Goal: Transaction & Acquisition: Purchase product/service

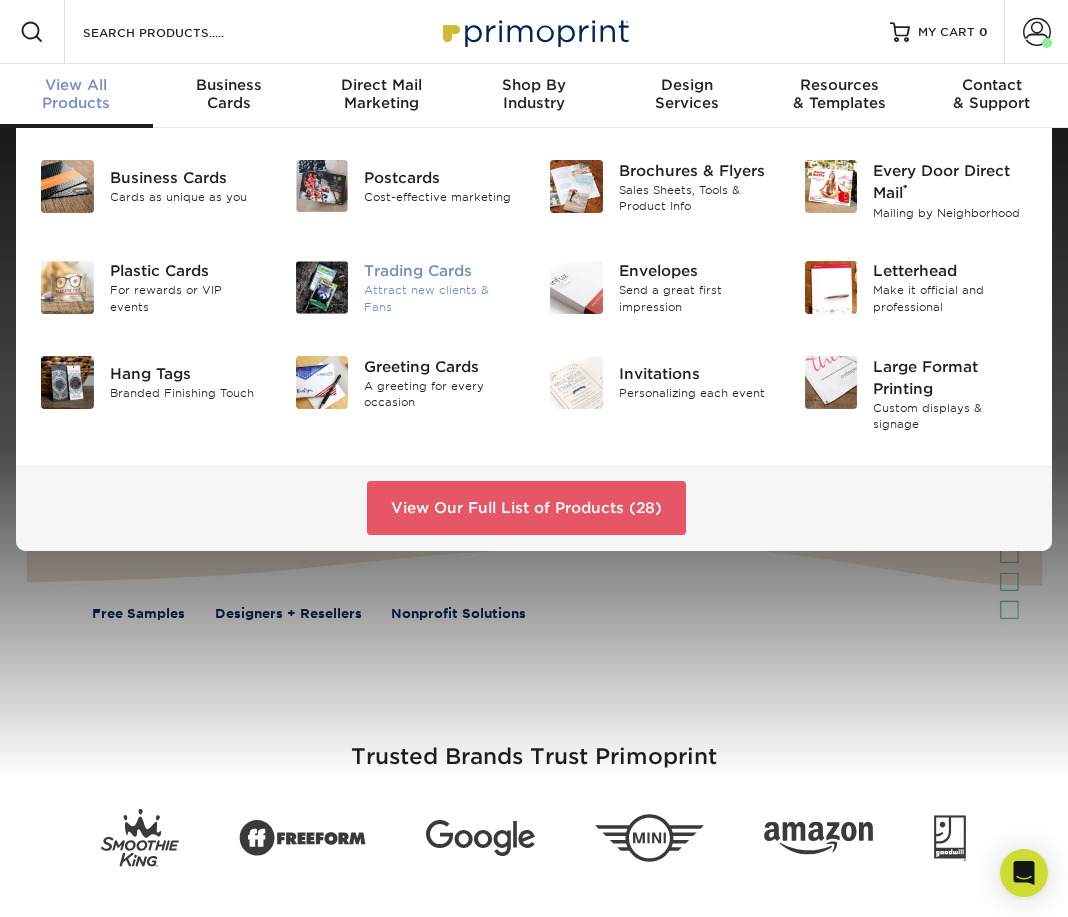
click at [422, 277] on div "Trading Cards" at bounding box center [441, 272] width 155 height 22
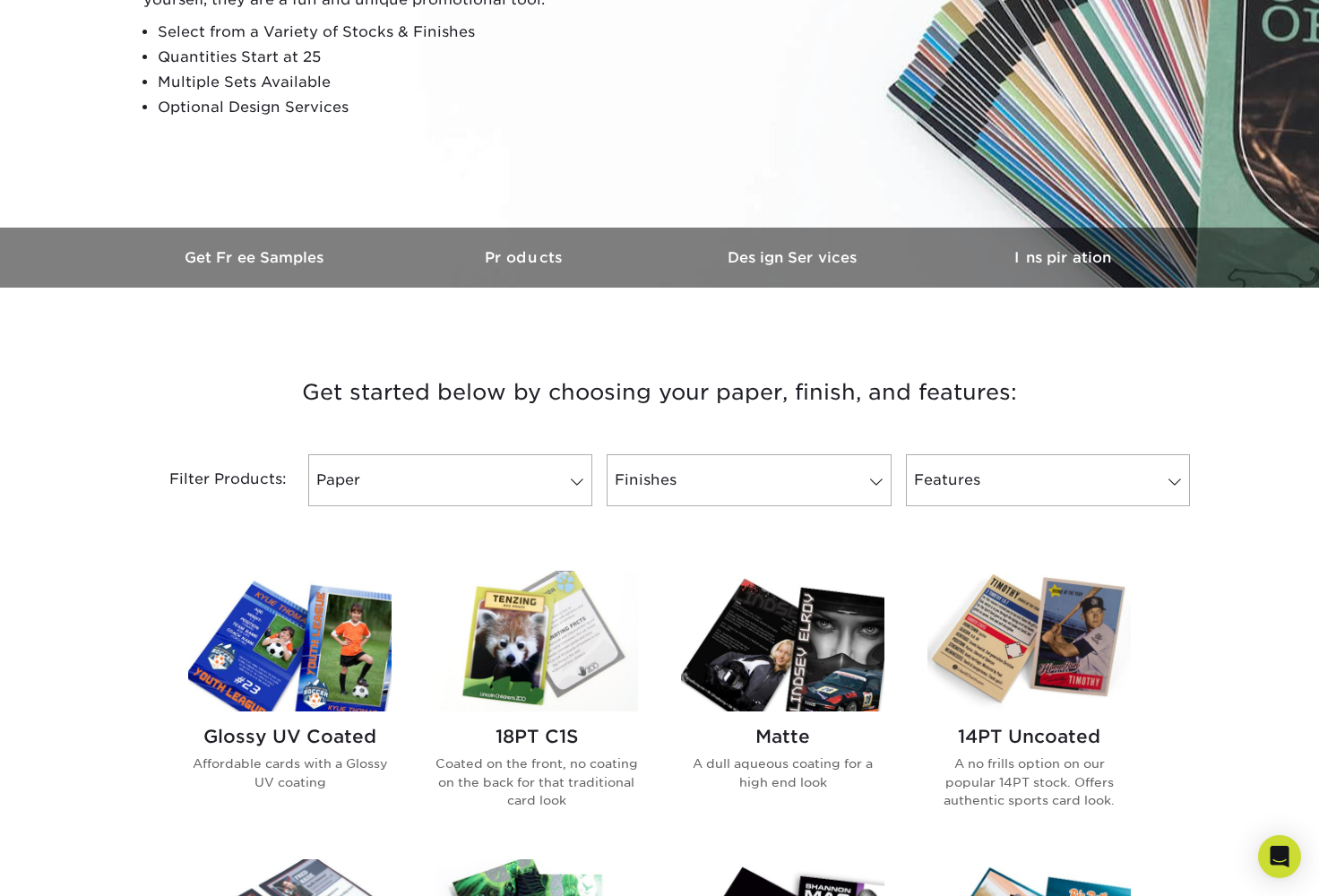
scroll to position [347, 0]
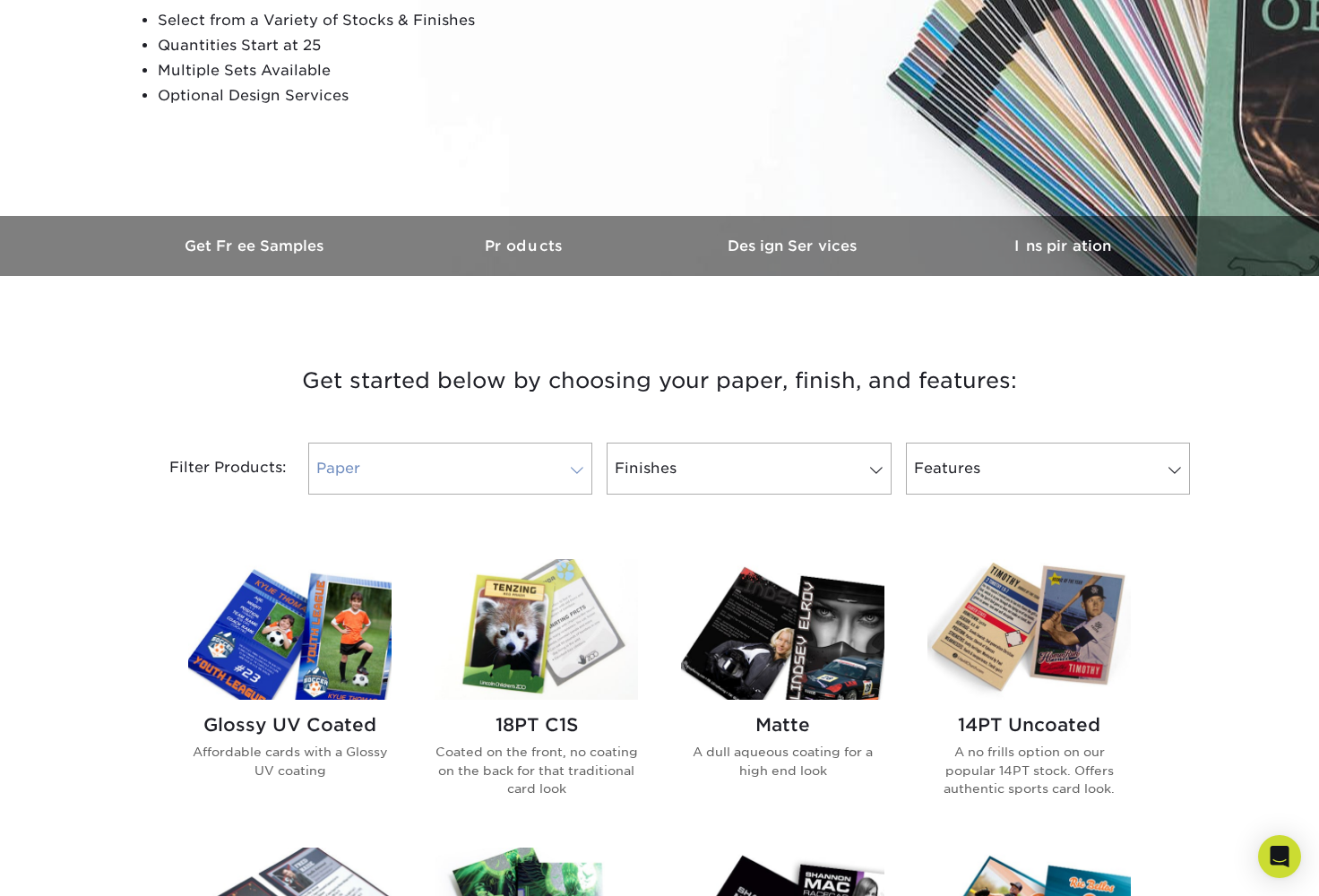
click at [580, 470] on span at bounding box center [577, 470] width 25 height 14
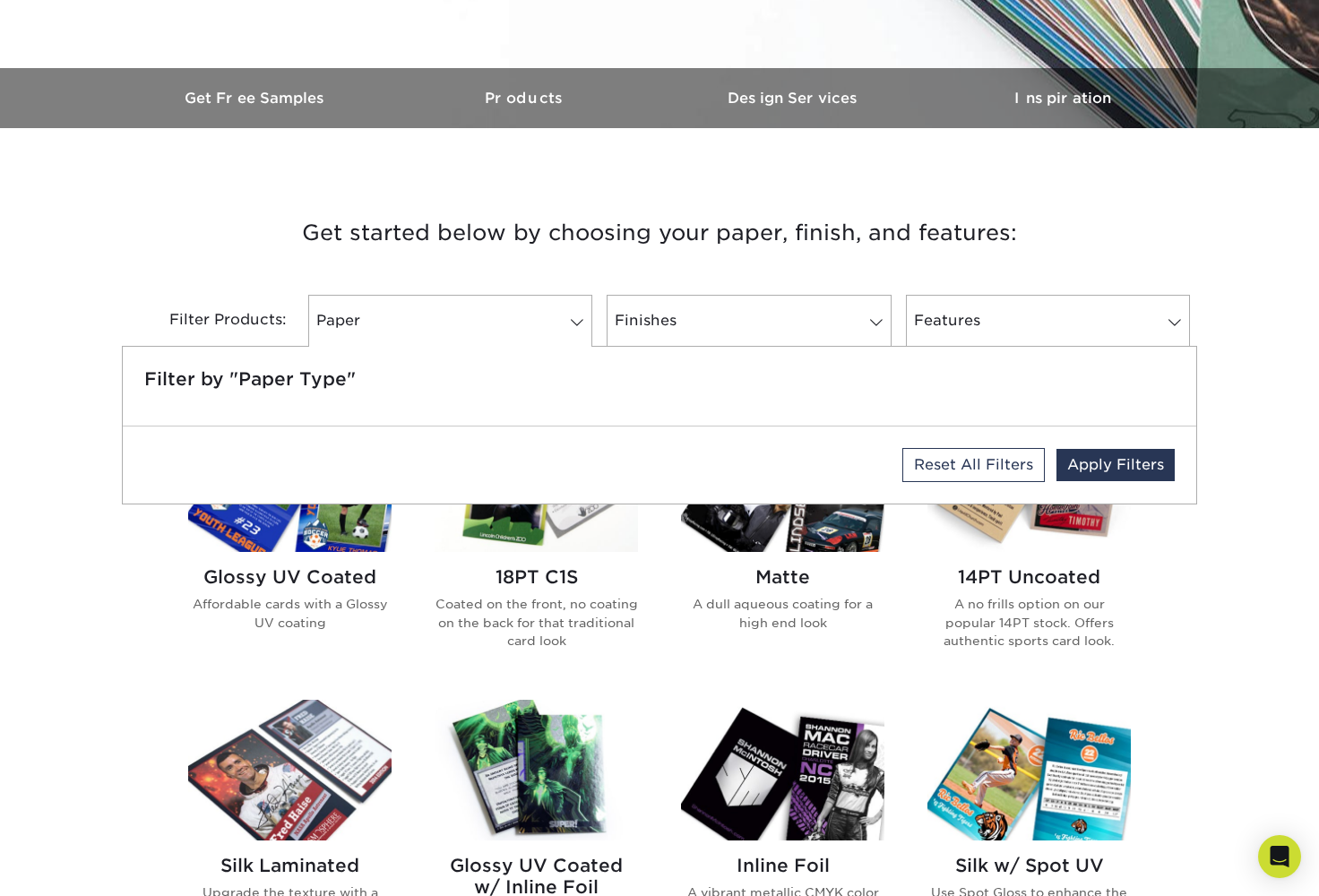
scroll to position [497, 0]
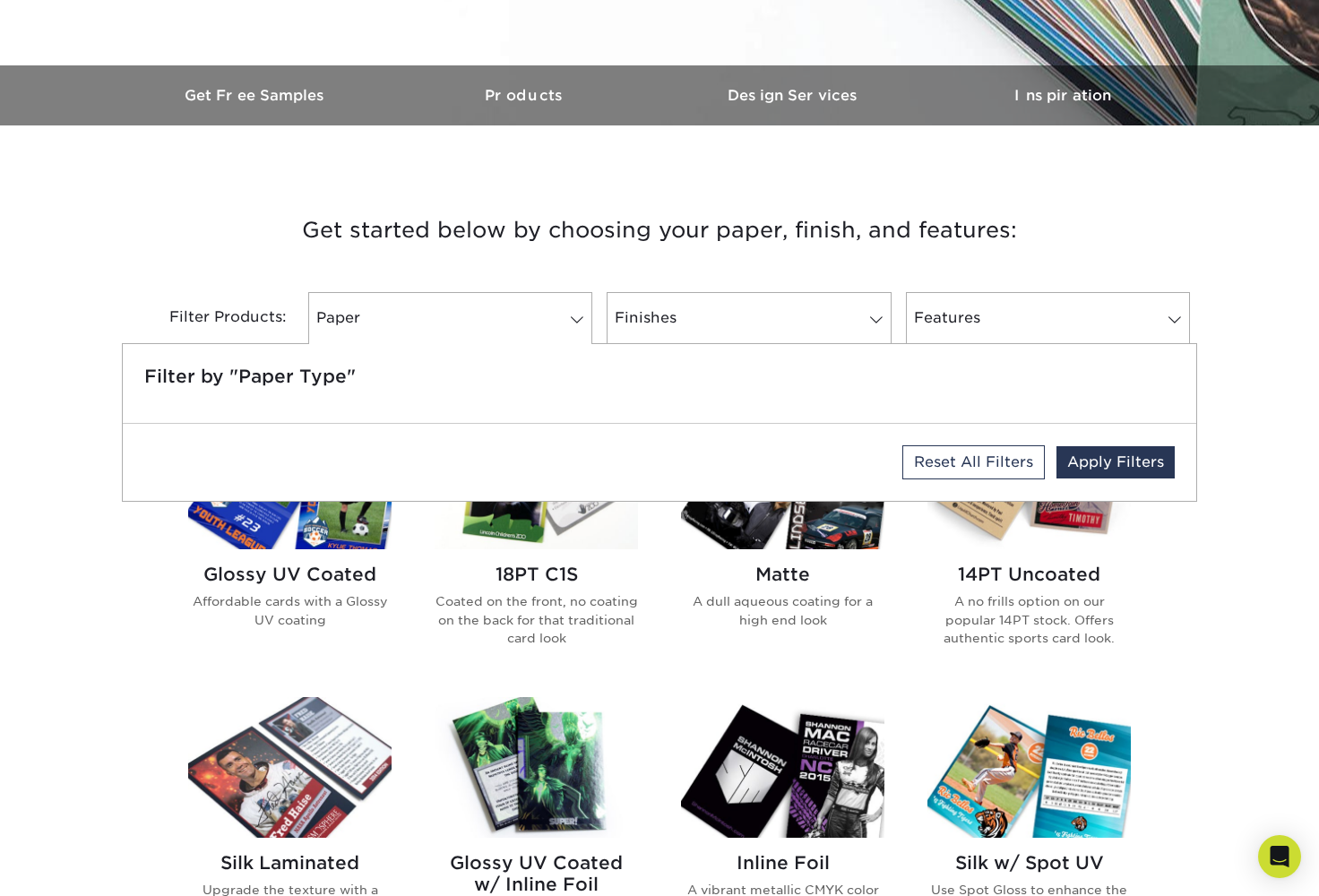
click at [631, 564] on h2 "18PT C1S" at bounding box center [536, 574] width 203 height 22
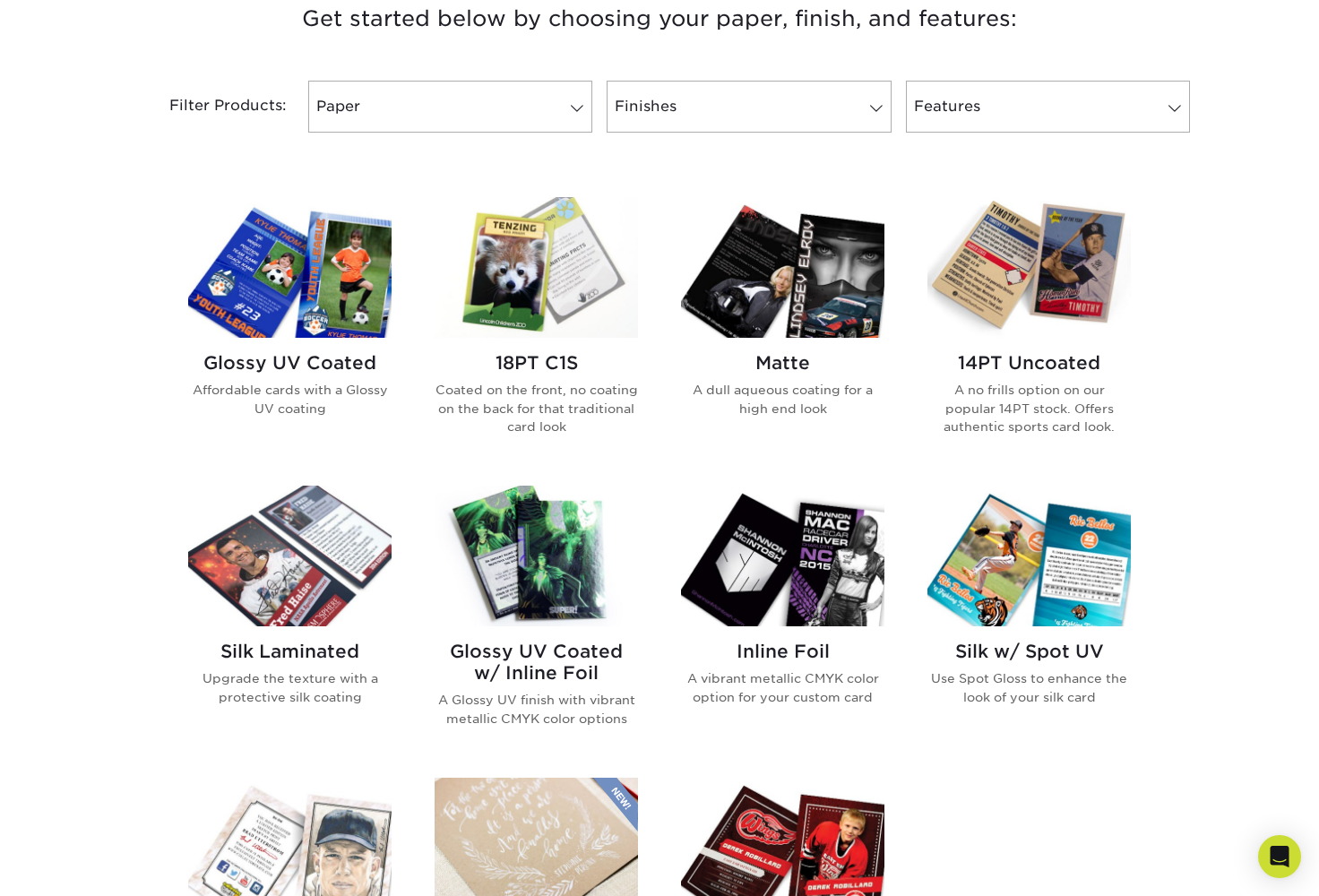
scroll to position [733, 0]
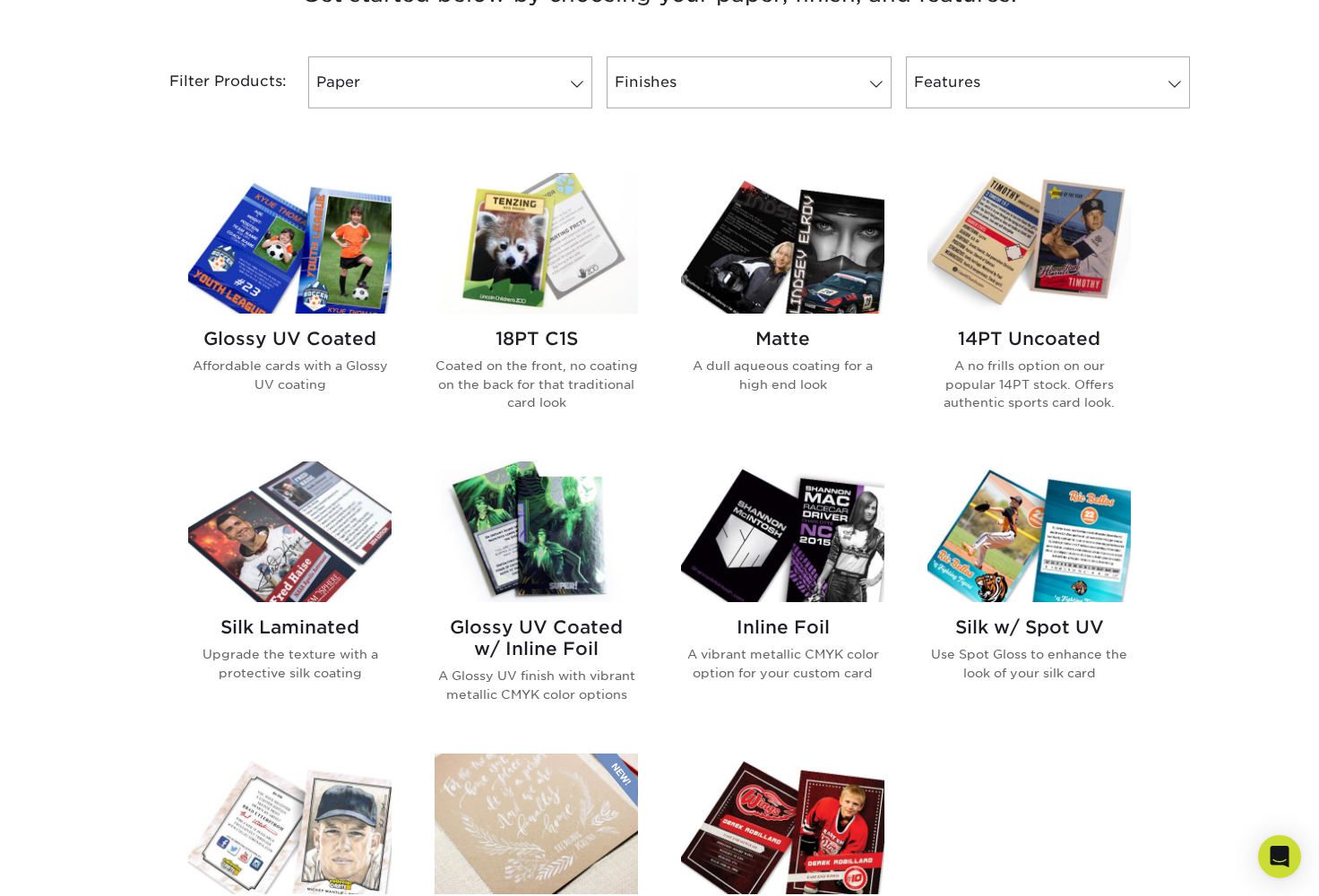
click at [539, 278] on img at bounding box center [536, 243] width 203 height 141
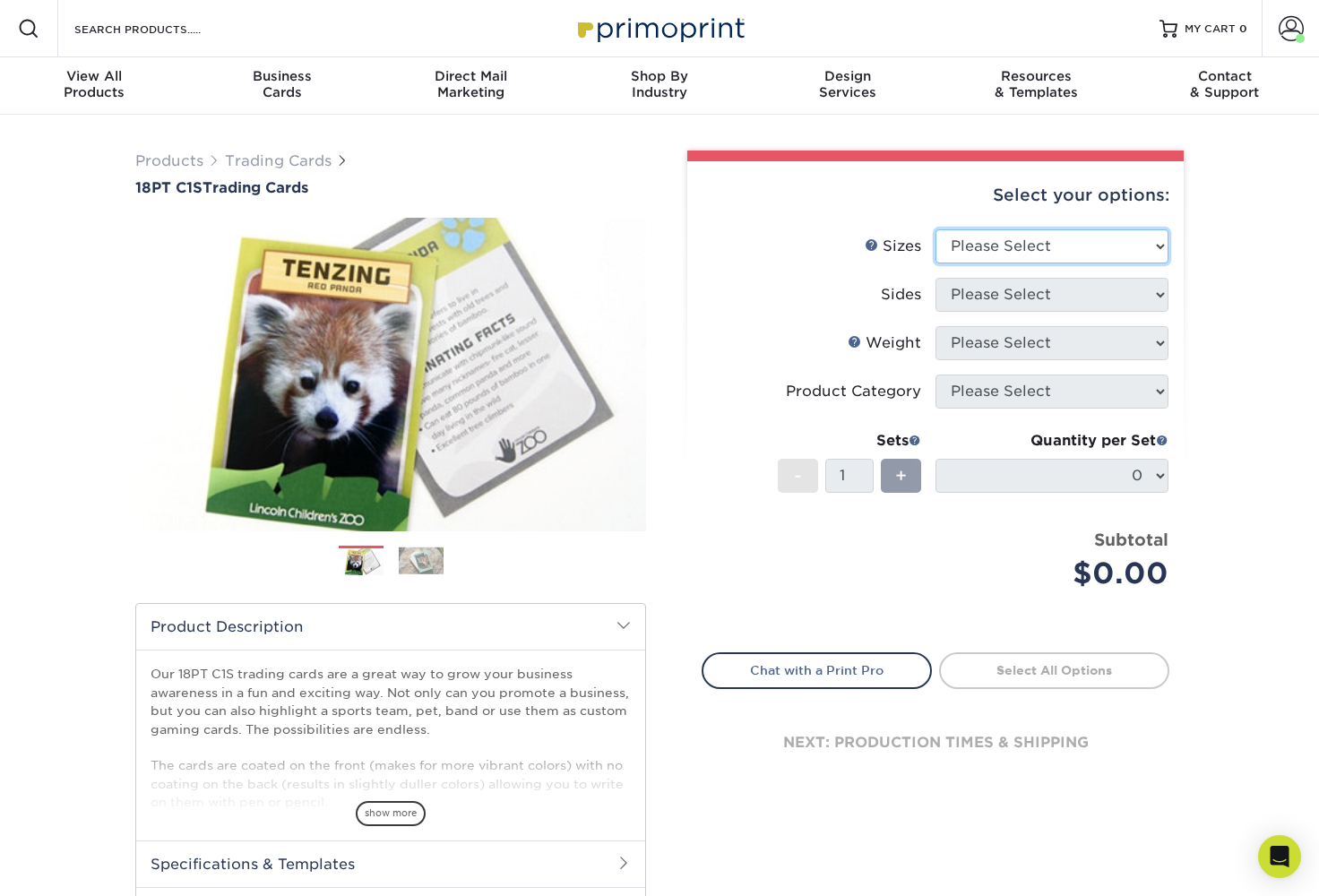
select select "2.50x3.50"
select select "13abbda7-1d64-4f25-8bb2-c179b224825d"
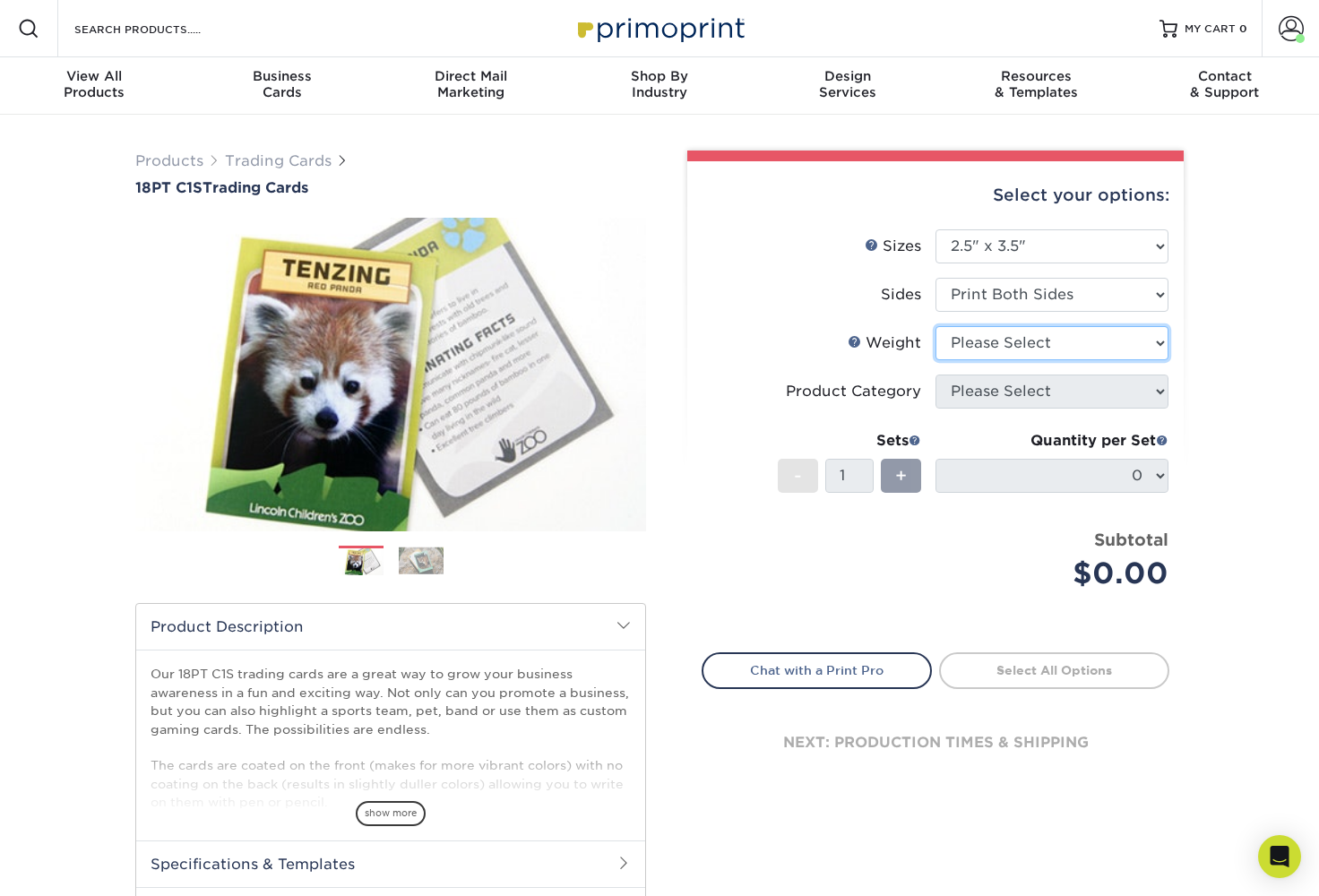
select select "18PTC1S"
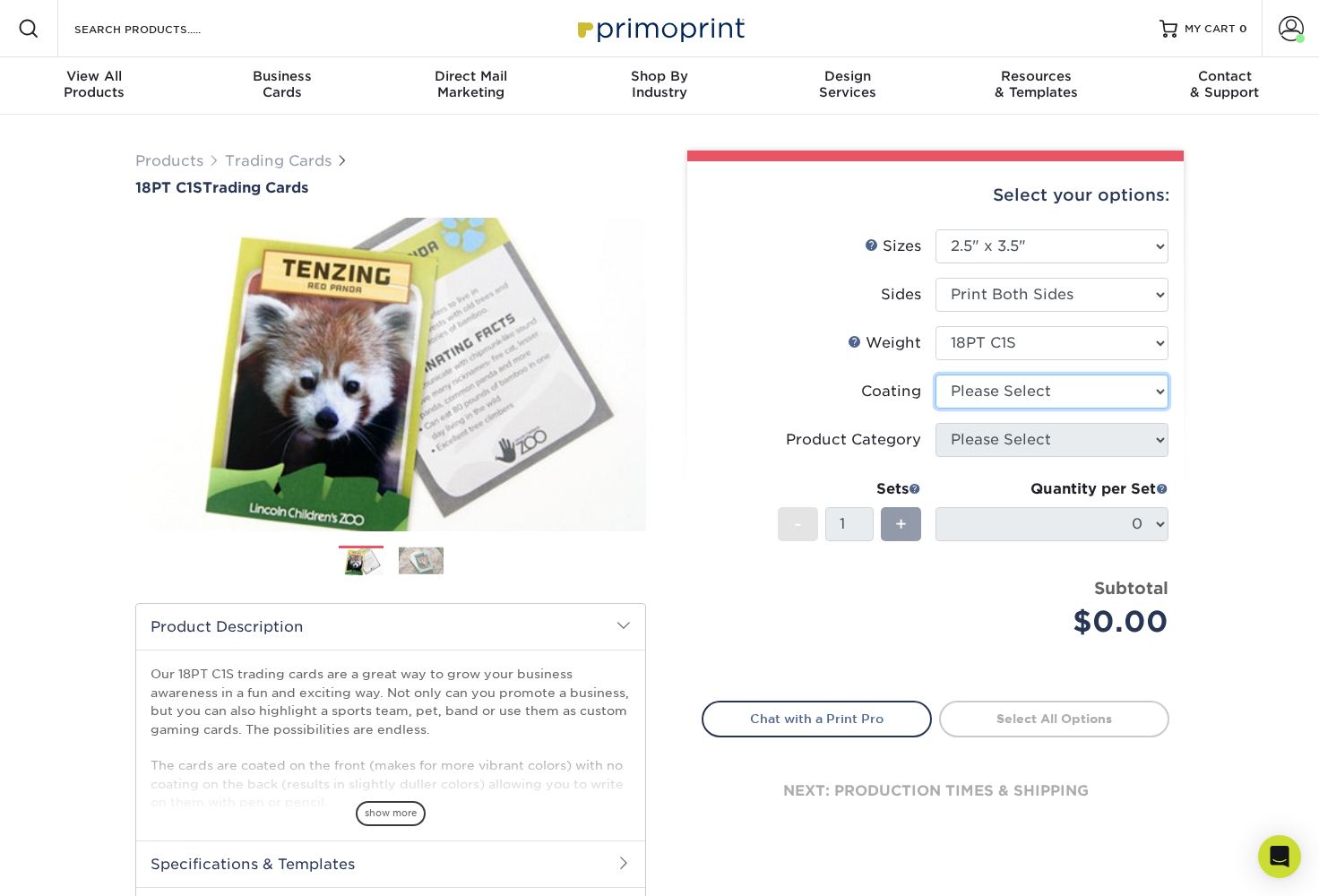
select select "1e8116af-acfc-44b1-83dc-8181aa338834"
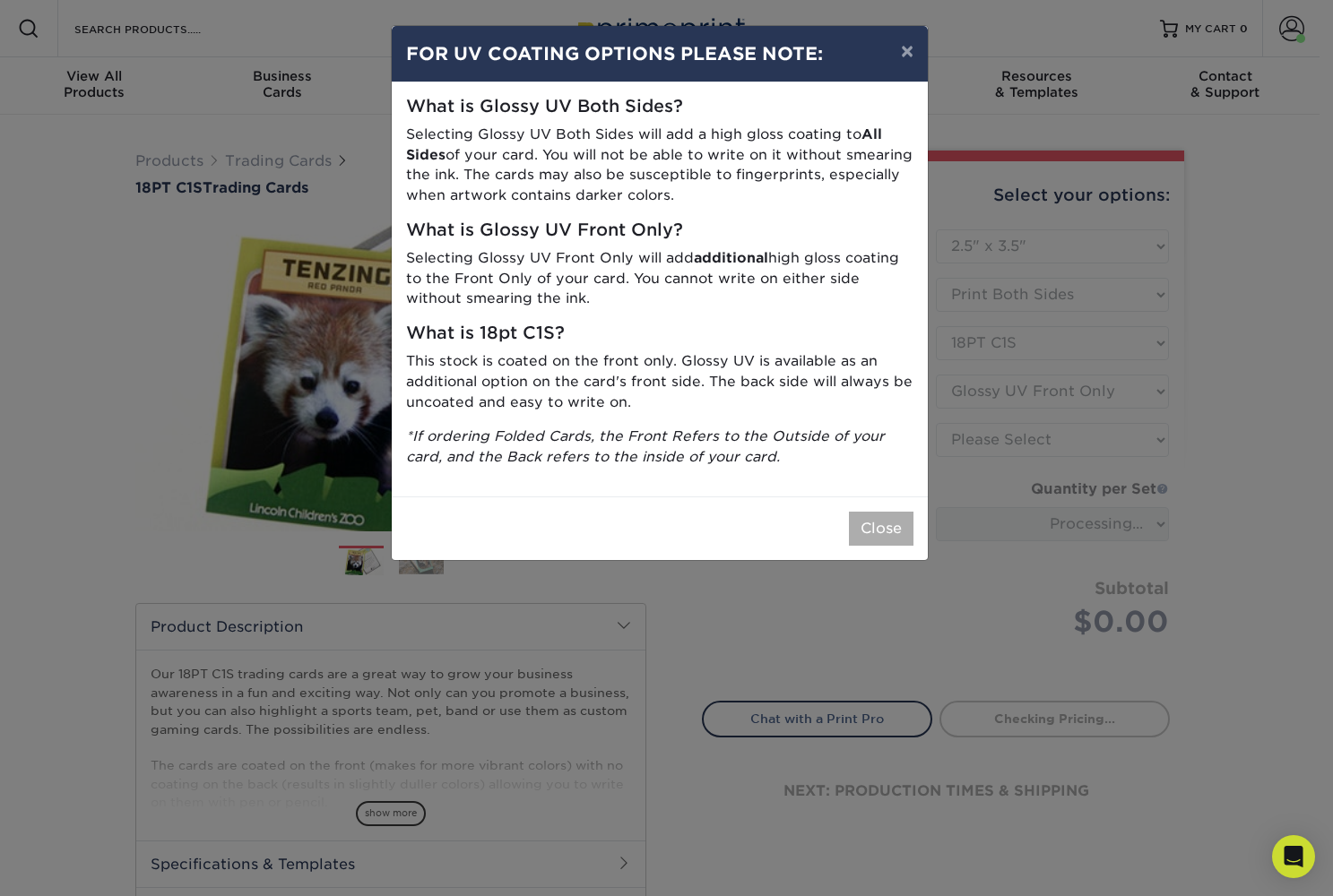
click at [899, 515] on button "Close" at bounding box center [881, 529] width 65 height 34
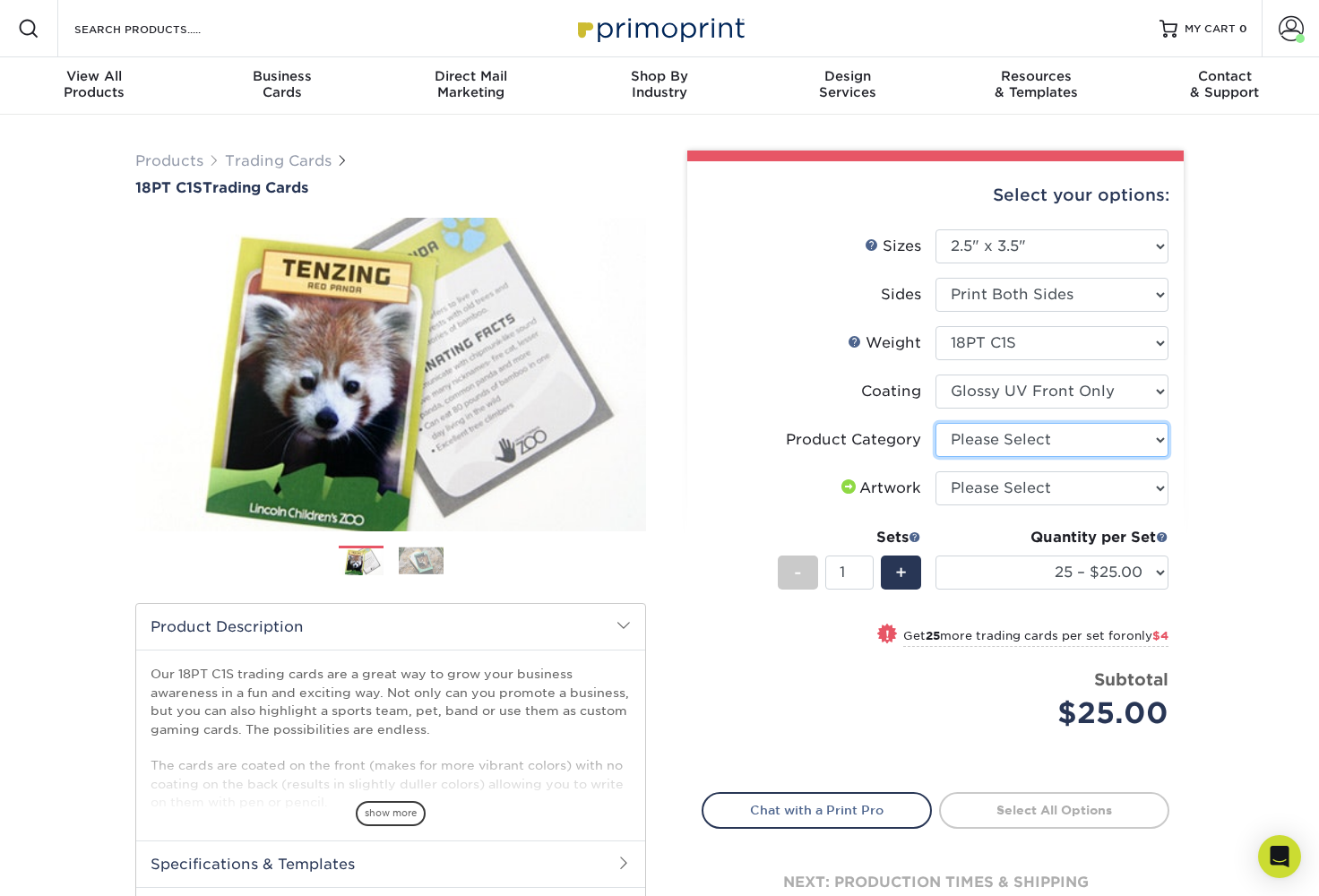
select select "c2f9bce9-36c2-409d-b101-c29d9d031e18"
select select "upload"
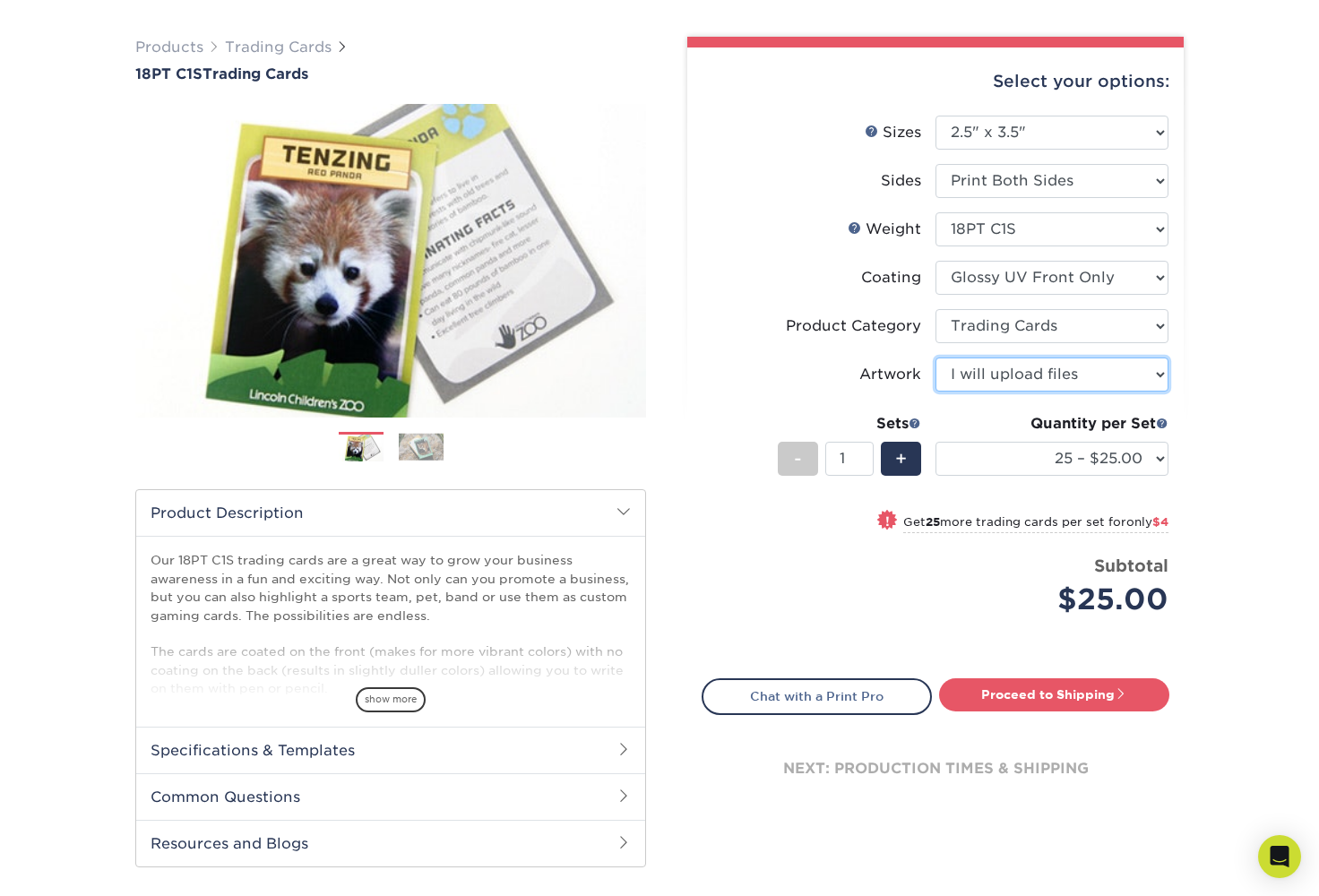
scroll to position [118, 0]
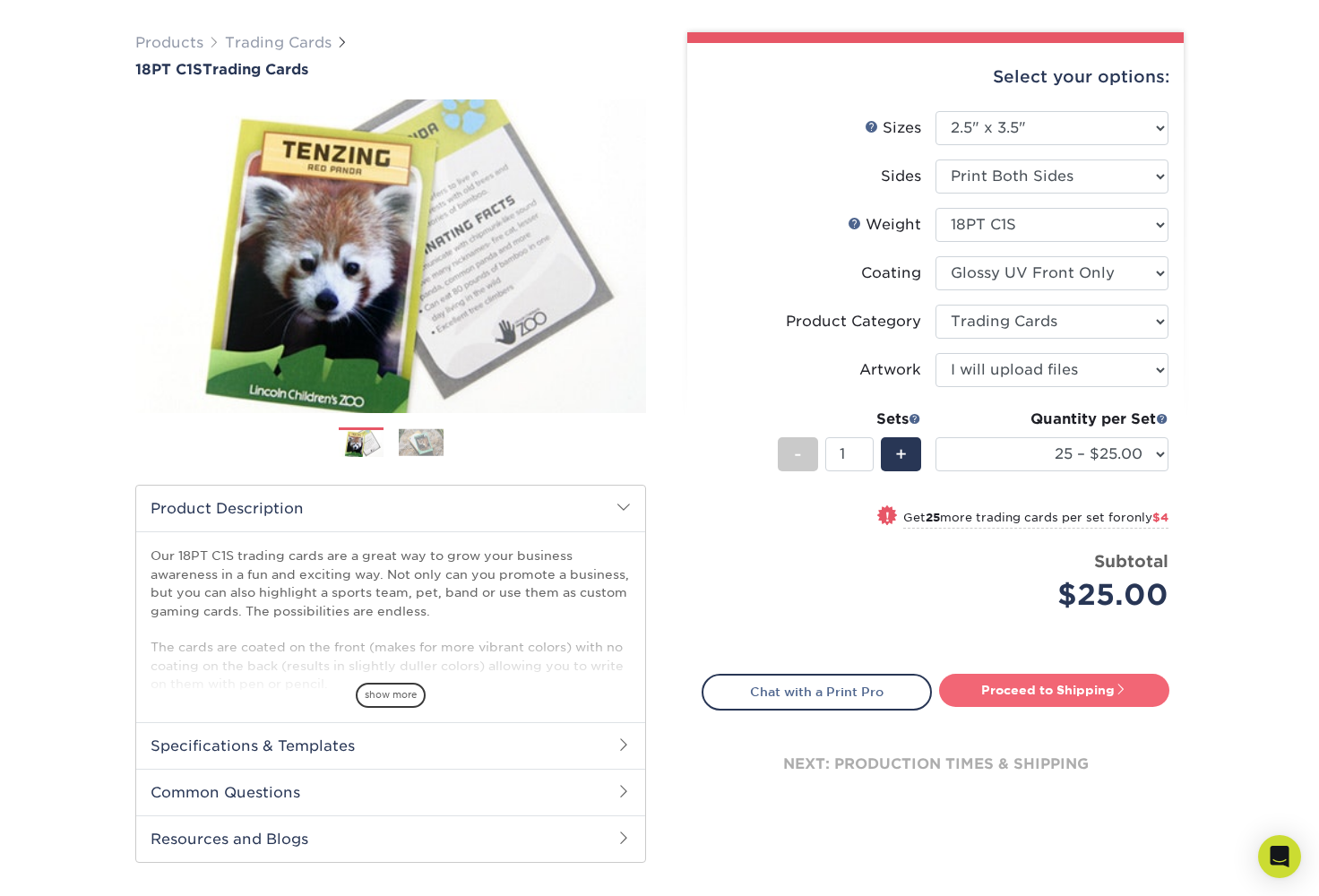
click at [1101, 692] on link "Proceed to Shipping" at bounding box center [1054, 690] width 230 height 32
type input "Set 1"
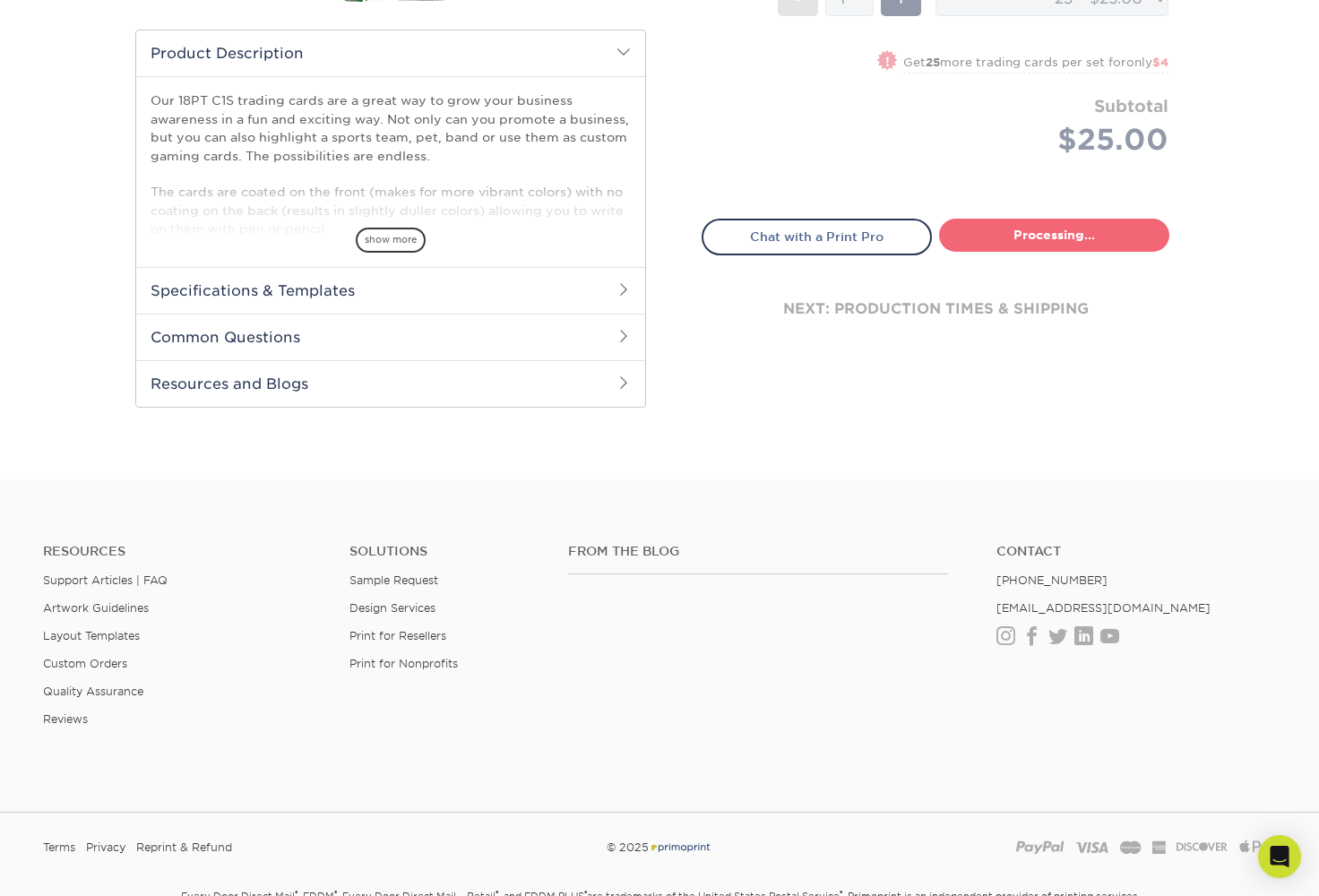
select select "08588386-0599-420e-8c79-4535039915a0"
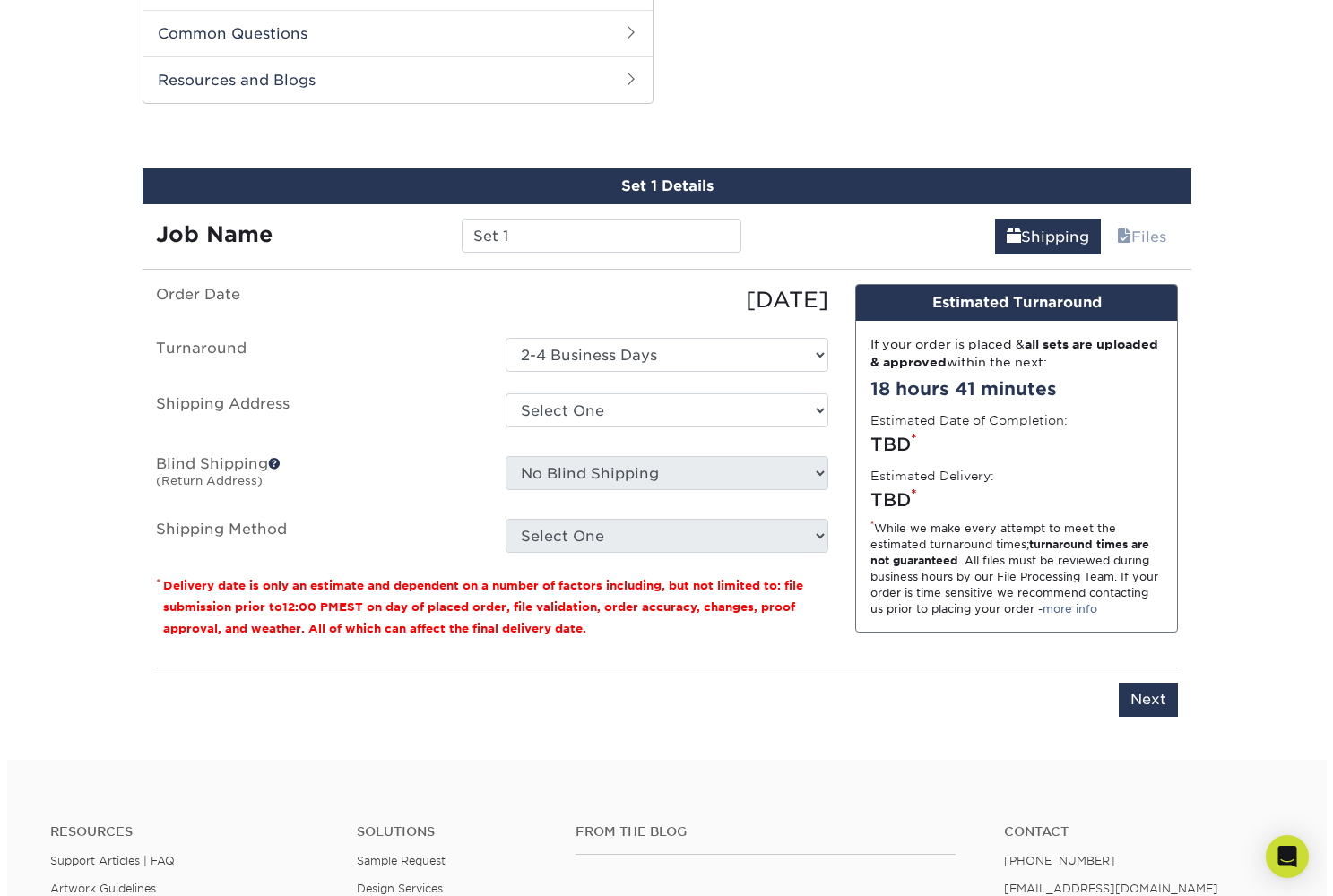
scroll to position [890, 0]
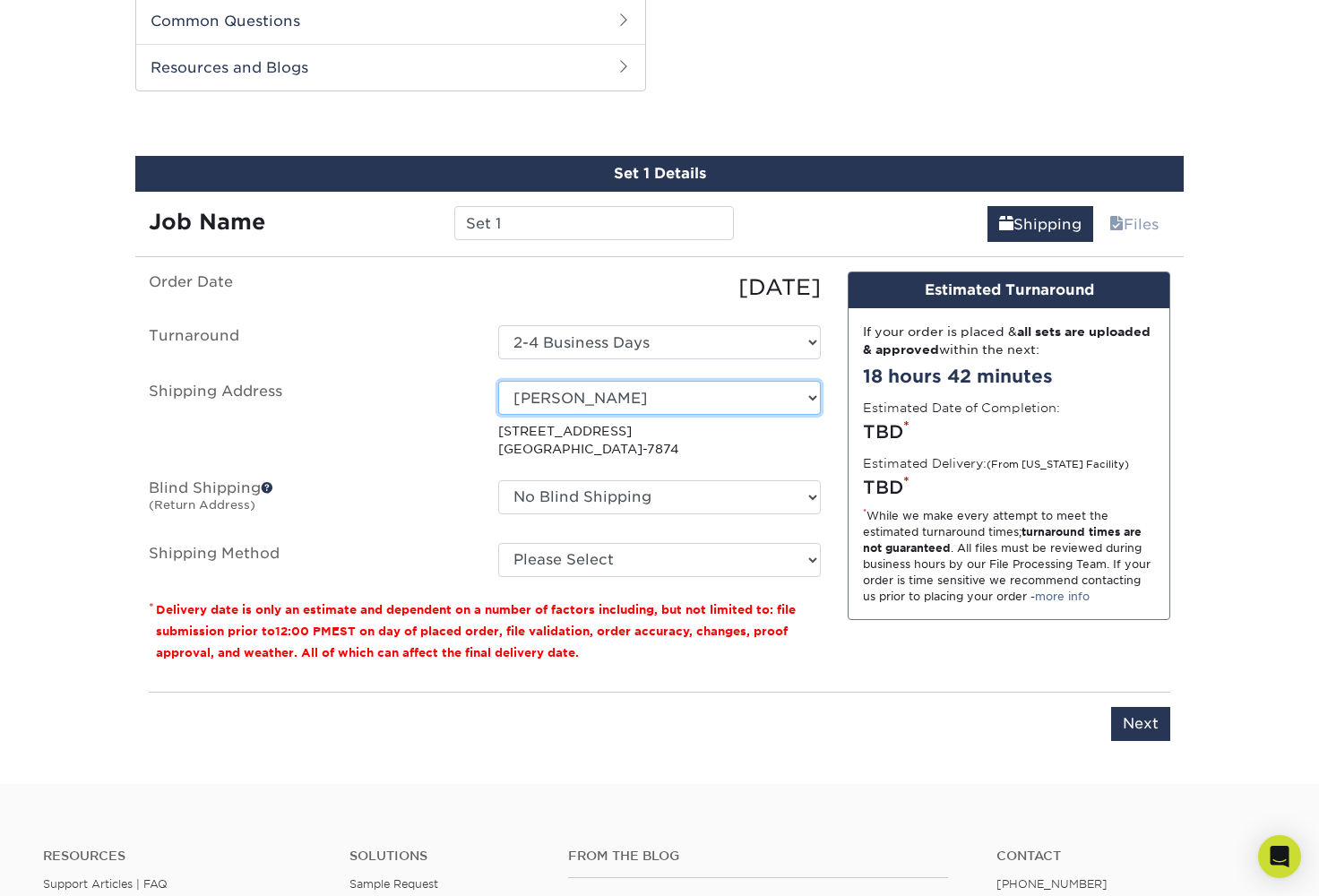
select select "newaddress"
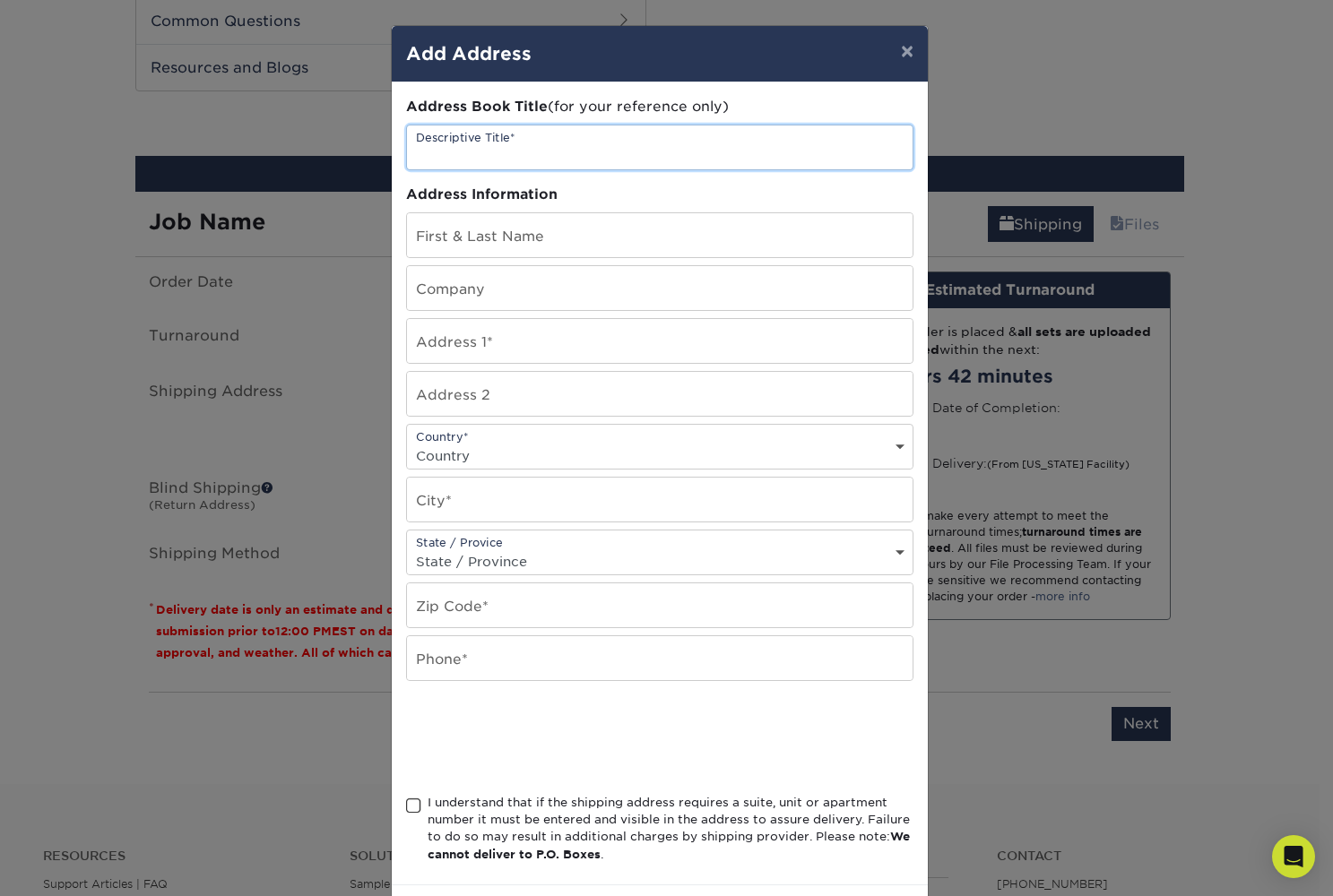
click at [572, 163] on input "text" at bounding box center [660, 147] width 506 height 44
type input "James Rispoli"
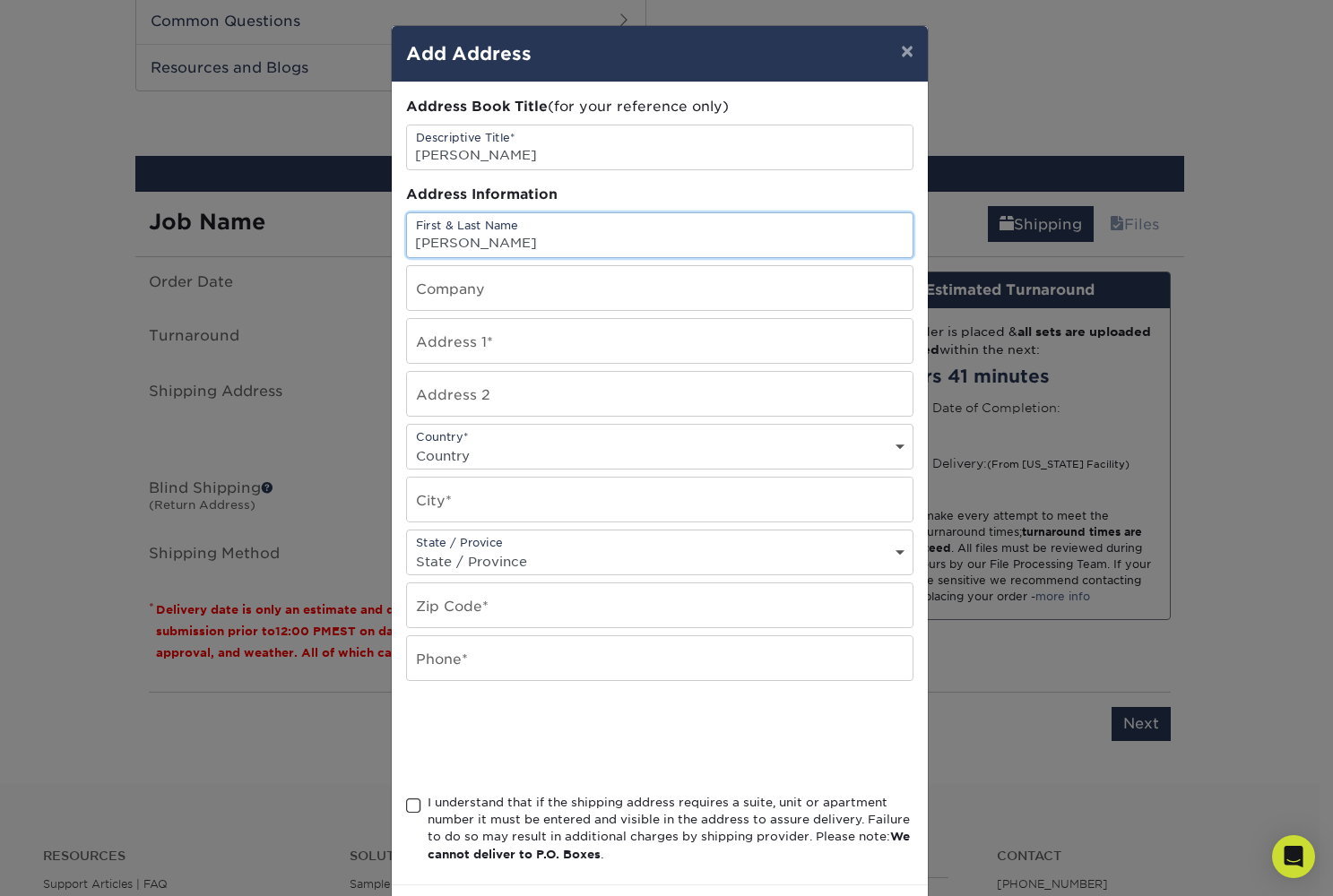
type input "scott odell"
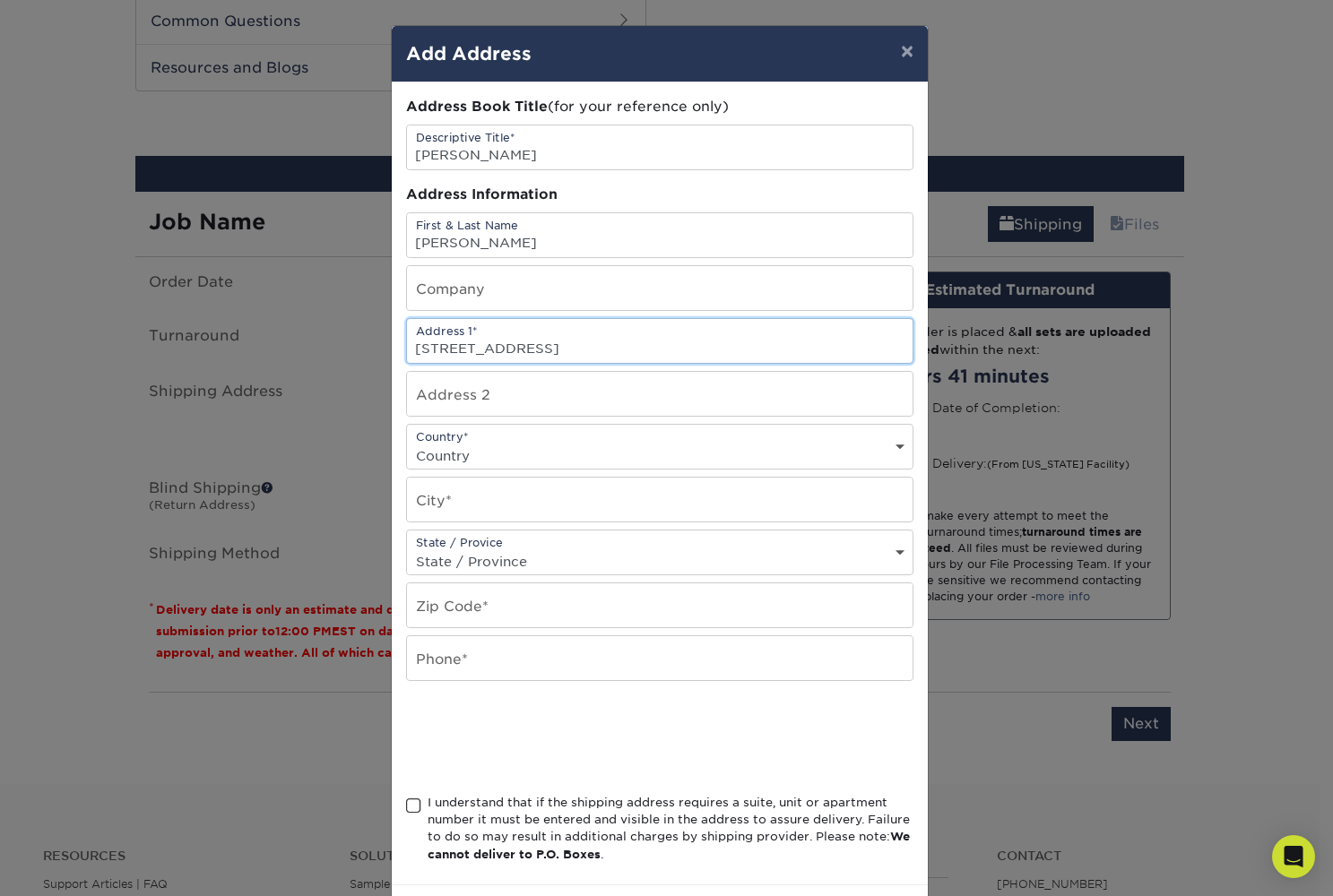
click at [420, 352] on input "3 unnyside Lane" at bounding box center [660, 340] width 506 height 44
type input "3 Sunnyside Lane"
select select "US"
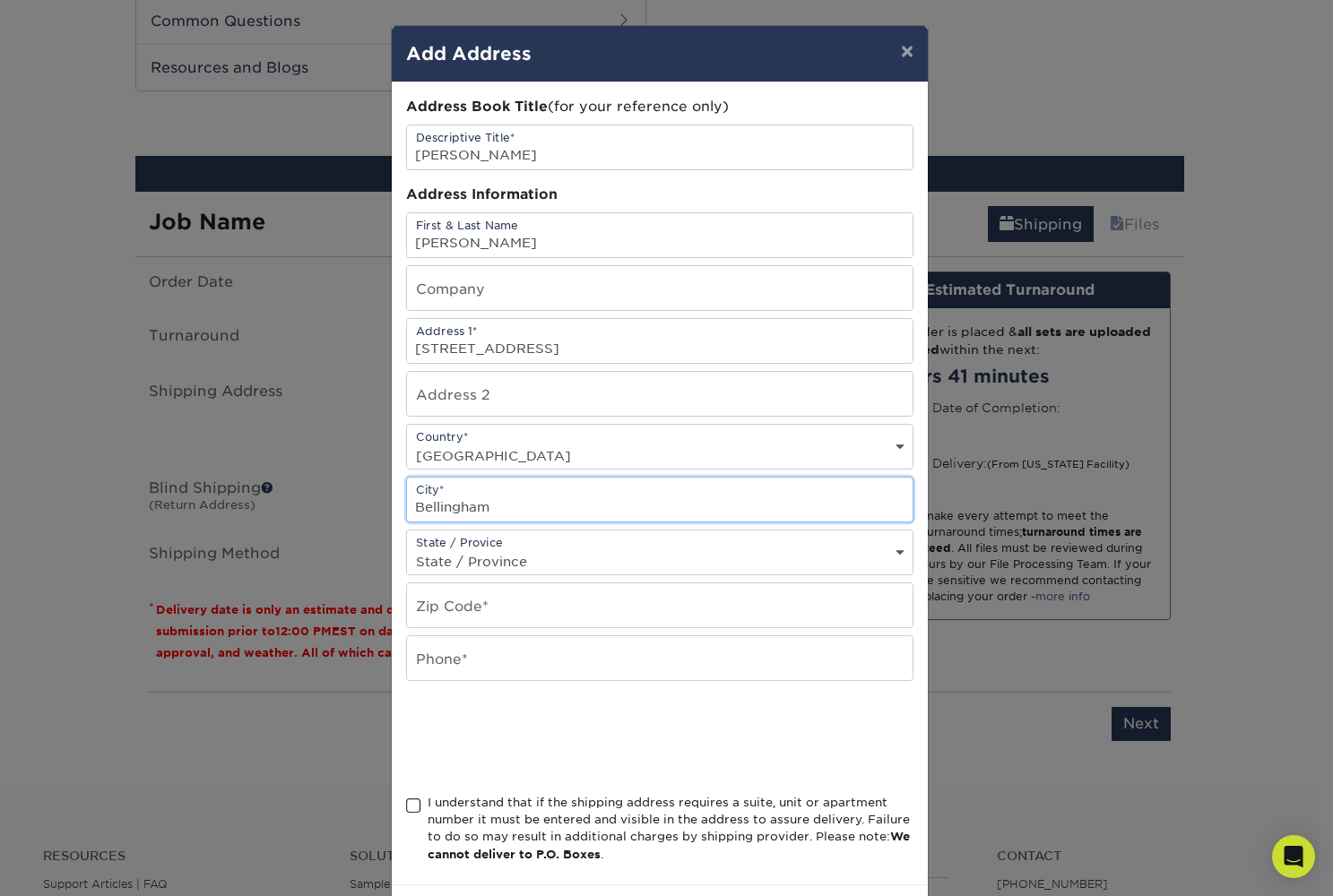
type input "Bellingham"
select select "WA"
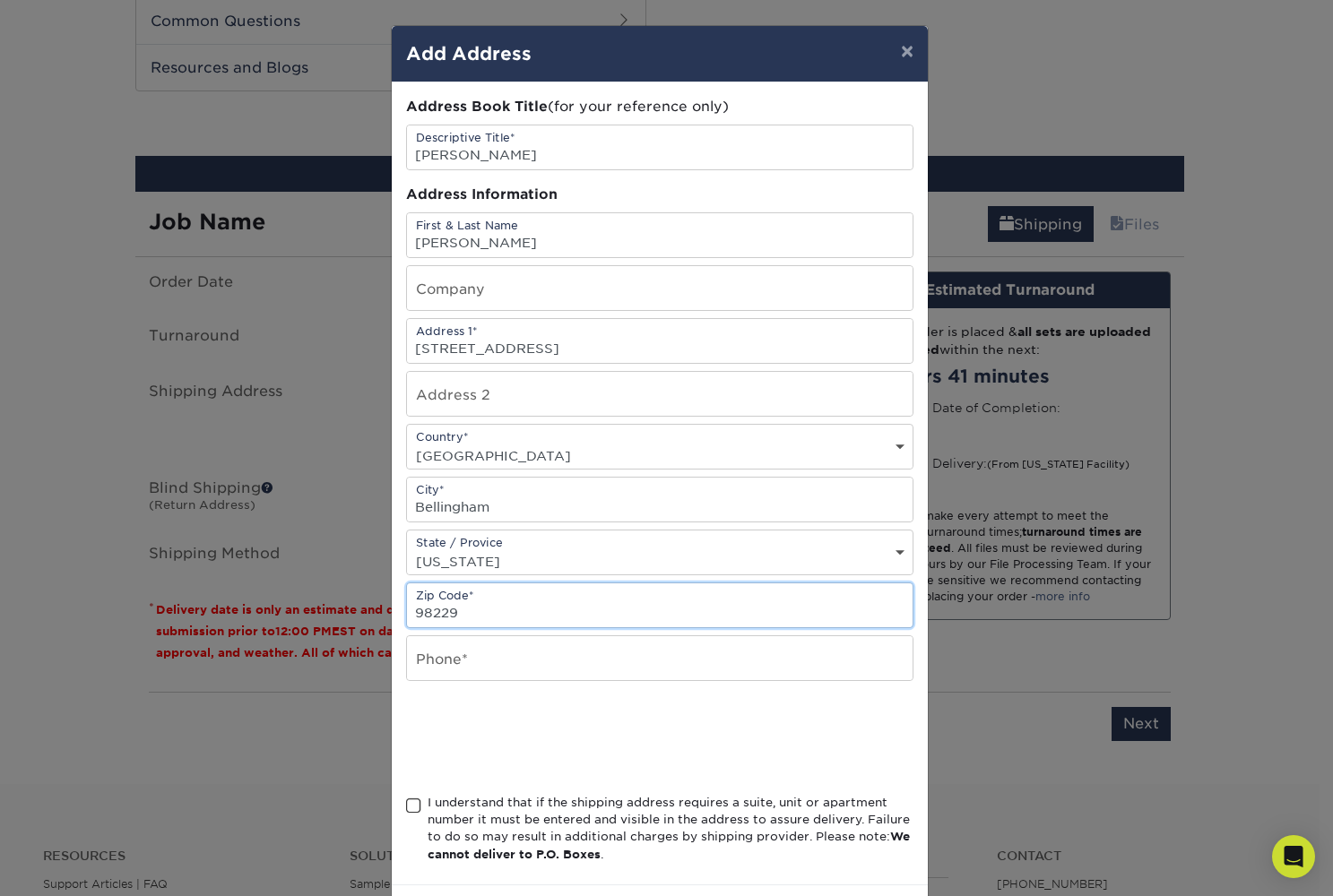
type input "98229"
type input "941-713-0955"
click at [409, 810] on span at bounding box center [413, 806] width 15 height 17
click at [0, 0] on input "I understand that if the shipping address requires a suite, unit or apartment n…" at bounding box center [0, 0] width 0 height 0
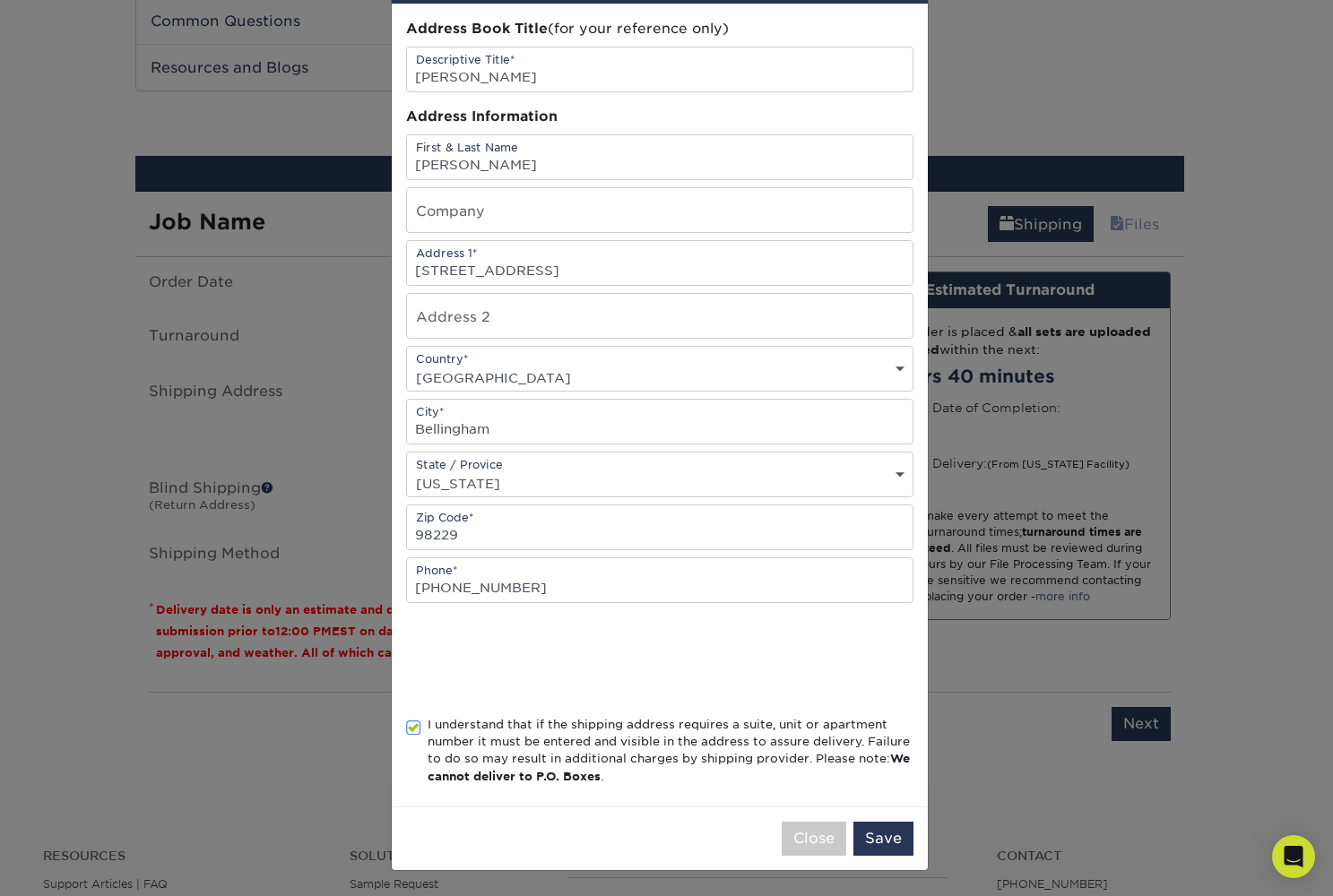
scroll to position [82, 0]
click at [873, 840] on button "Save" at bounding box center [883, 839] width 60 height 34
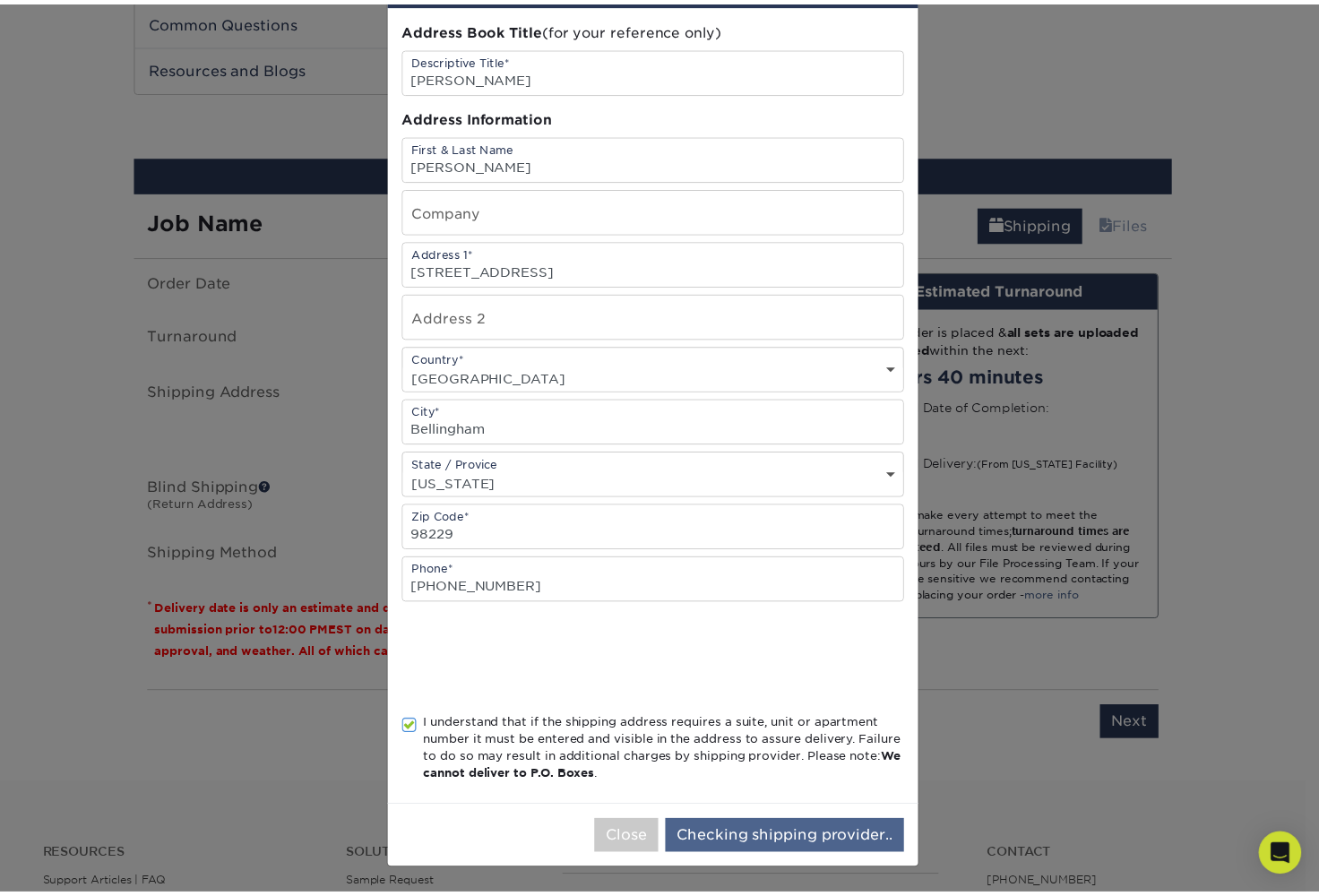
scroll to position [0, 0]
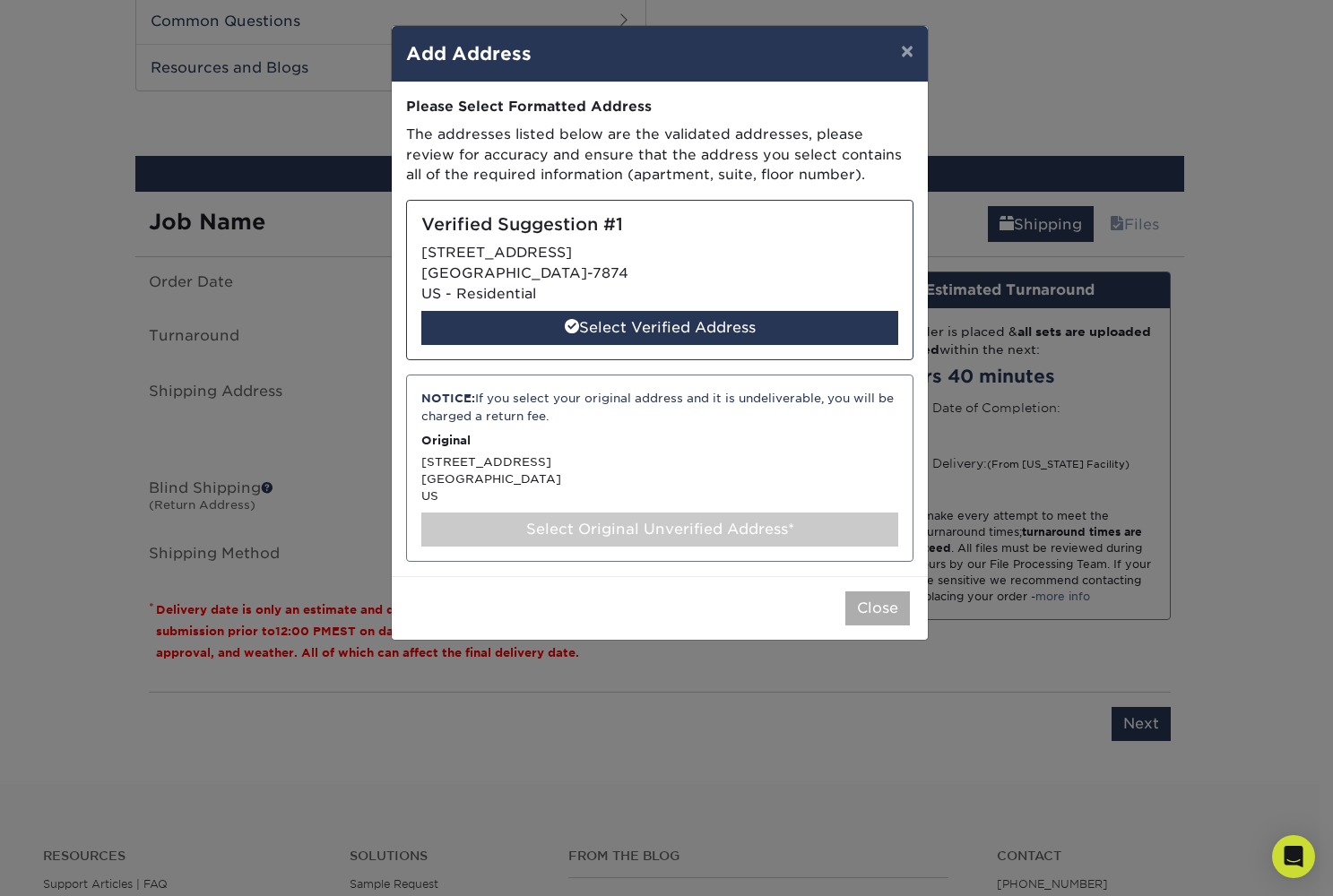
click at [870, 599] on button "Close" at bounding box center [878, 608] width 65 height 34
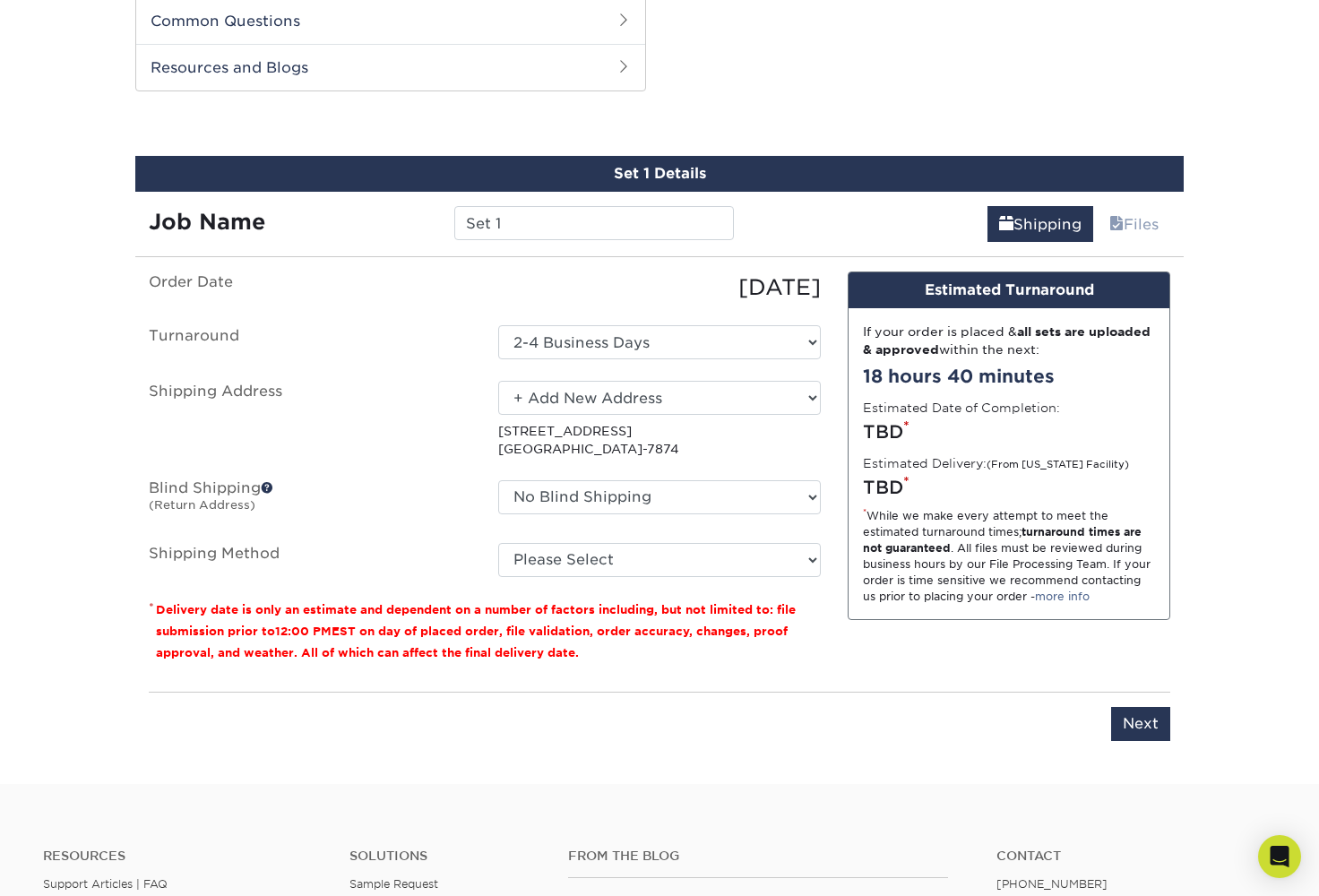
click at [567, 432] on p "3 Sunnyside Ln Bellingham, WA 98229-7874" at bounding box center [660, 440] width 323 height 37
click at [586, 423] on p "3 Sunnyside Ln Bellingham, WA 98229-7874" at bounding box center [660, 440] width 323 height 37
select select "03"
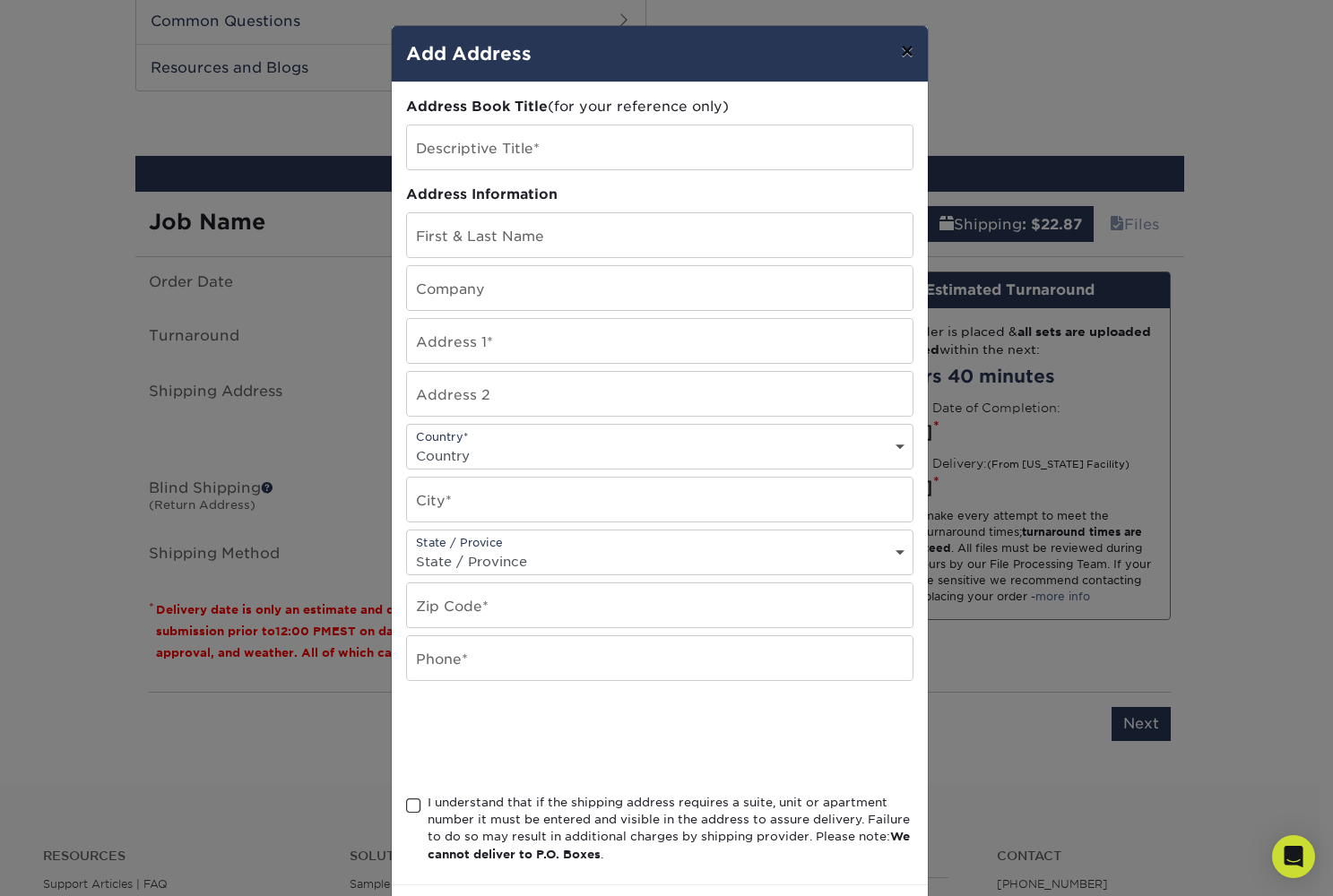
click at [896, 58] on button "×" at bounding box center [907, 51] width 41 height 50
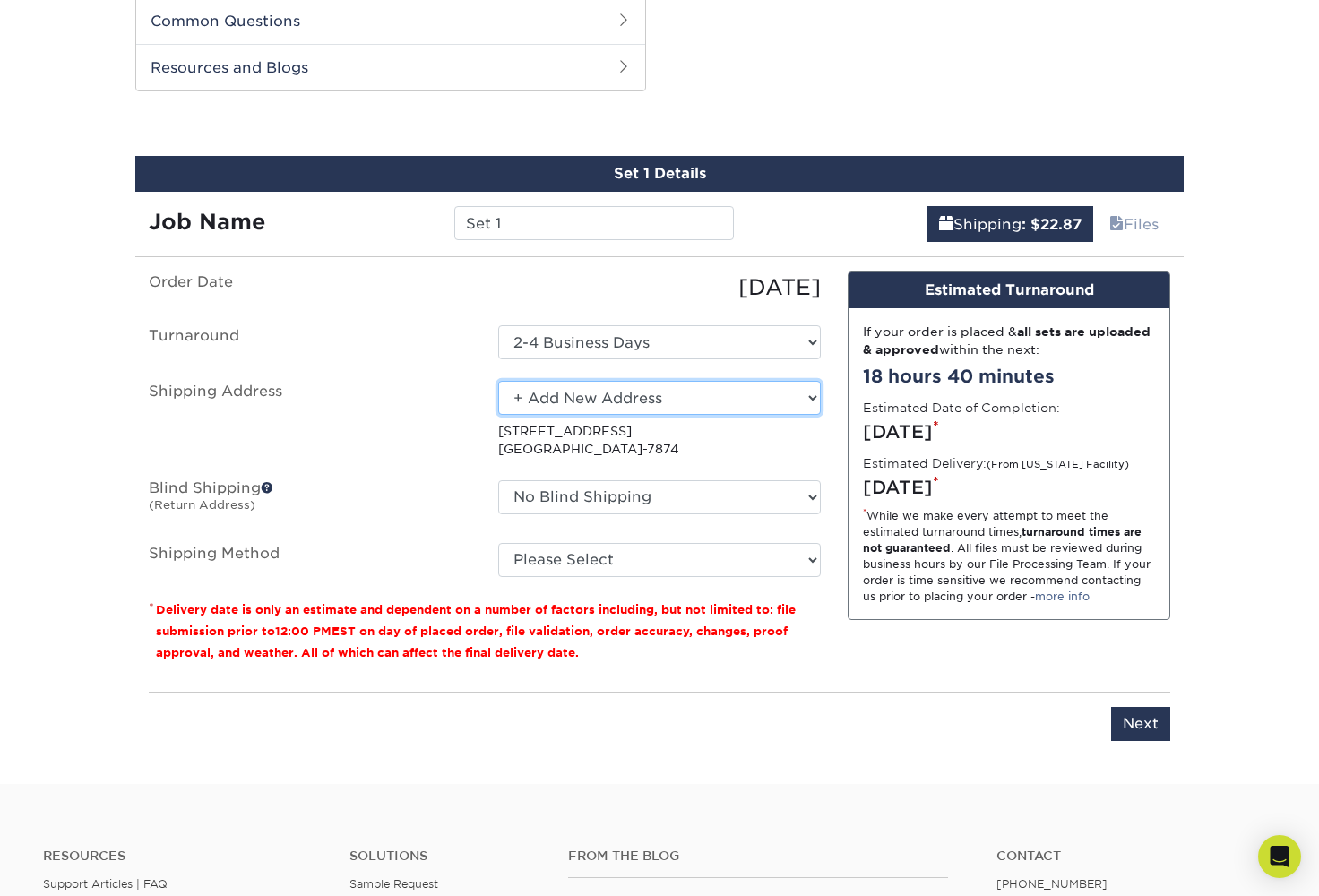
select select "286833"
click at [1128, 715] on input "Next" at bounding box center [1141, 724] width 59 height 34
type input "Next"
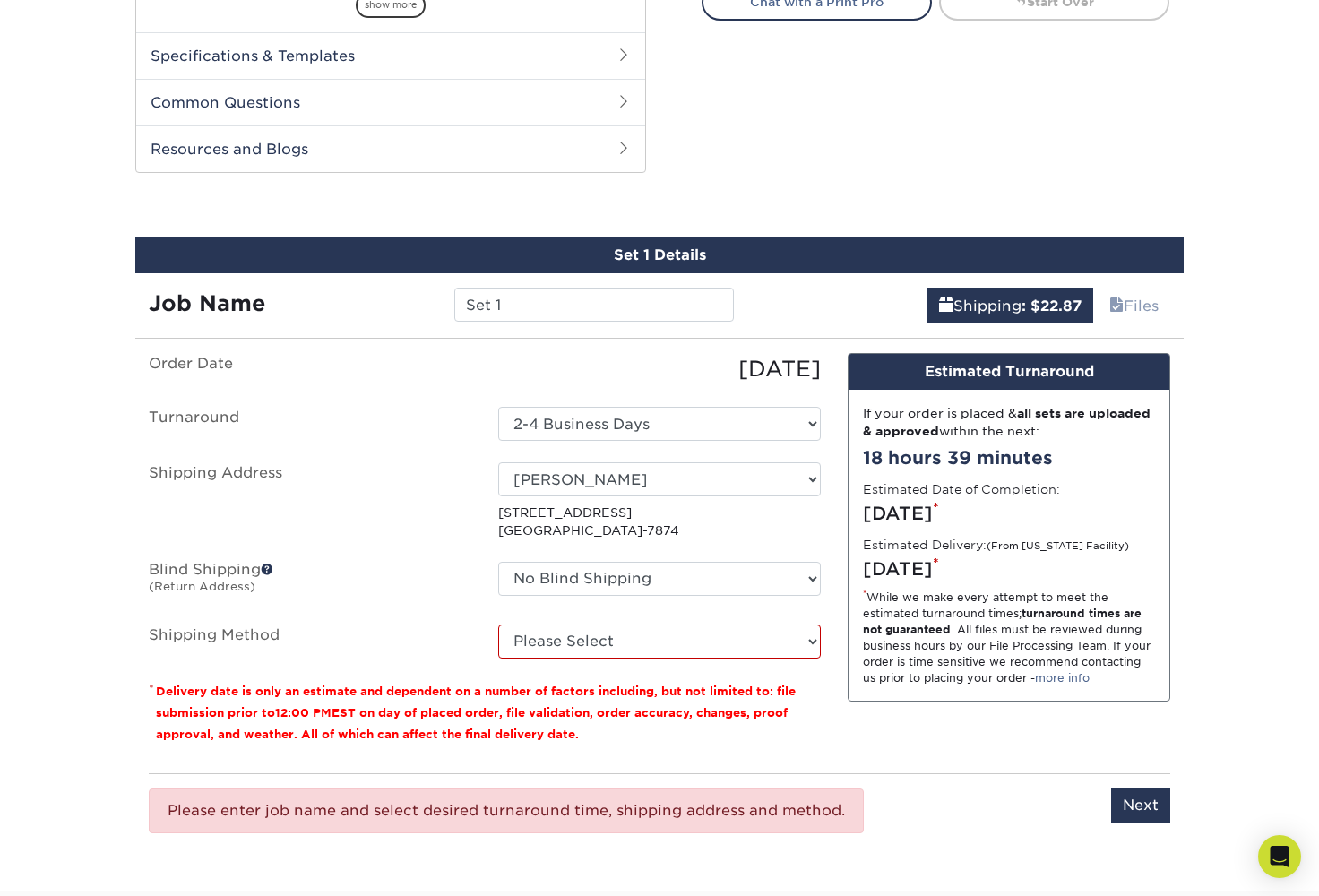
scroll to position [798, 0]
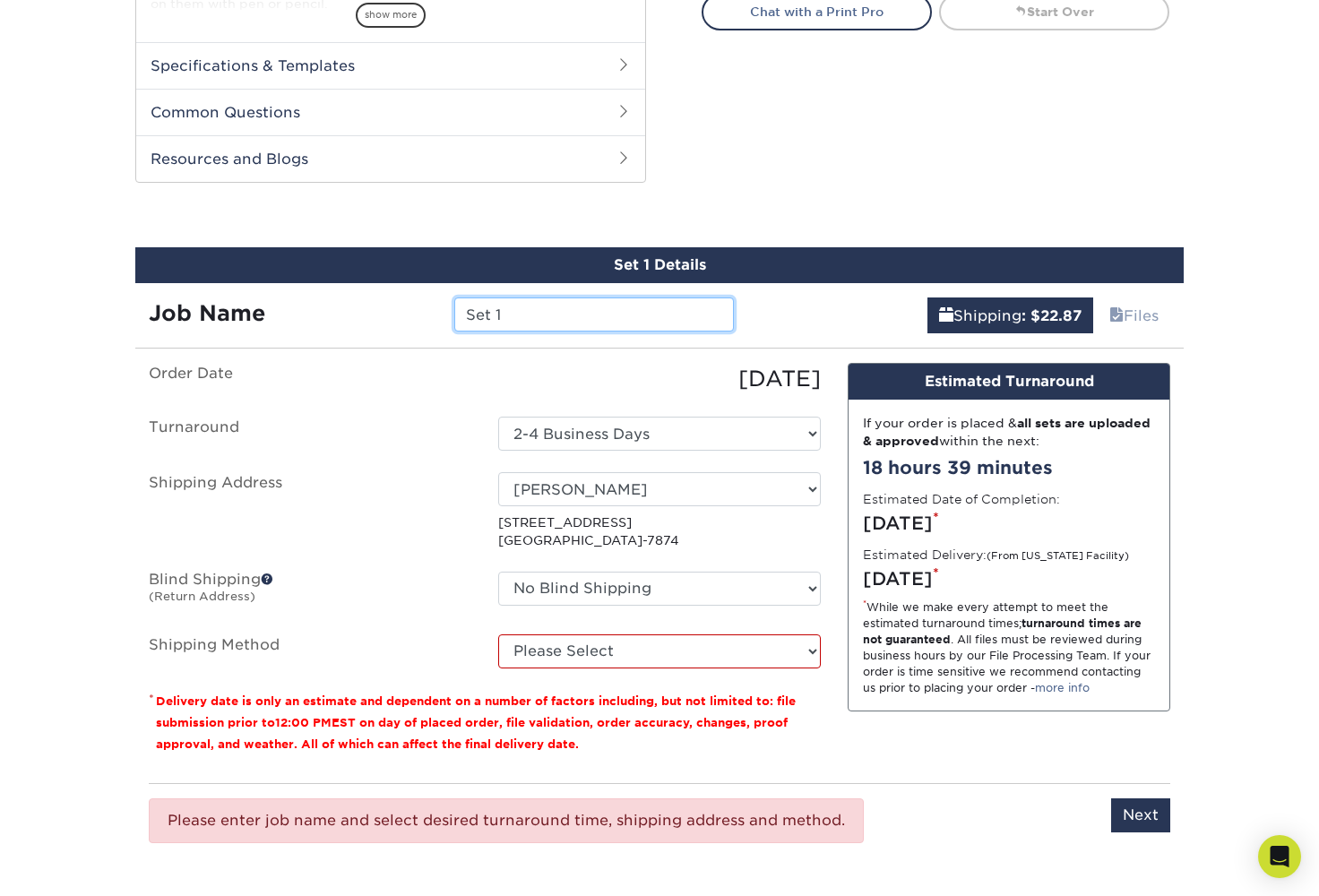
click at [595, 310] on input "Set 1" at bounding box center [593, 314] width 279 height 34
type input "S"
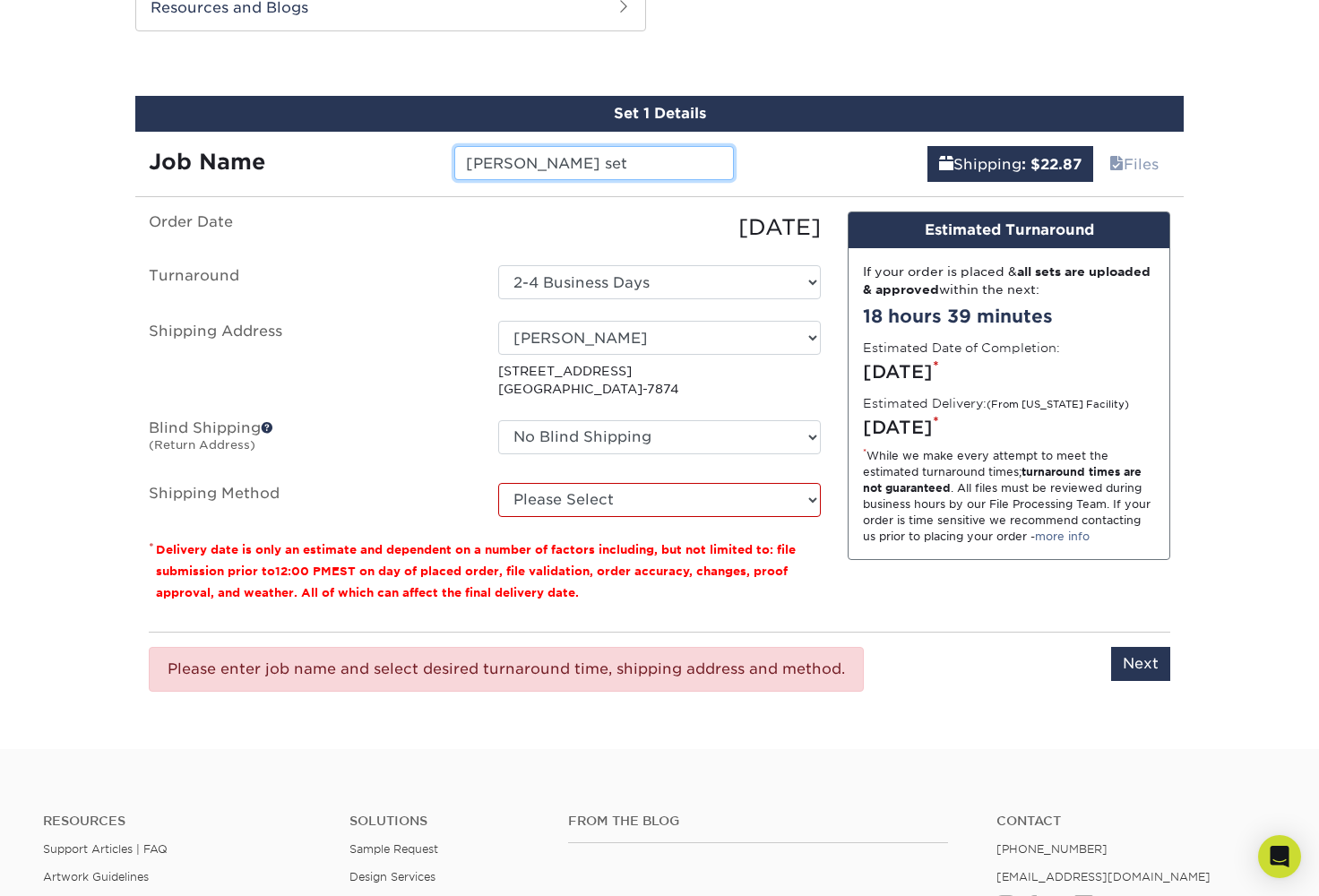
scroll to position [948, 0]
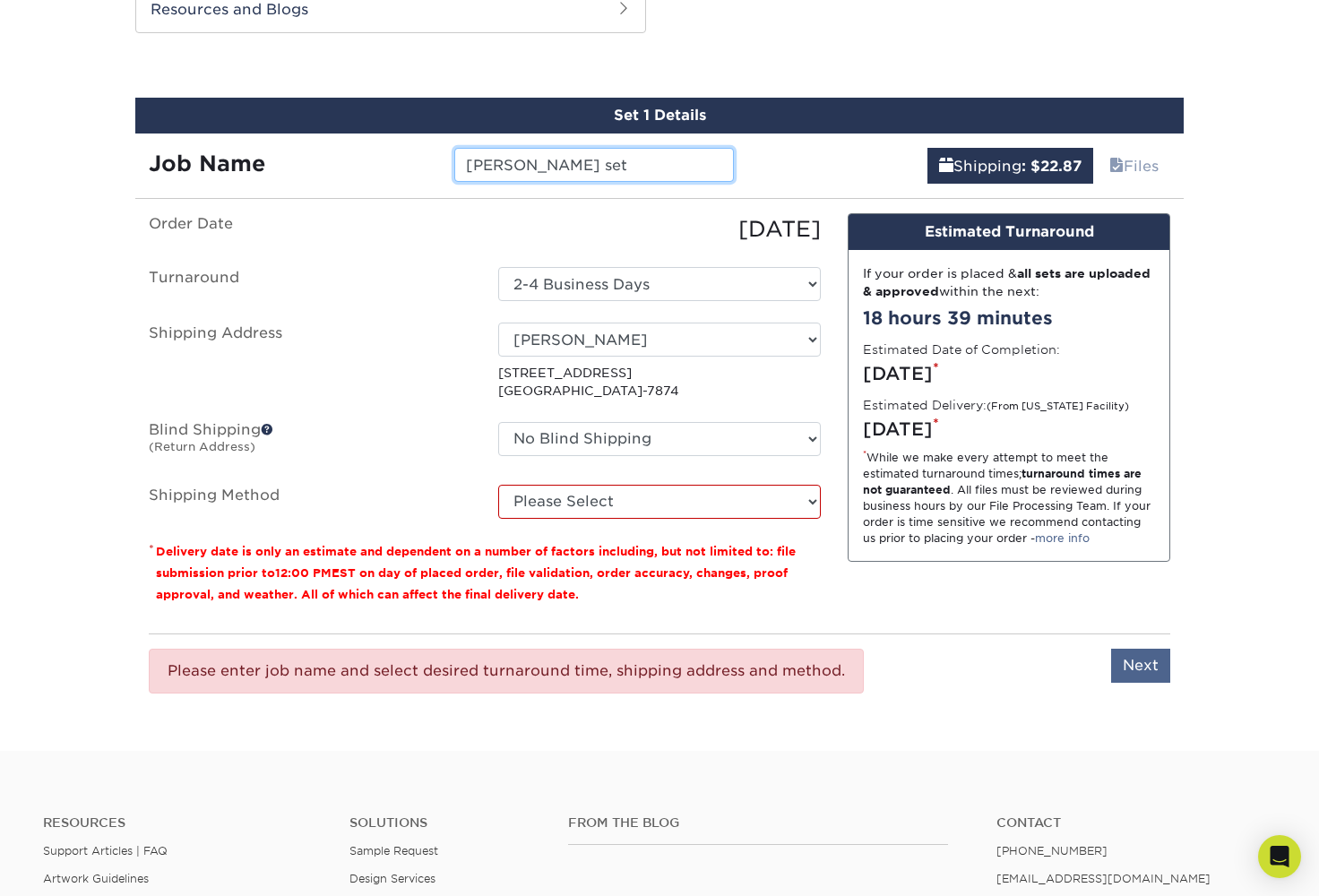
type input "rispoli set"
click at [1133, 667] on input "Next" at bounding box center [1141, 666] width 59 height 34
click at [1137, 660] on input "Next" at bounding box center [1141, 666] width 59 height 34
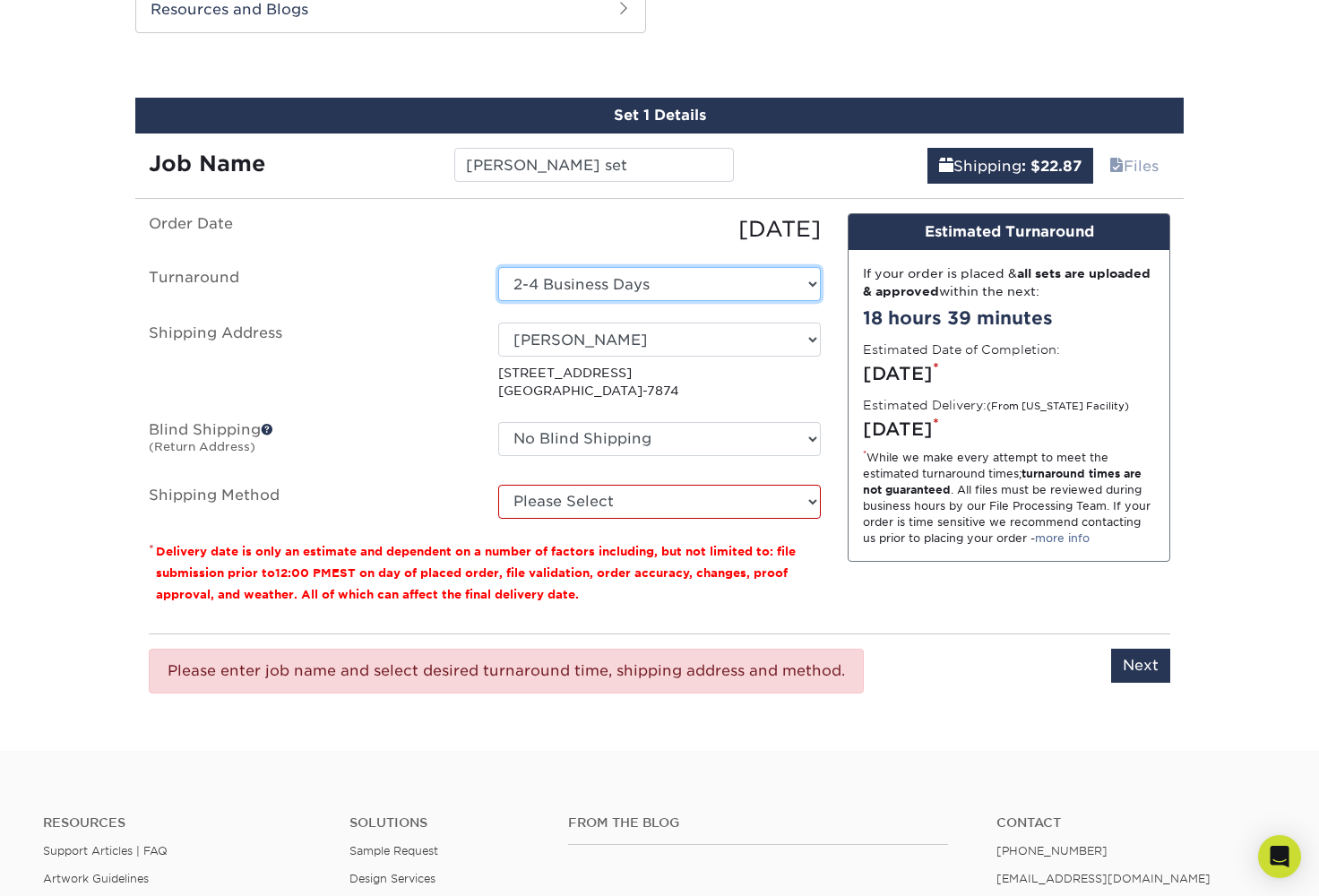
scroll to position [918, 0]
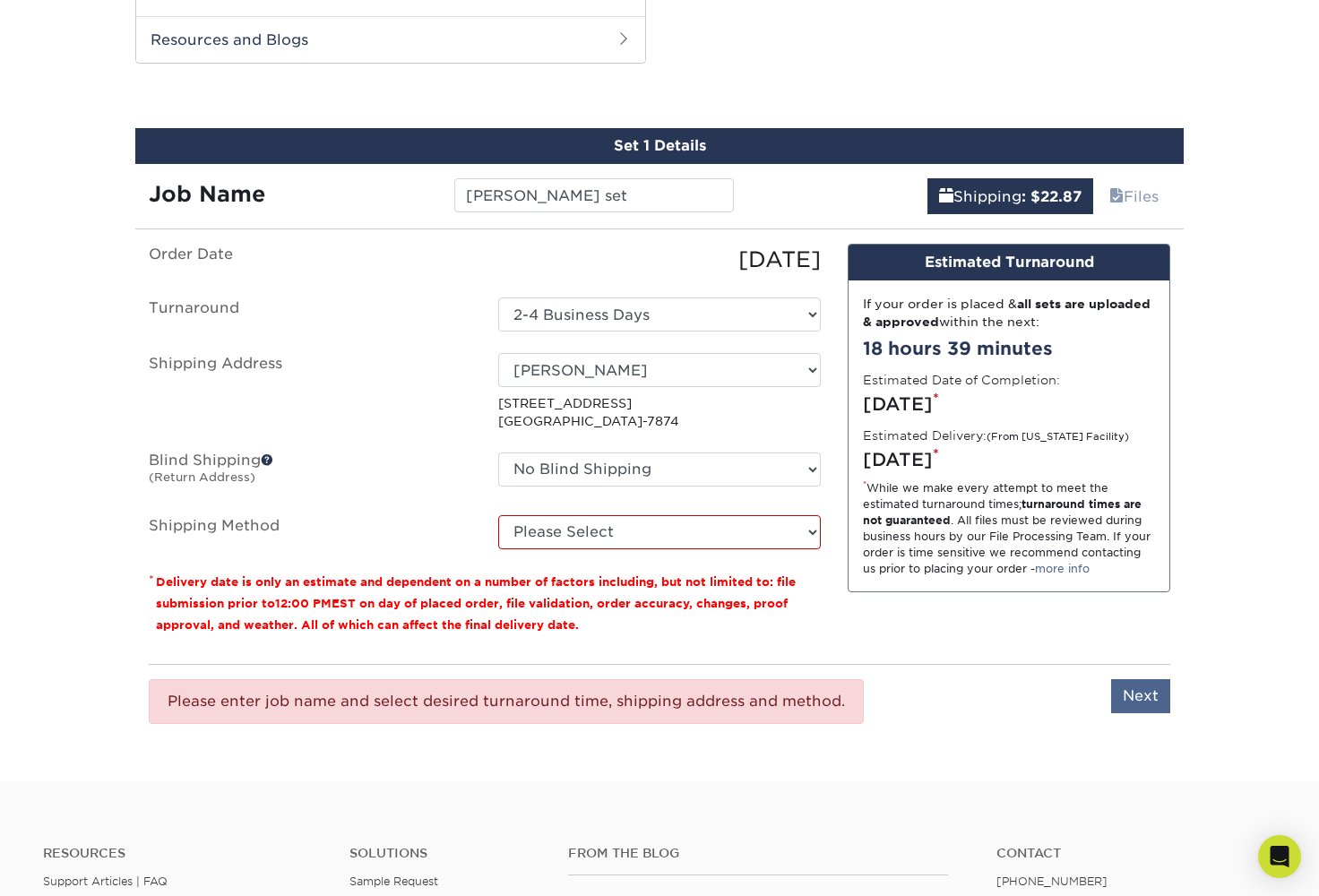
click at [1136, 692] on input "Next" at bounding box center [1141, 696] width 59 height 34
type input "Next"
select select "03"
click at [1146, 694] on input "Next" at bounding box center [1141, 696] width 59 height 34
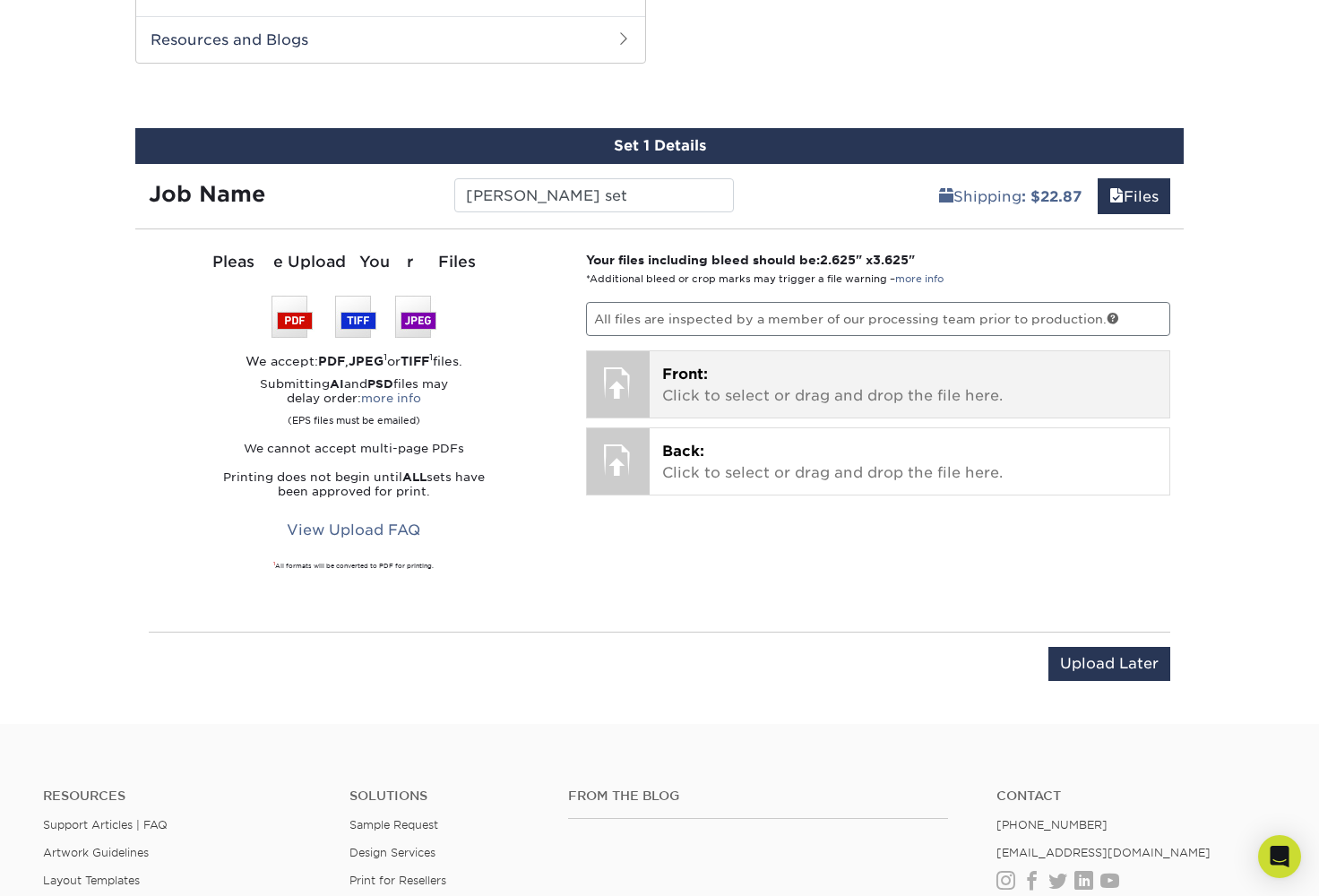
click at [726, 382] on p "Front: Click to select or drag and drop the file here." at bounding box center [910, 385] width 496 height 43
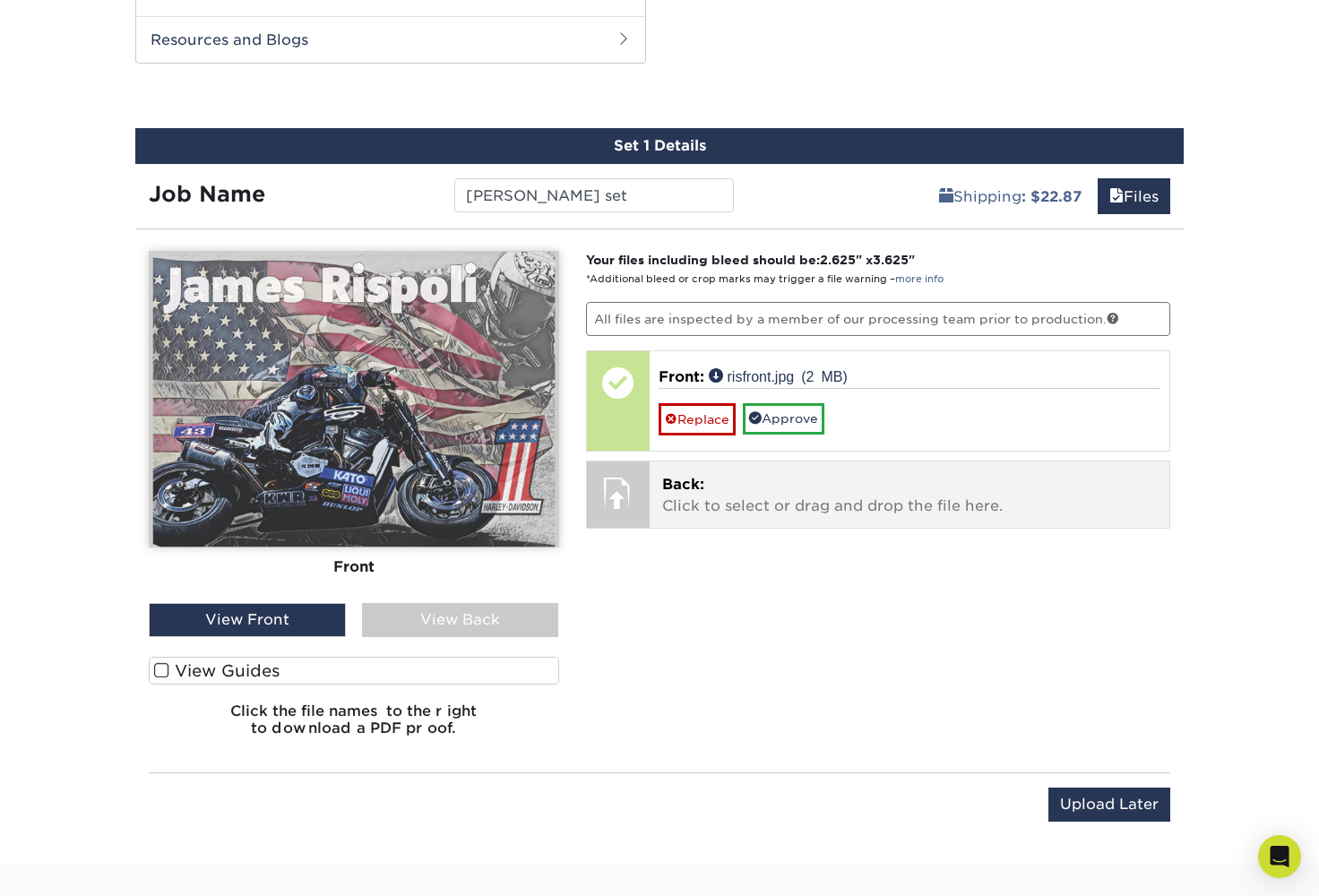
click at [702, 485] on span "Back:" at bounding box center [683, 484] width 42 height 17
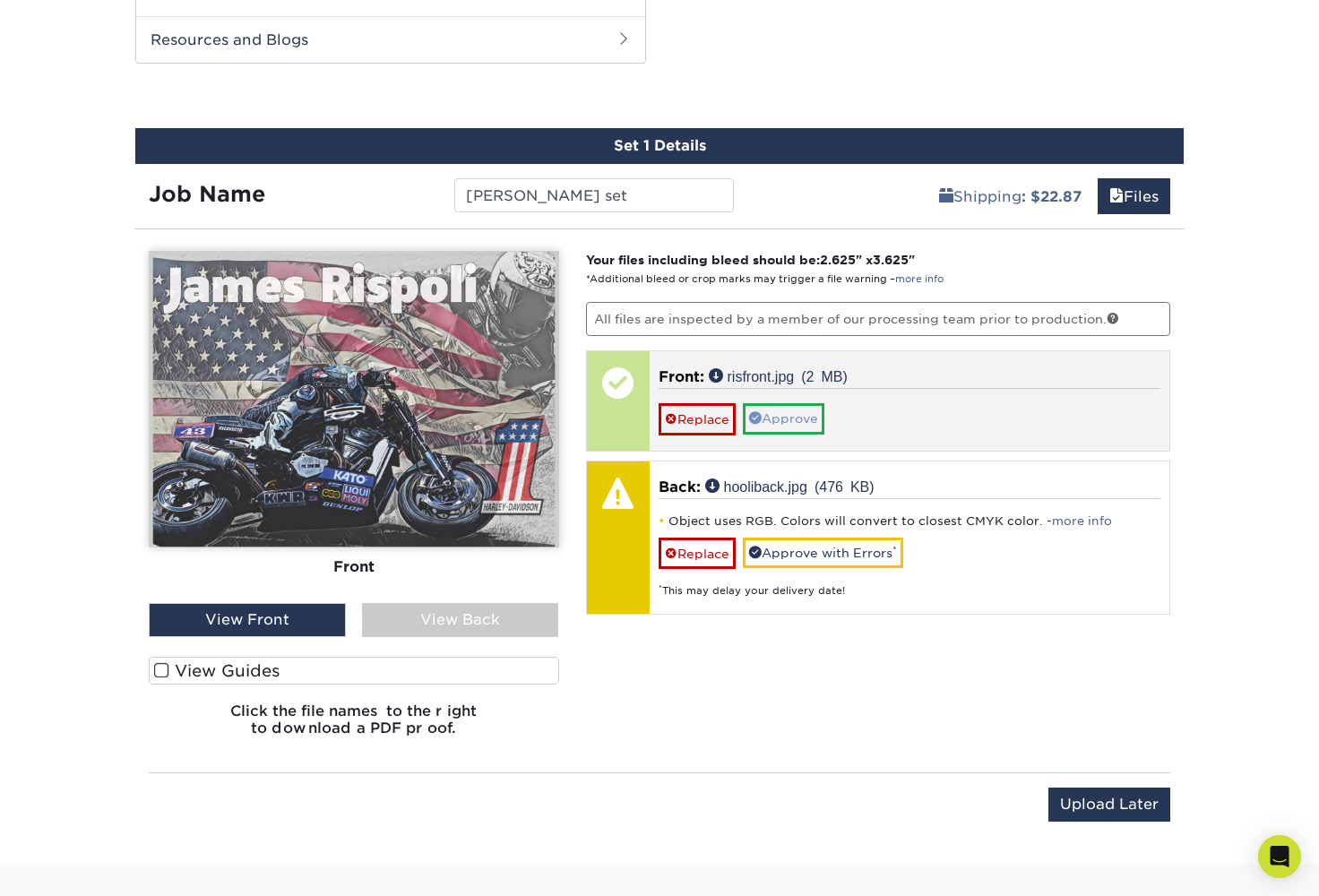
click at [792, 411] on link "Approve" at bounding box center [783, 418] width 82 height 30
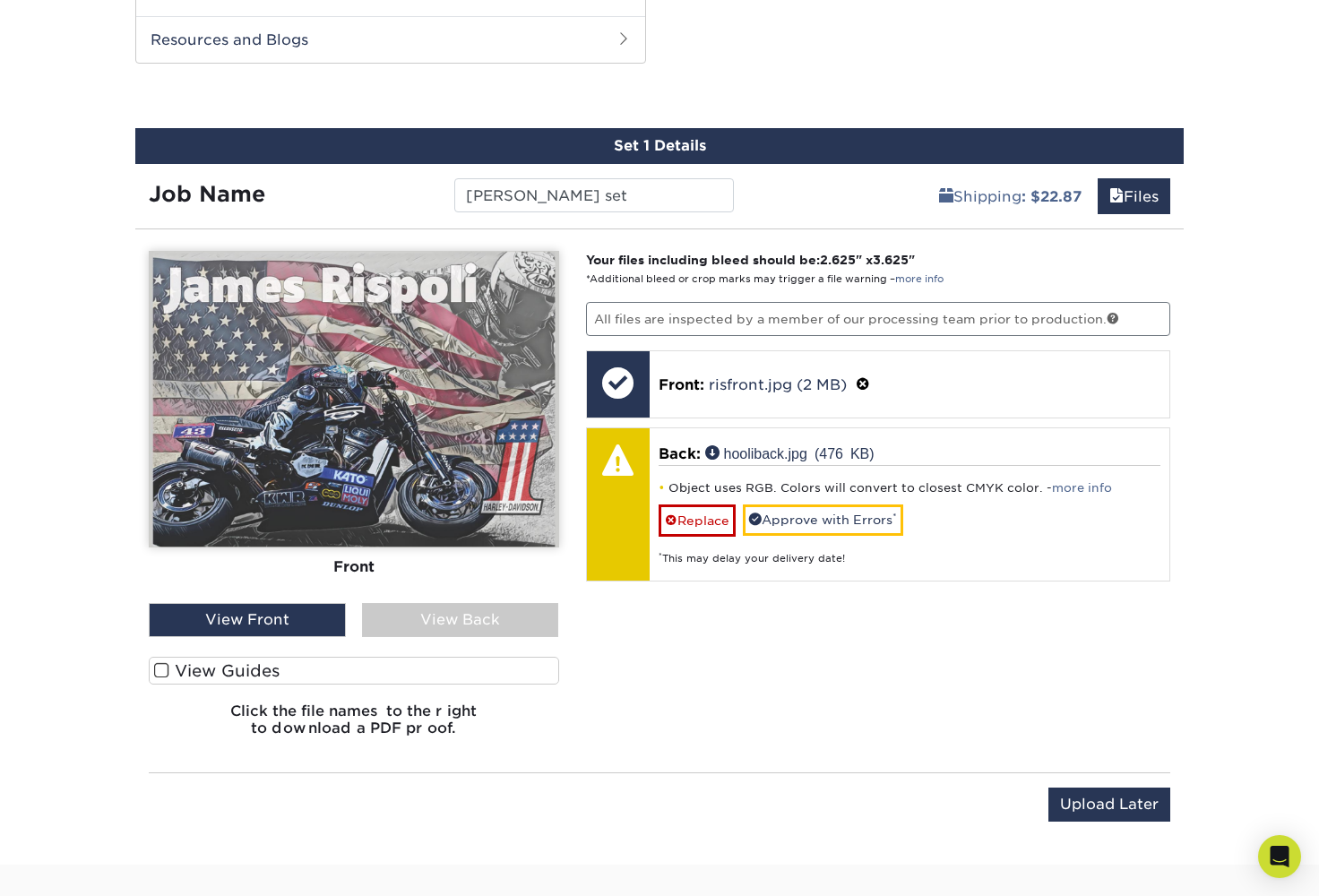
click at [532, 615] on div "View Back" at bounding box center [461, 620] width 197 height 34
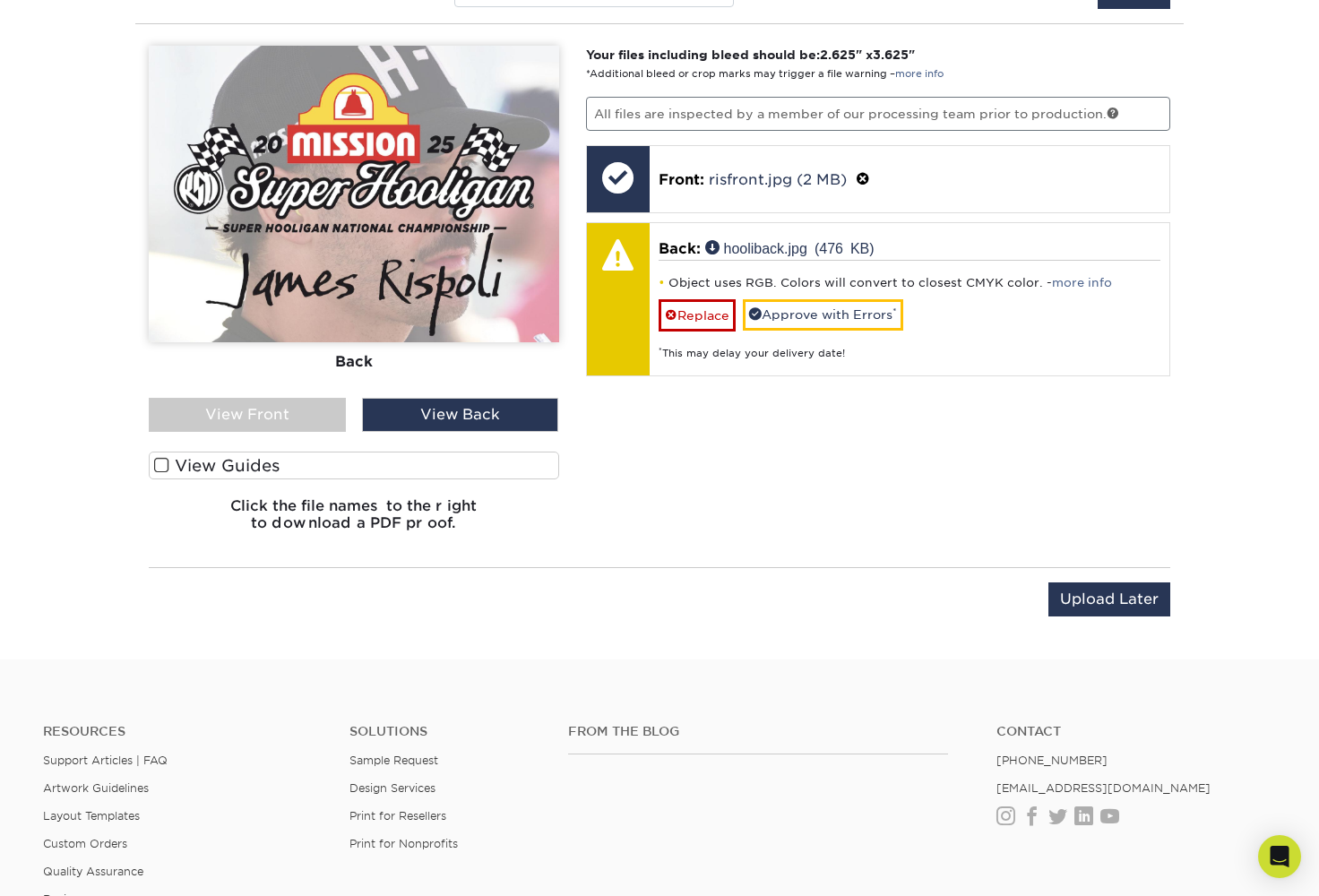
scroll to position [1125, 0]
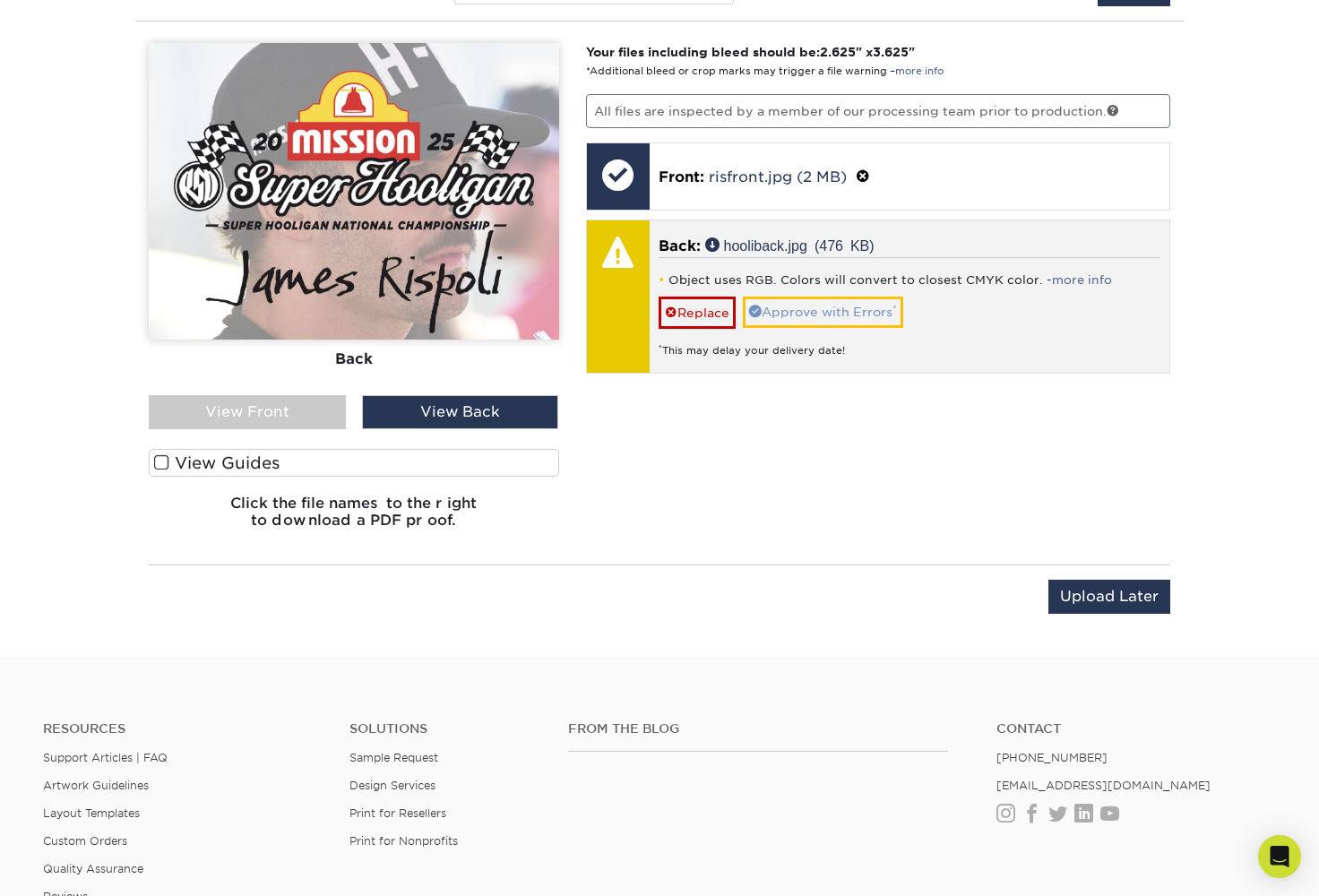
click at [813, 310] on link "Approve with Errors *" at bounding box center [823, 312] width 160 height 30
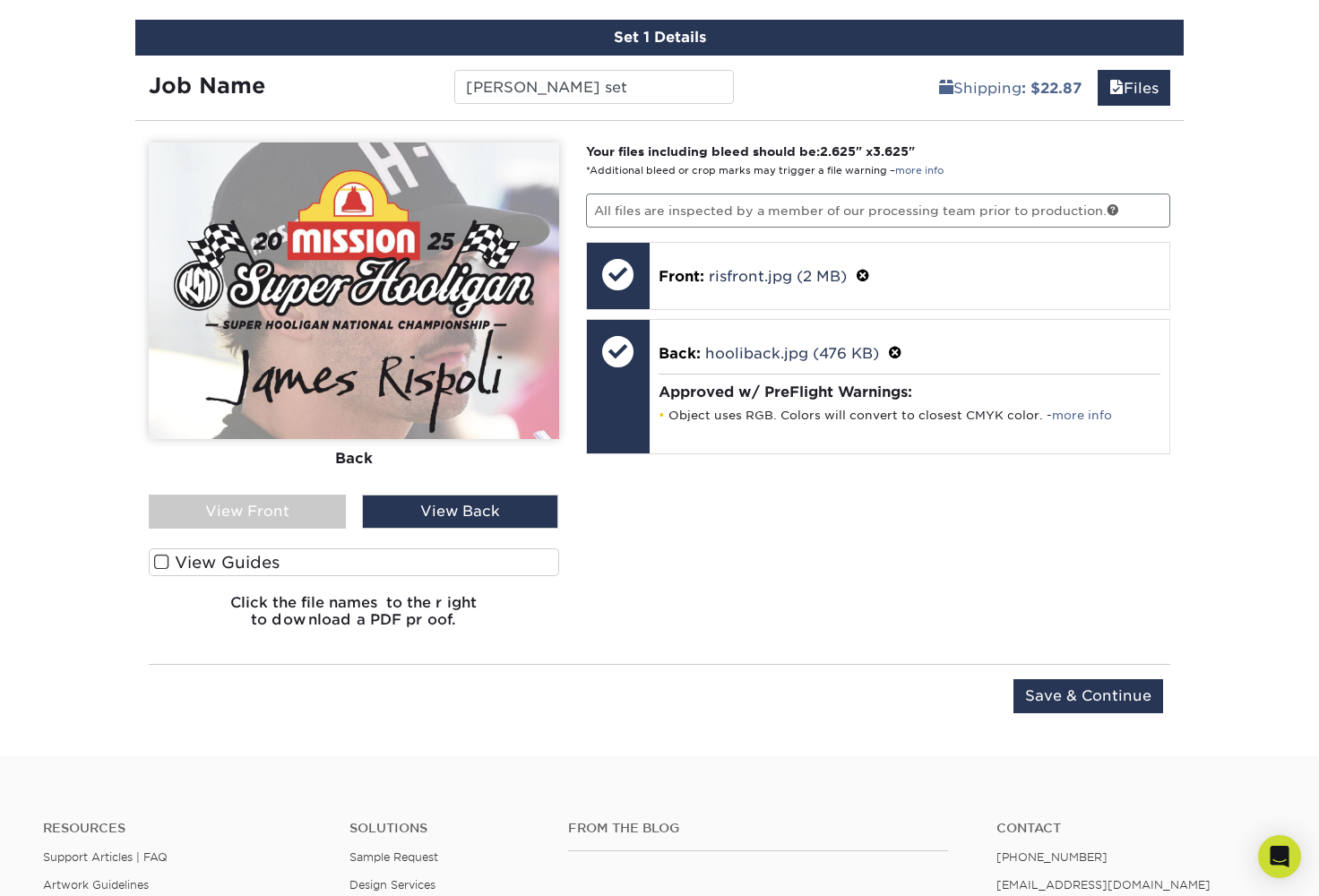
scroll to position [999, 0]
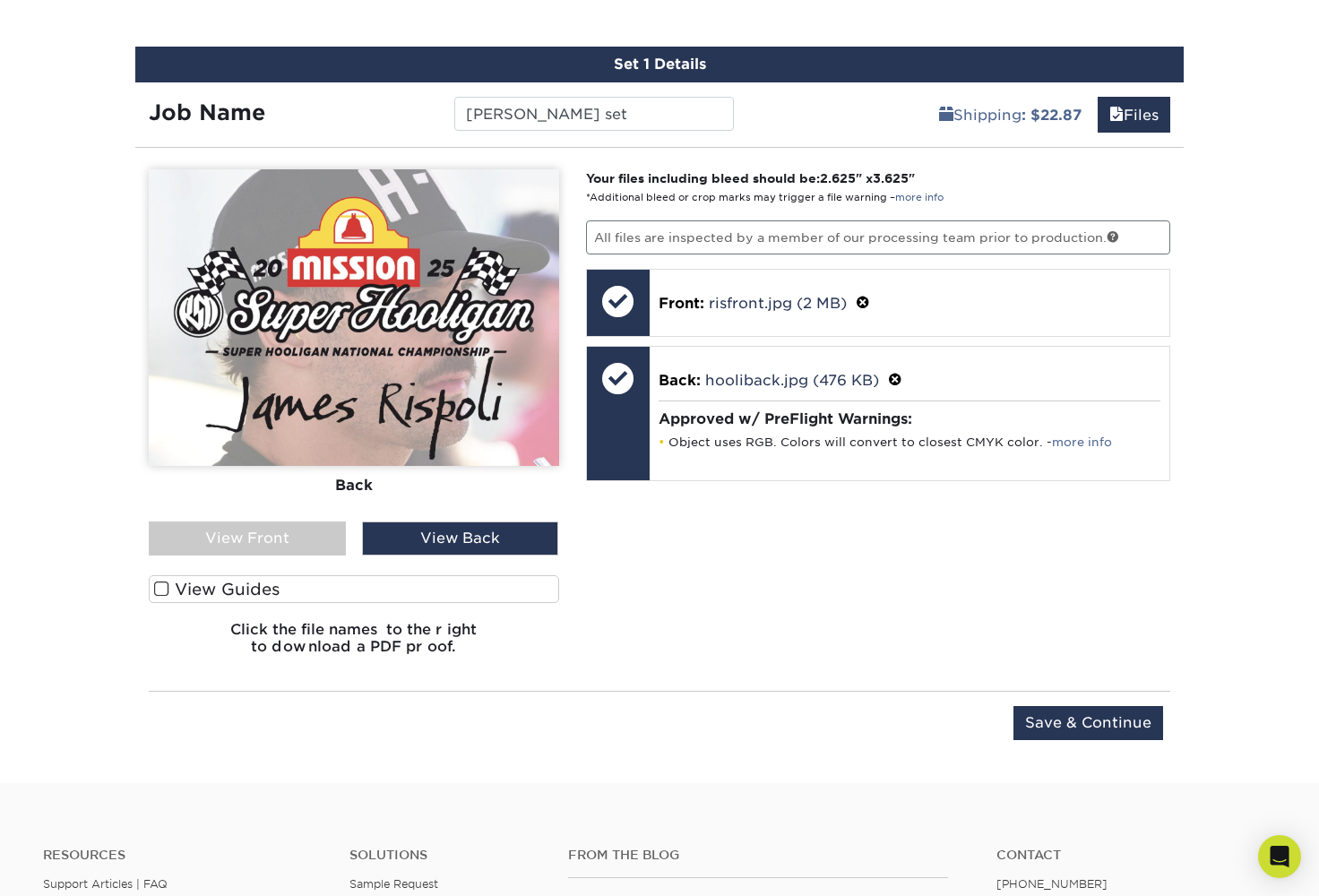
click at [166, 587] on span at bounding box center [161, 589] width 15 height 17
click at [0, 0] on input "View Guides" at bounding box center [0, 0] width 0 height 0
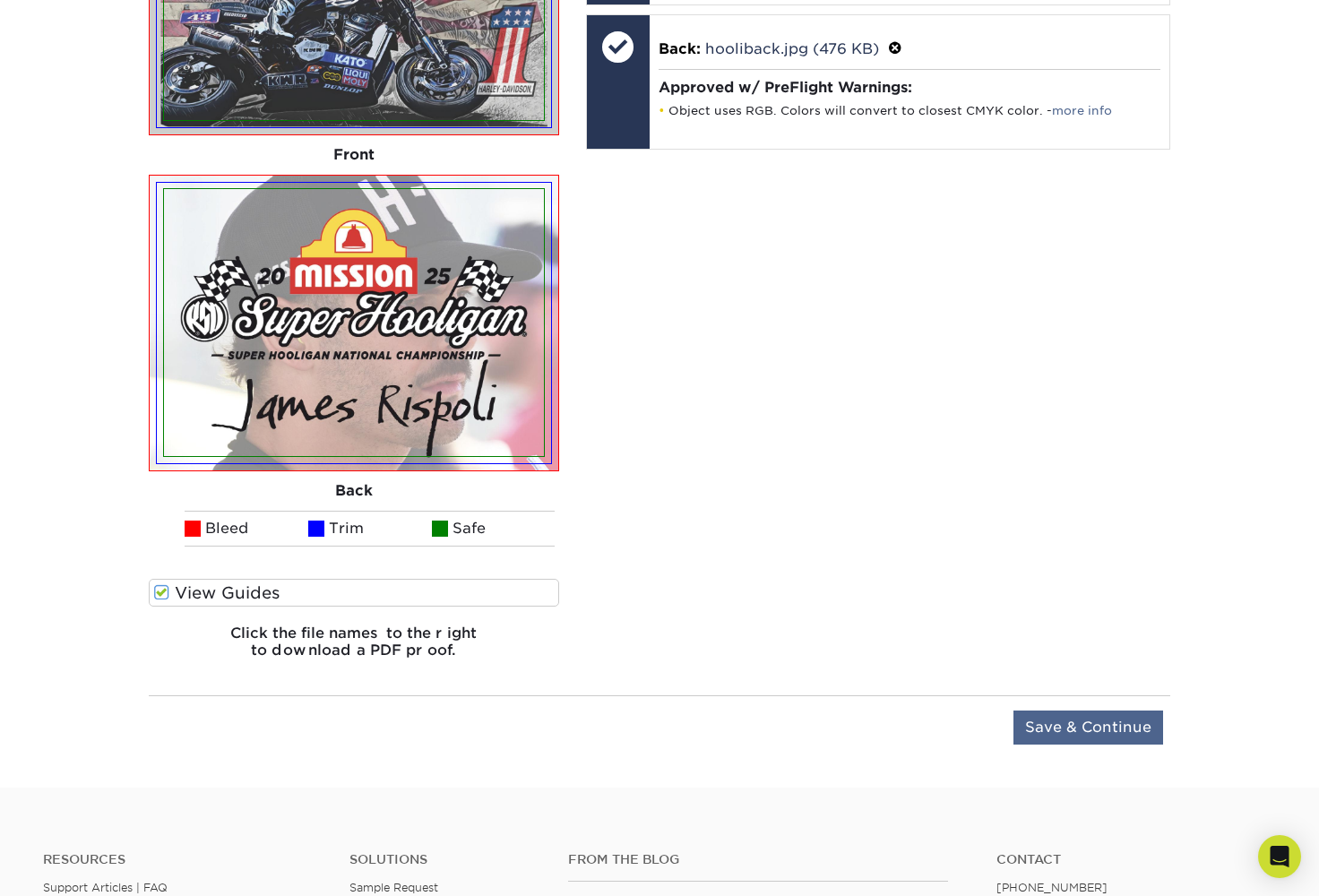
click at [1071, 719] on input "Save & Continue" at bounding box center [1088, 728] width 150 height 34
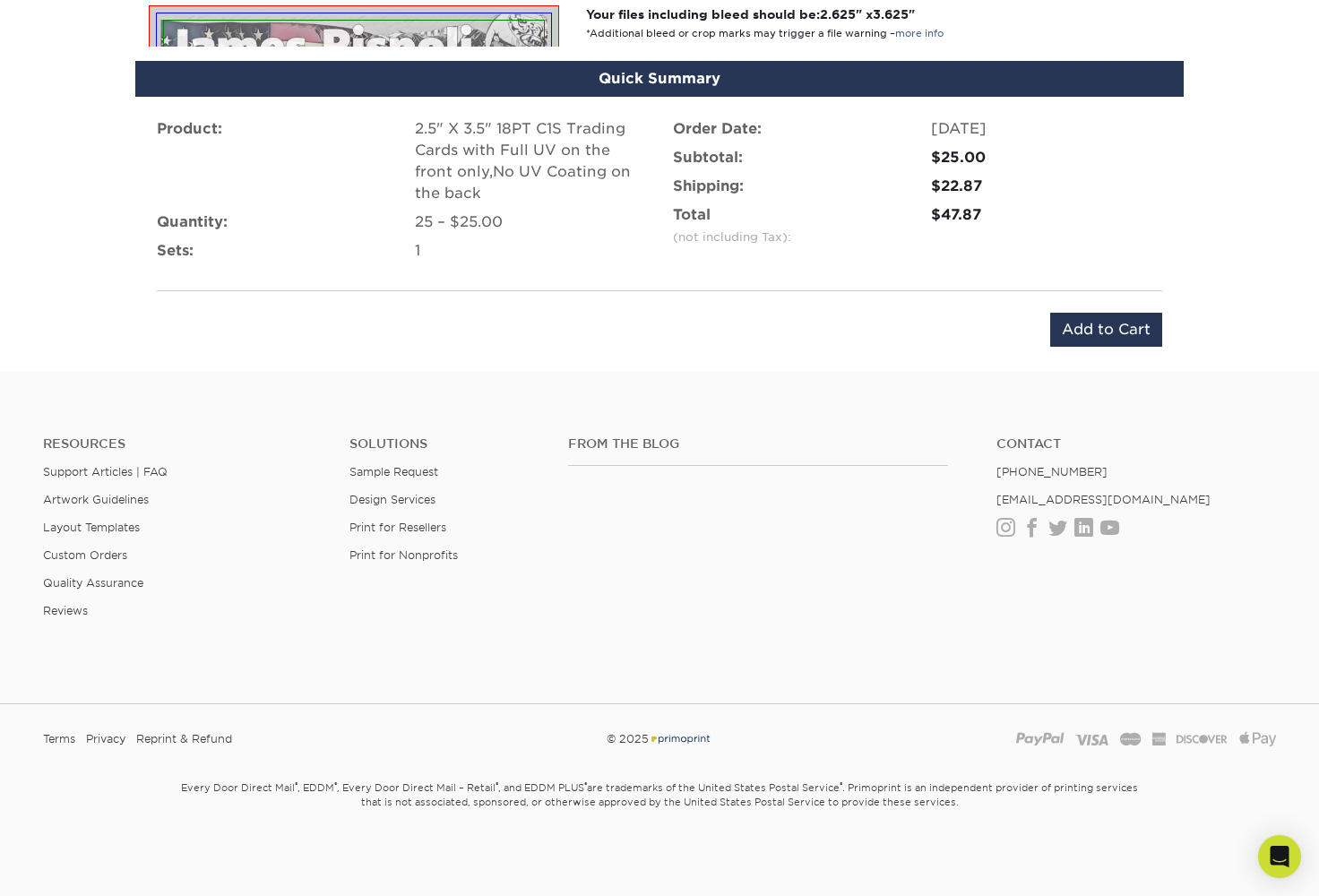
scroll to position [1113, 0]
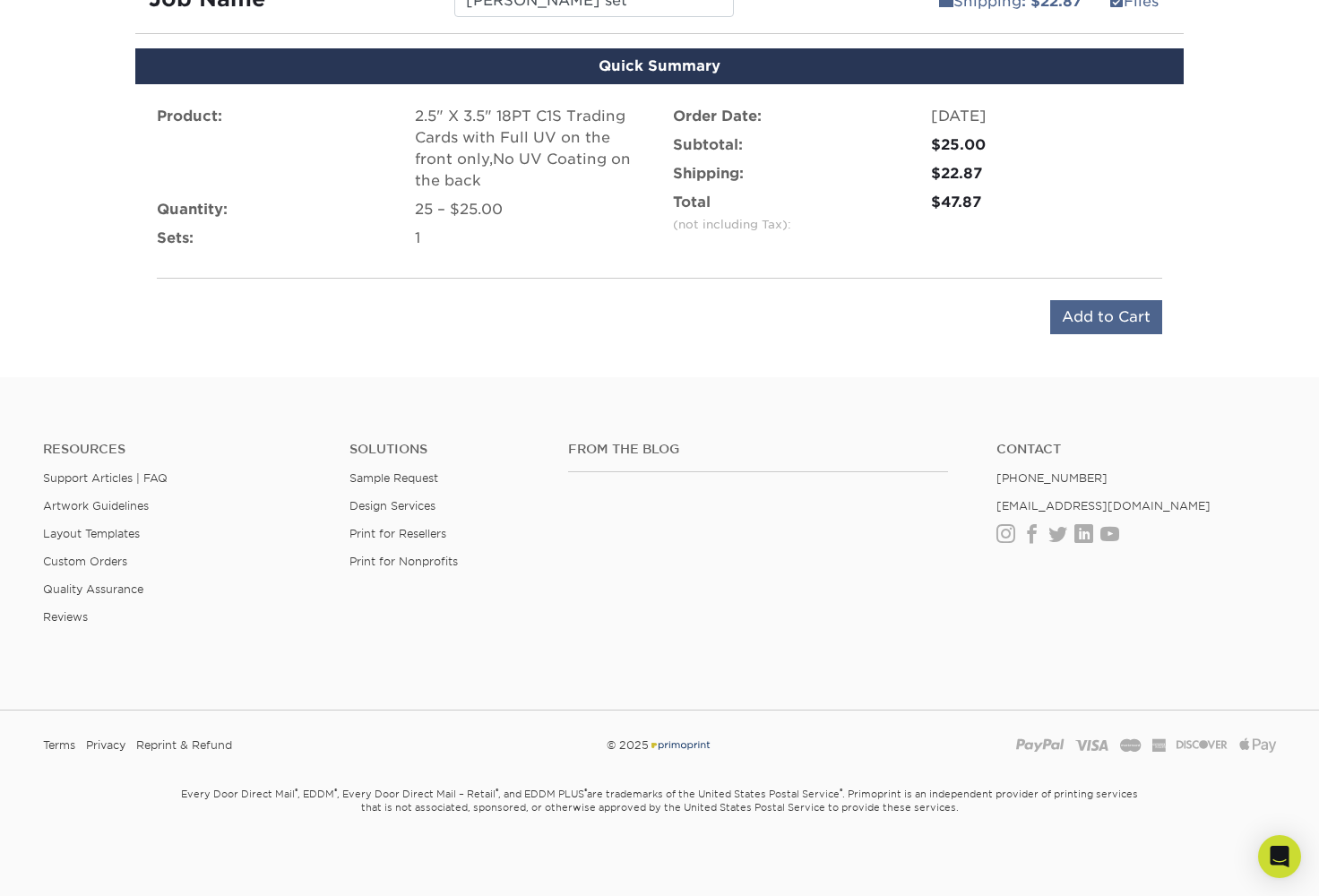
click at [1109, 308] on input "Add to Cart" at bounding box center [1106, 317] width 112 height 34
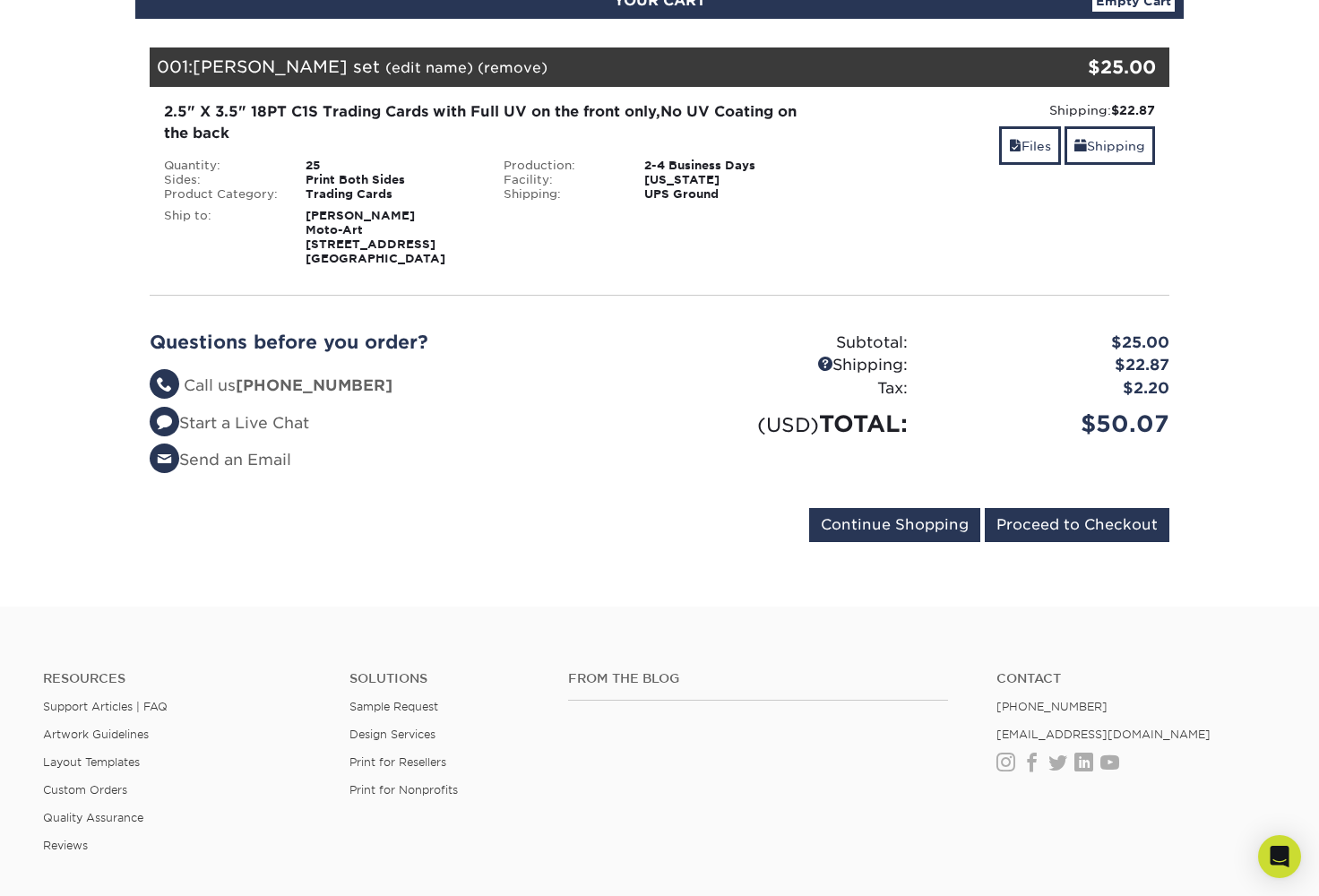
scroll to position [244, 0]
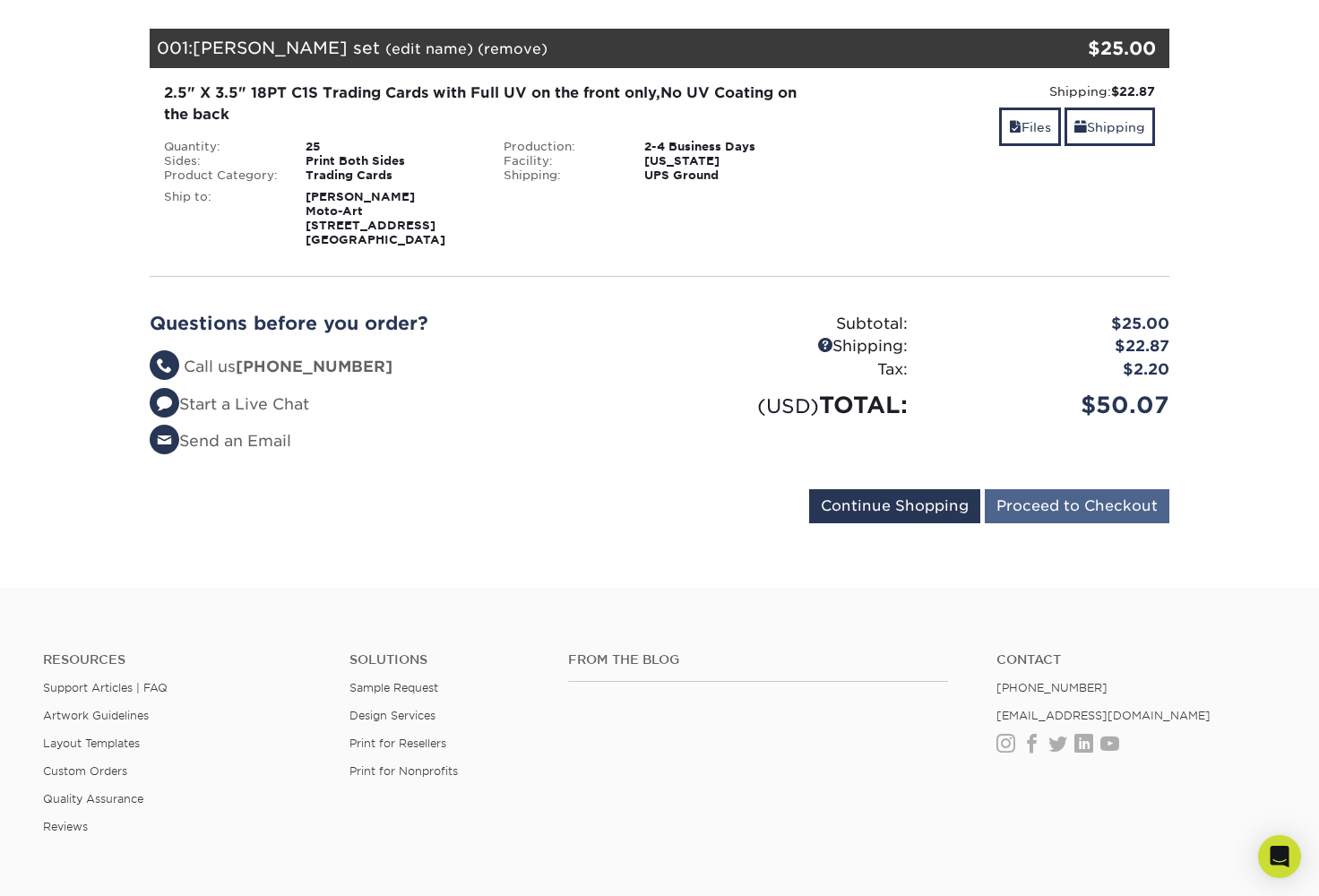
click at [1045, 503] on input "Proceed to Checkout" at bounding box center [1077, 506] width 185 height 34
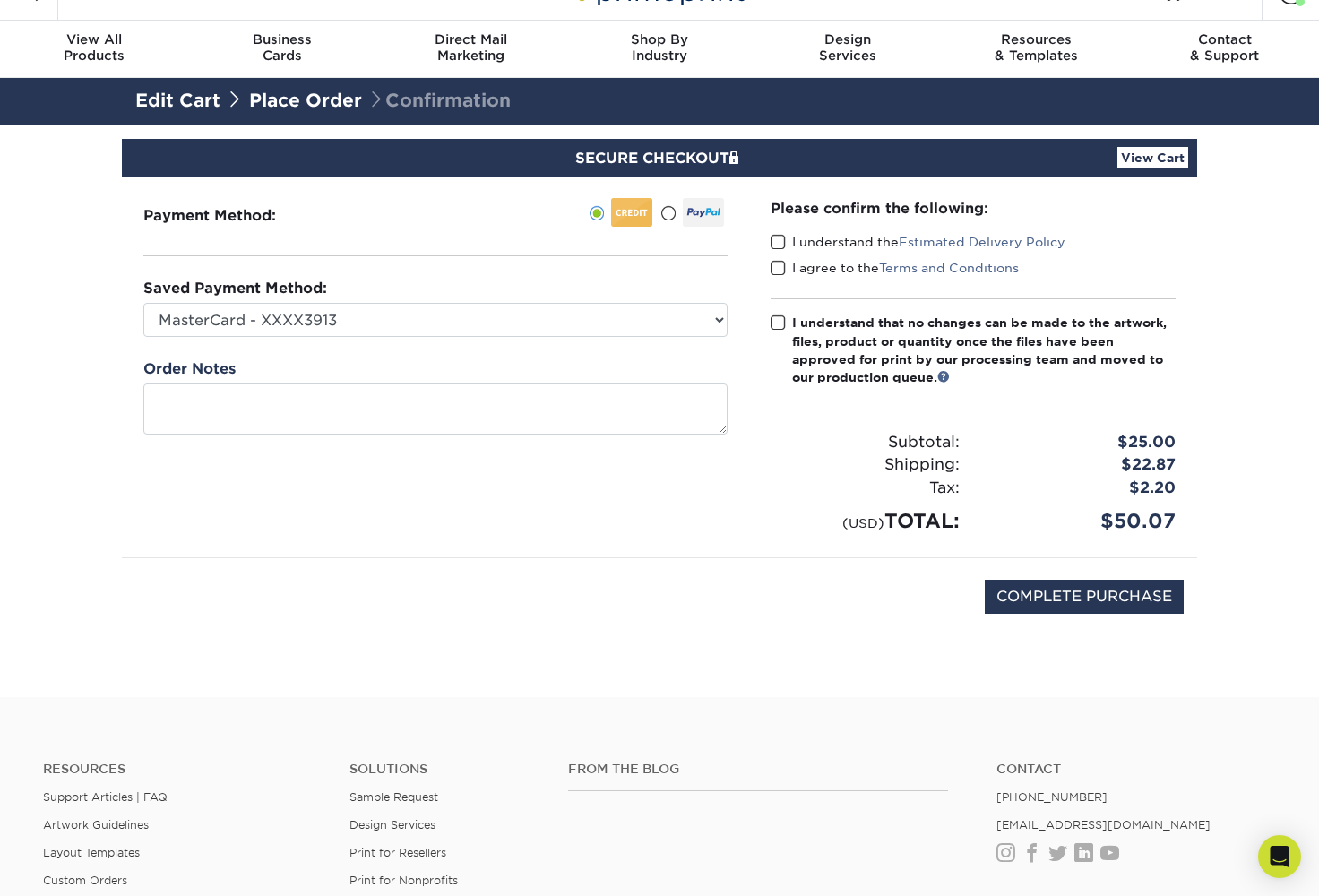
scroll to position [33, 0]
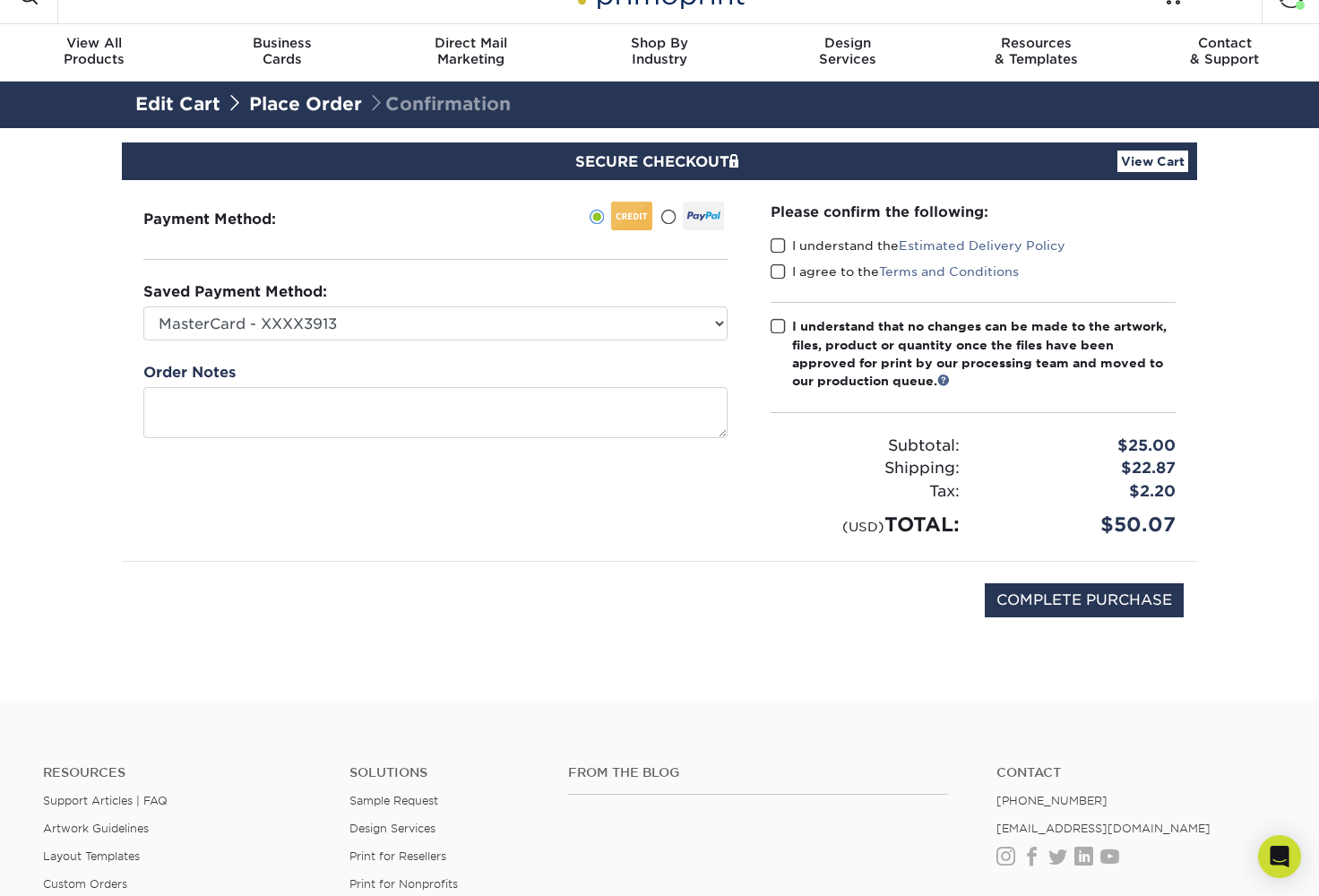
click at [667, 219] on span at bounding box center [668, 217] width 15 height 17
click at [0, 0] on input "radio" at bounding box center [0, 0] width 0 height 0
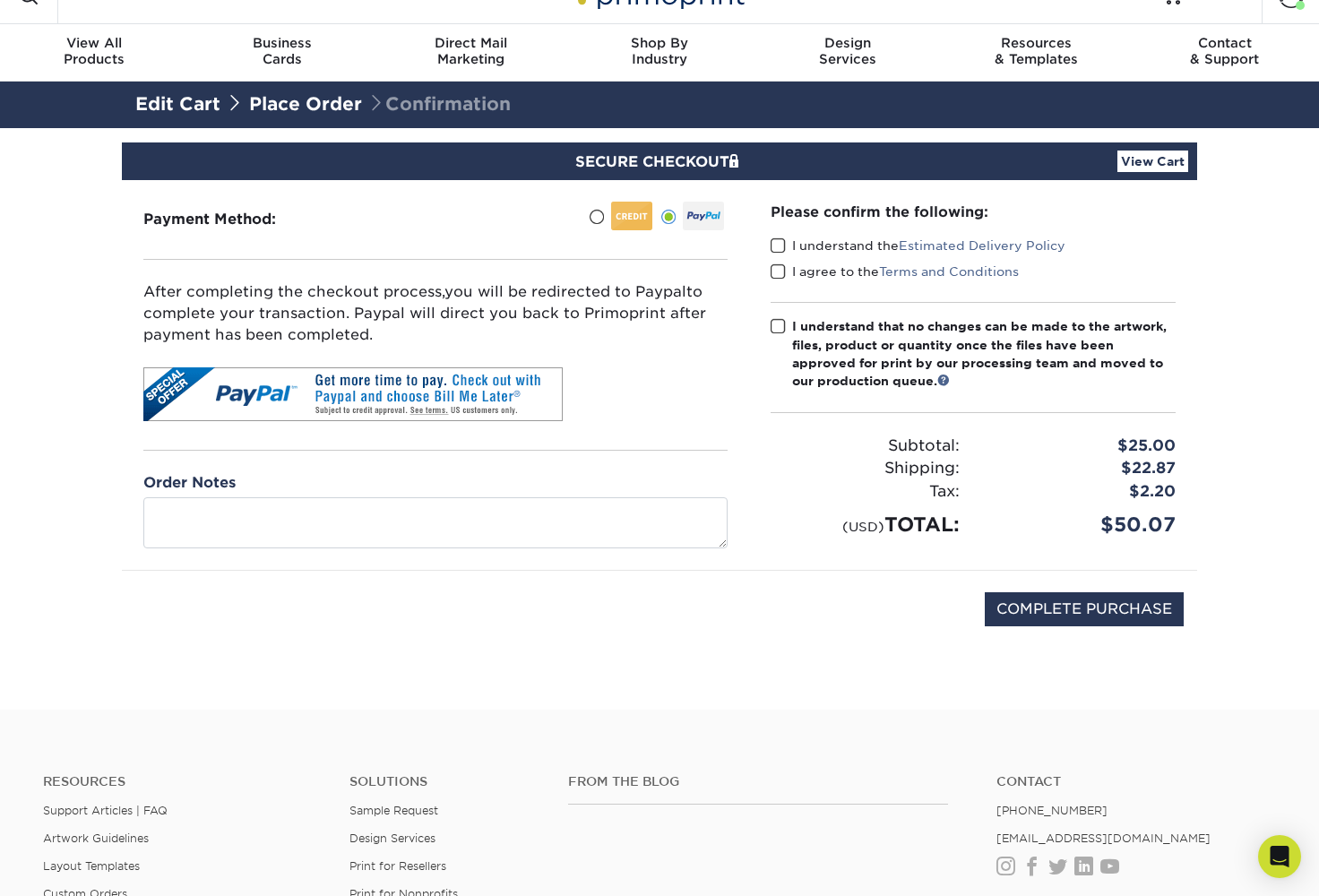
click at [782, 246] on span at bounding box center [778, 246] width 15 height 17
click at [0, 0] on input "I understand the Estimated Delivery Policy" at bounding box center [0, 0] width 0 height 0
click at [781, 266] on span at bounding box center [778, 271] width 15 height 17
click at [0, 0] on input "I agree to the Terms and Conditions" at bounding box center [0, 0] width 0 height 0
click at [781, 324] on span at bounding box center [778, 326] width 15 height 17
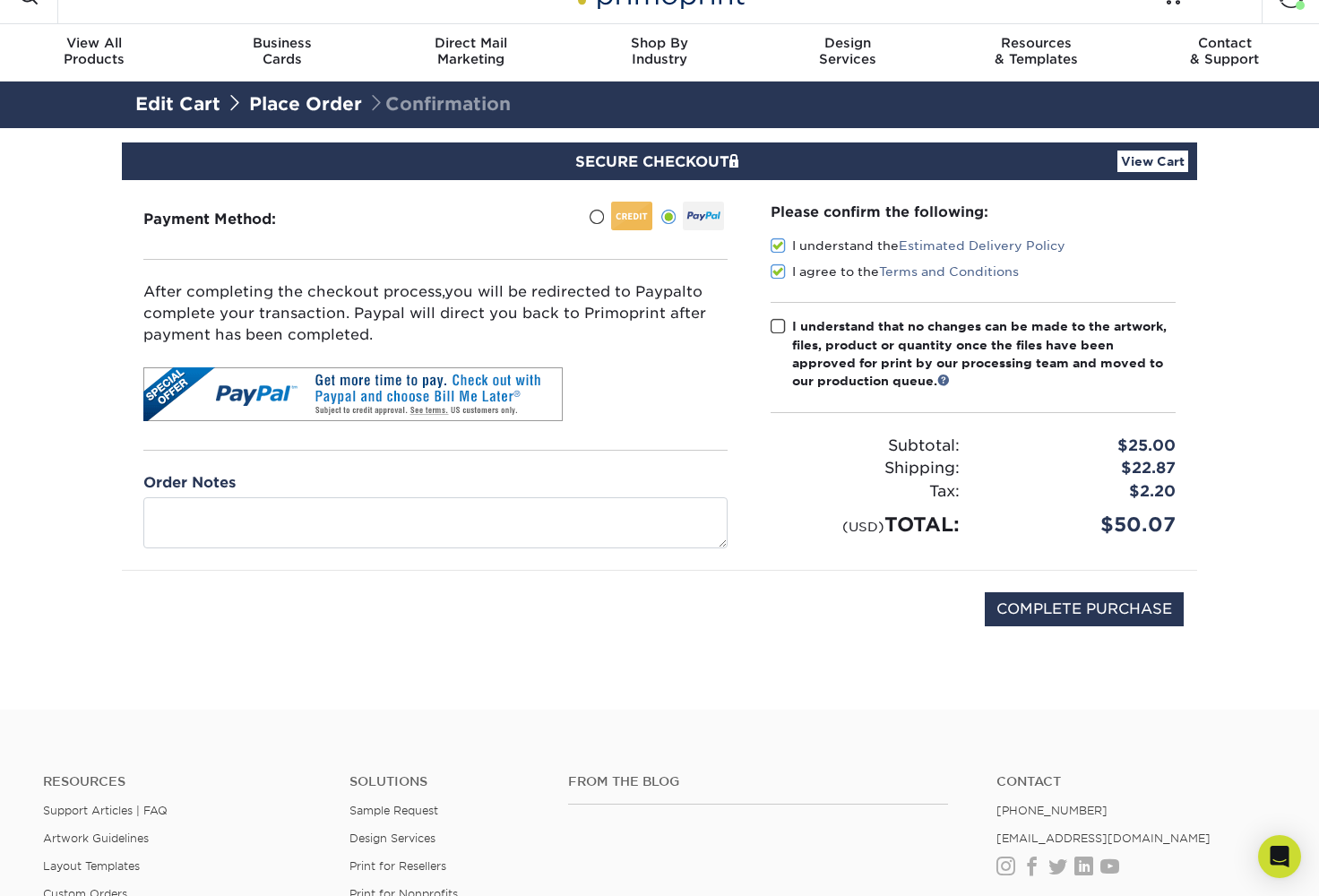
click at [0, 0] on input "I understand that no changes can be made to the artwork, files, product or quan…" at bounding box center [0, 0] width 0 height 0
click at [1106, 603] on input "COMPLETE PURCHASE" at bounding box center [1084, 609] width 199 height 34
type input "PROCESSING, PLEASE WAIT..."
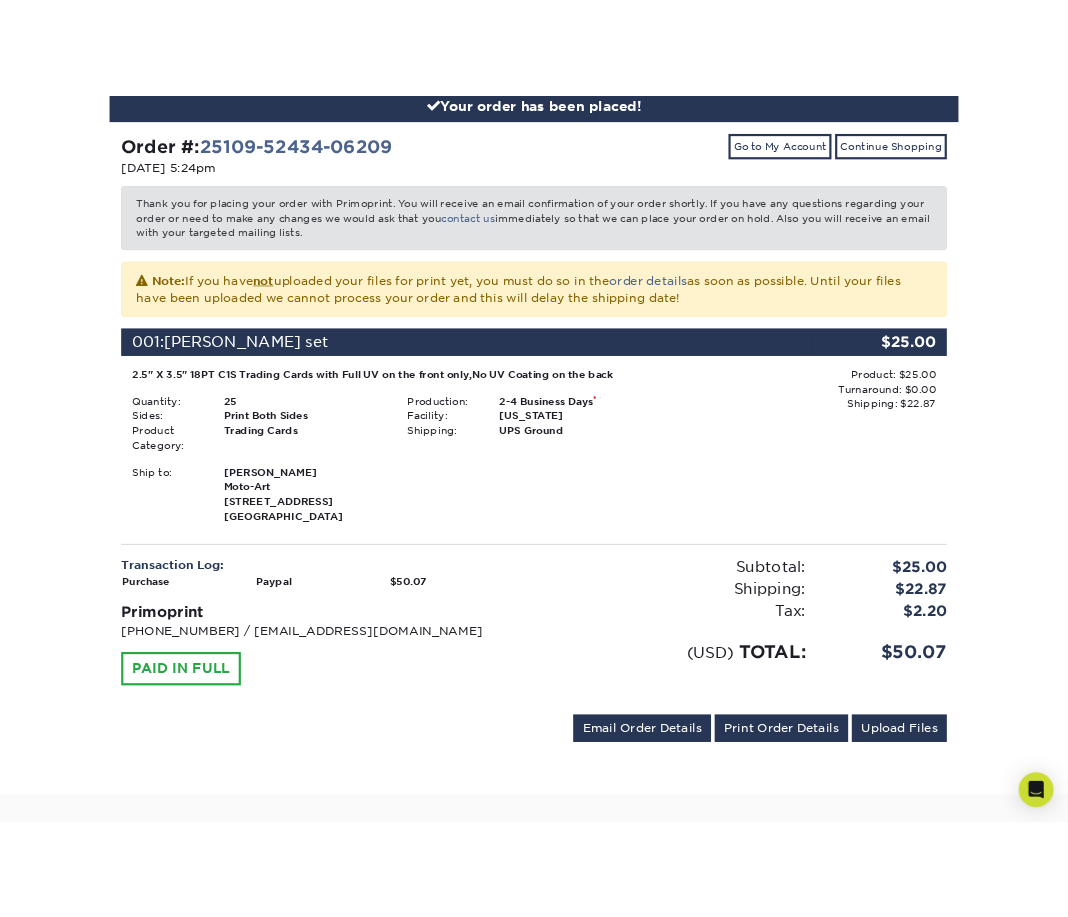
scroll to position [256, 0]
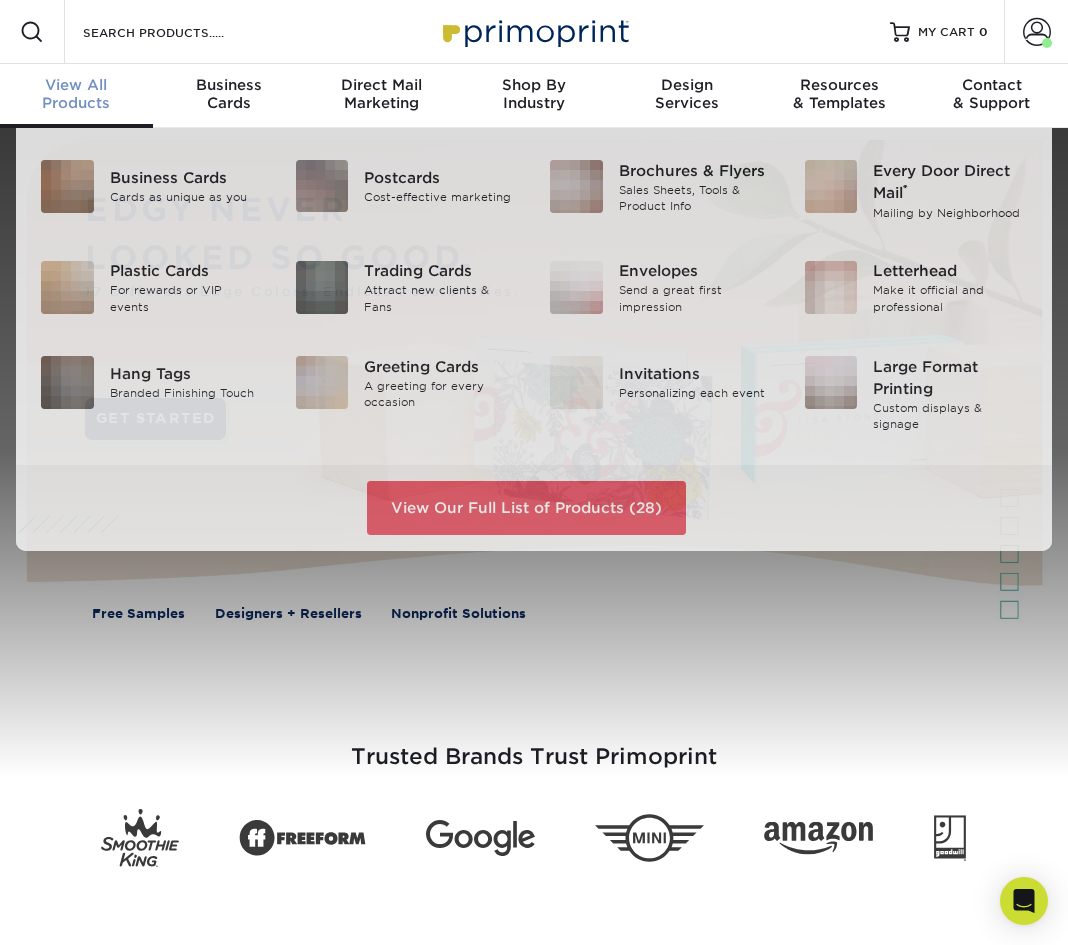
click at [82, 95] on div "View All Products" at bounding box center [76, 94] width 153 height 36
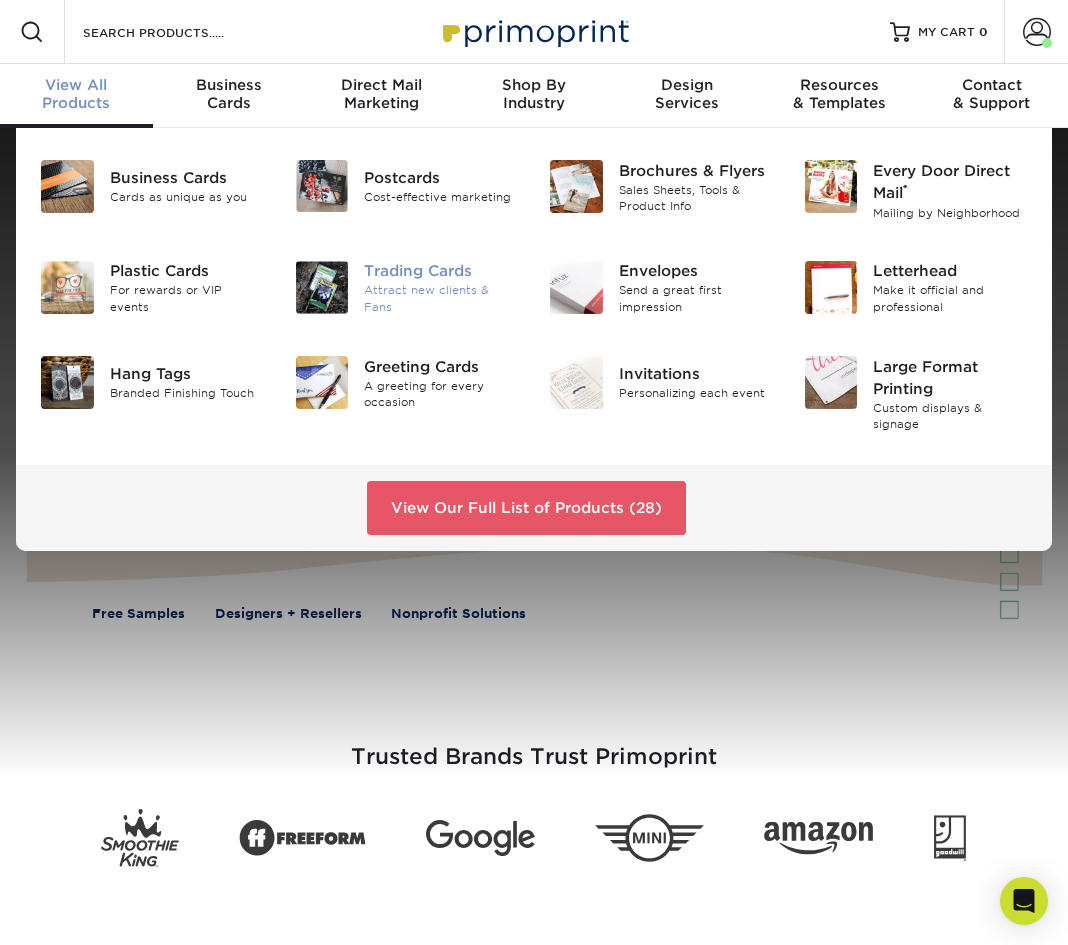
click at [396, 281] on div "Trading Cards" at bounding box center [441, 272] width 155 height 22
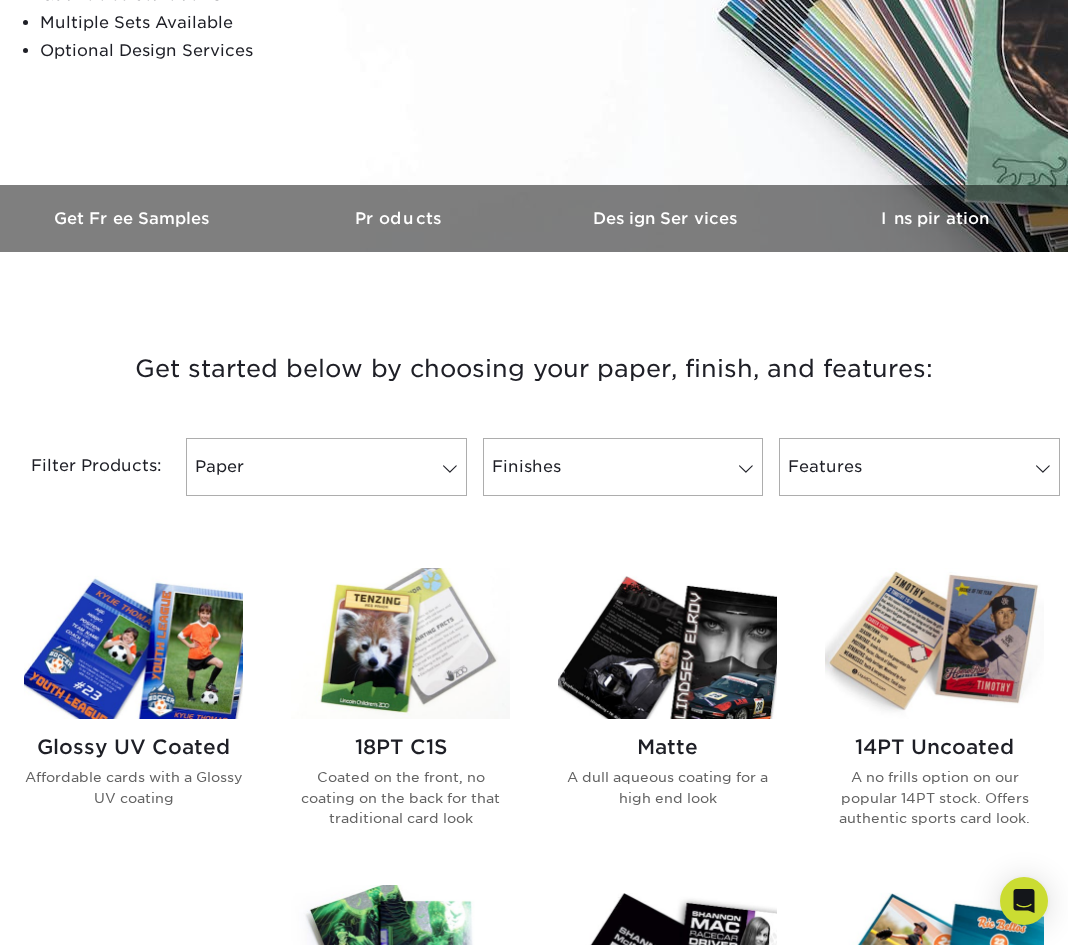
scroll to position [452, 0]
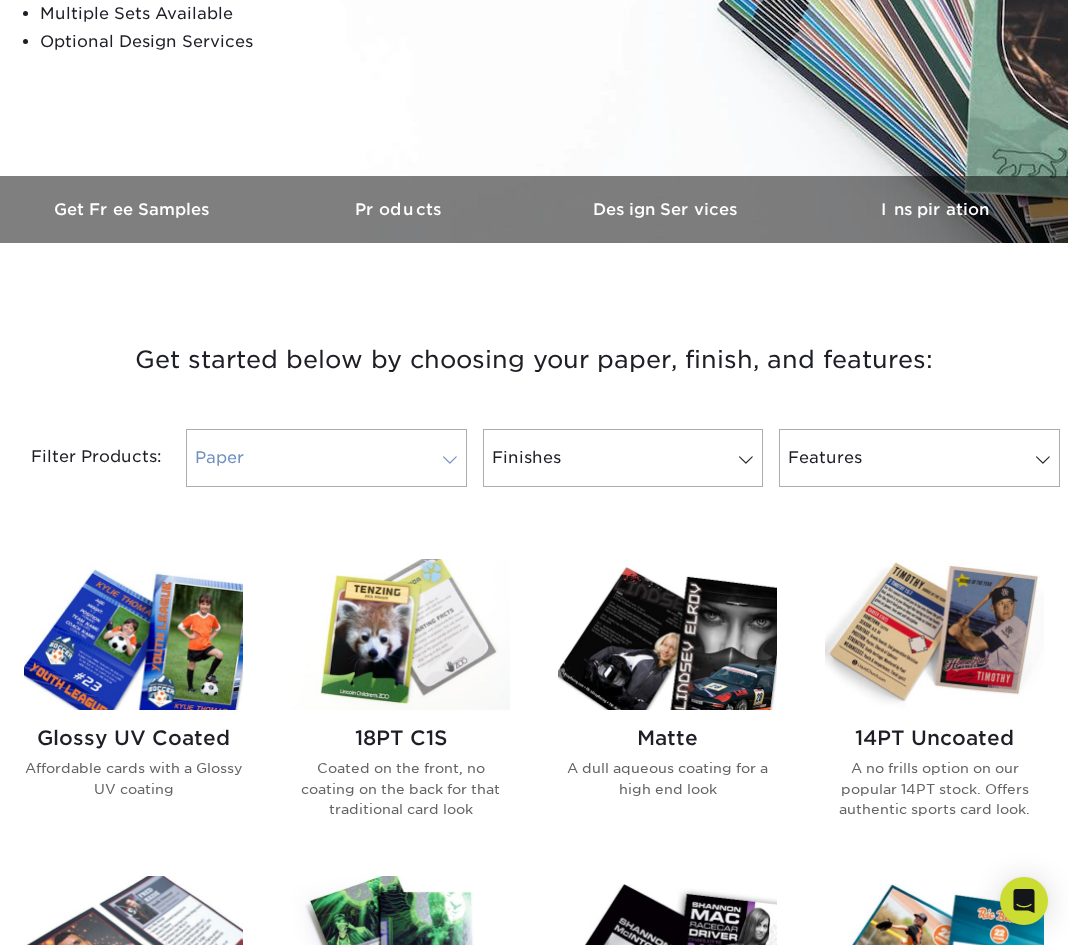
click at [454, 458] on span at bounding box center [450, 460] width 28 height 16
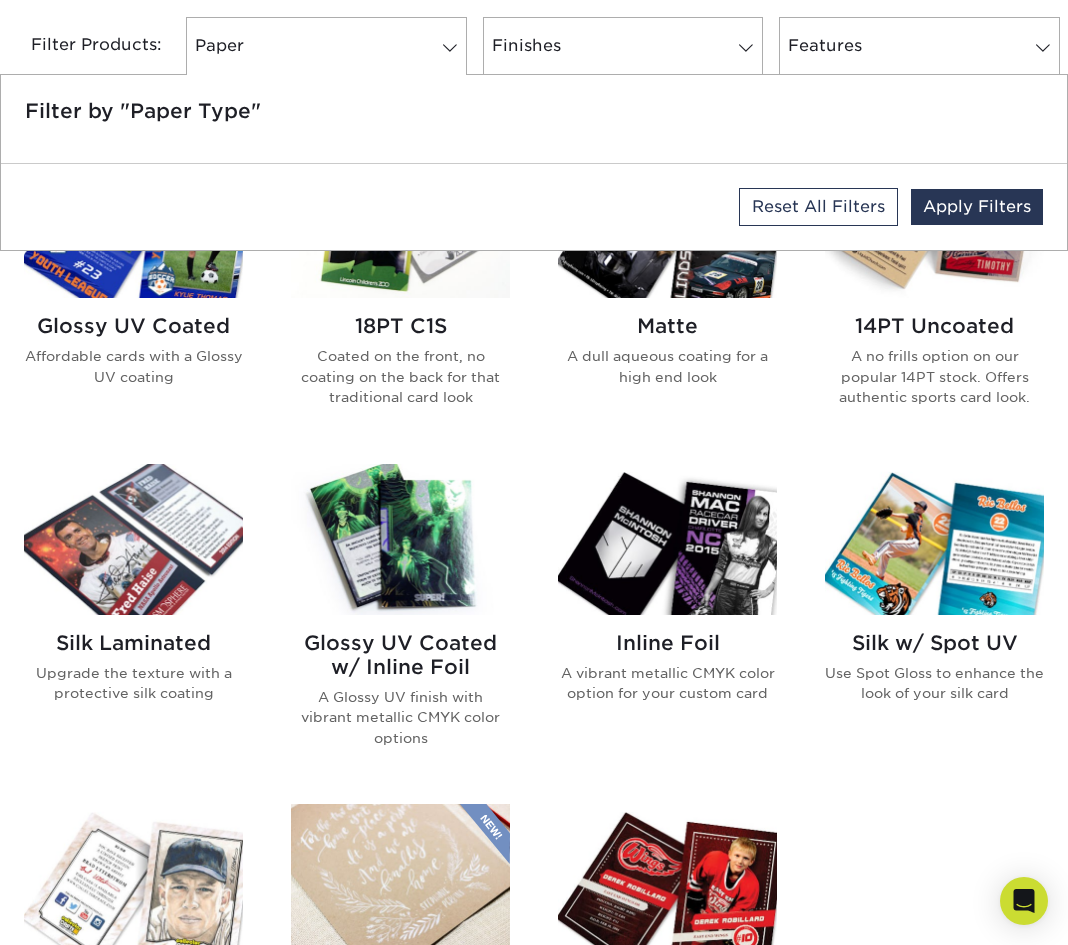
scroll to position [863, 0]
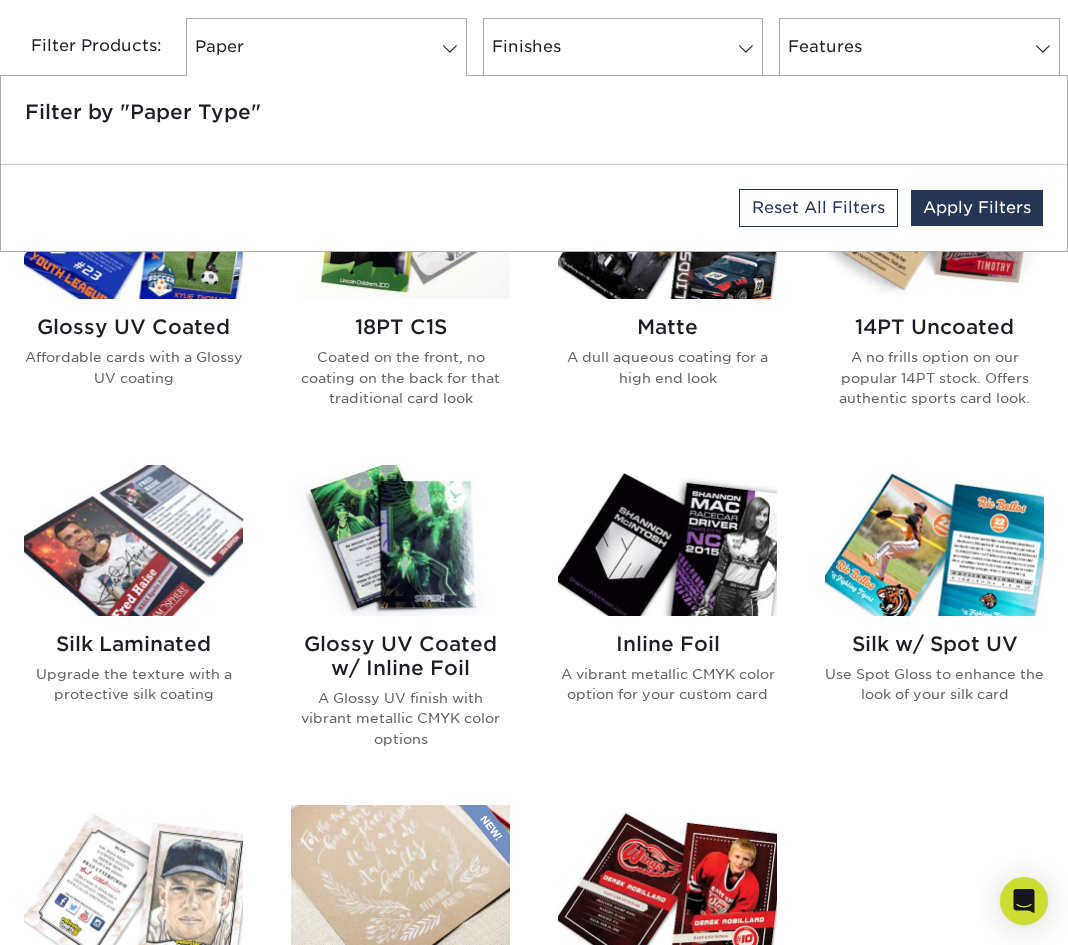
click at [456, 590] on img at bounding box center [400, 540] width 219 height 151
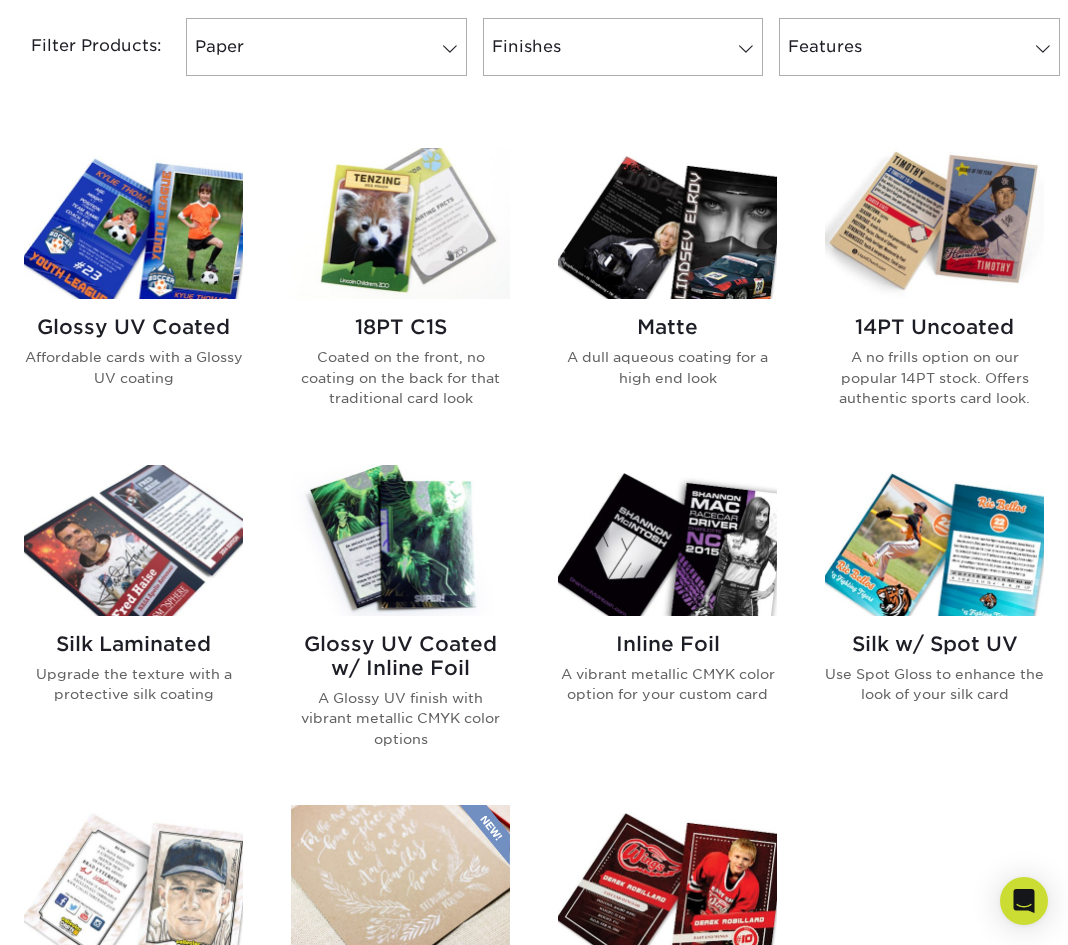
click at [964, 599] on img at bounding box center [934, 540] width 219 height 151
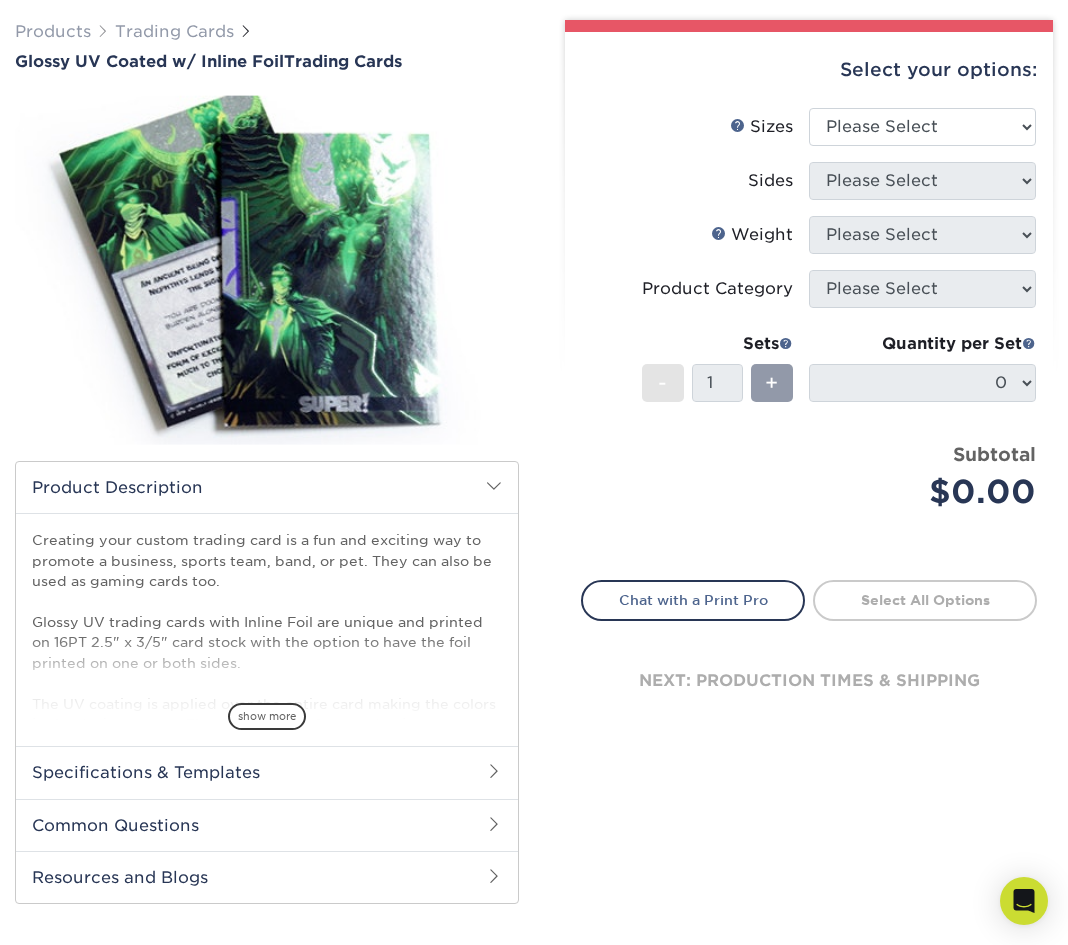
scroll to position [161, 0]
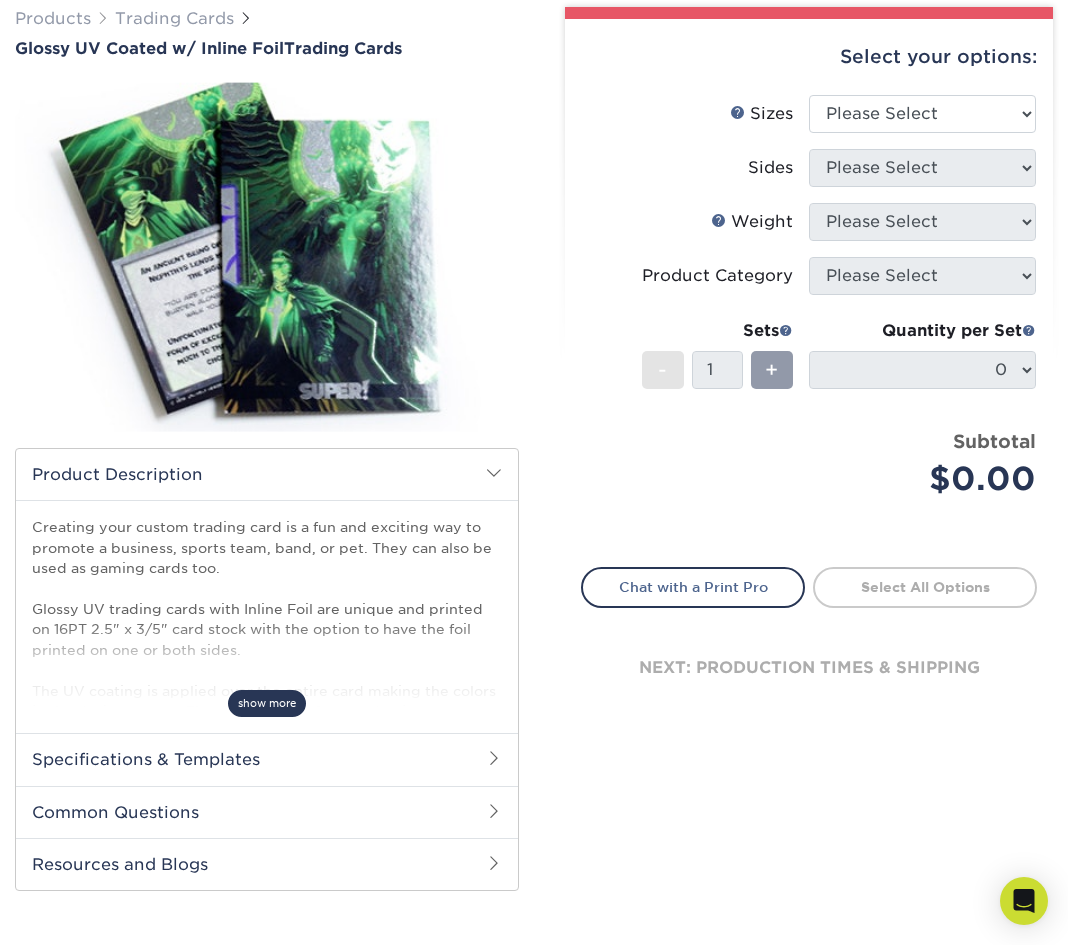
click at [274, 705] on span "show more" at bounding box center [267, 703] width 78 height 27
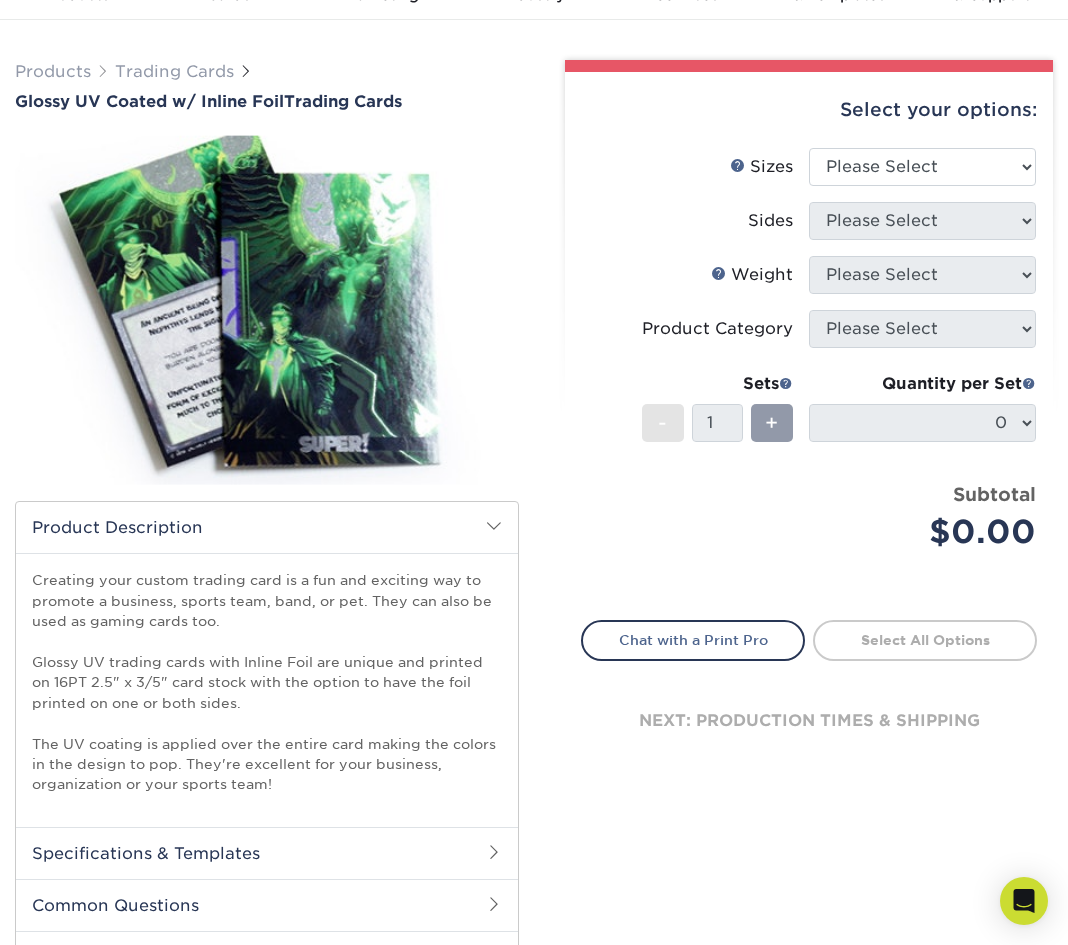
scroll to position [113, 0]
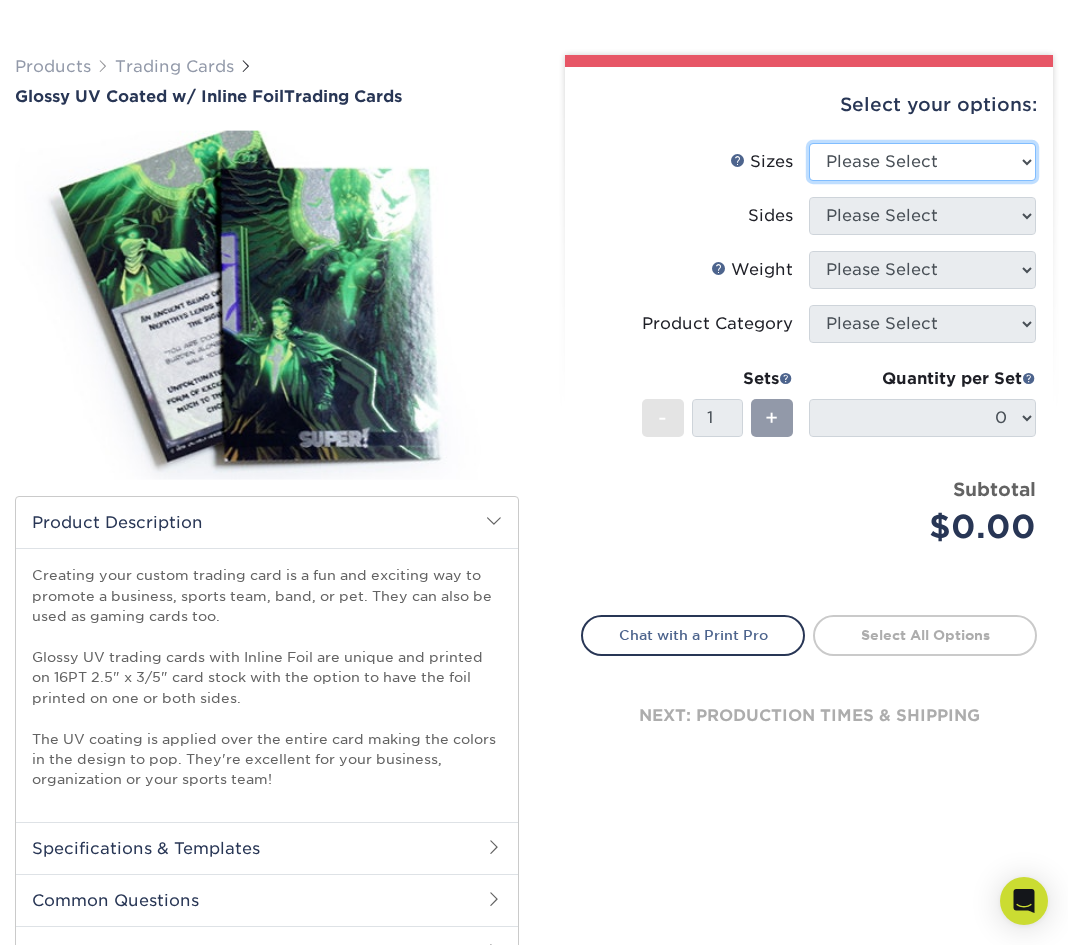
select select "2.50x3.50"
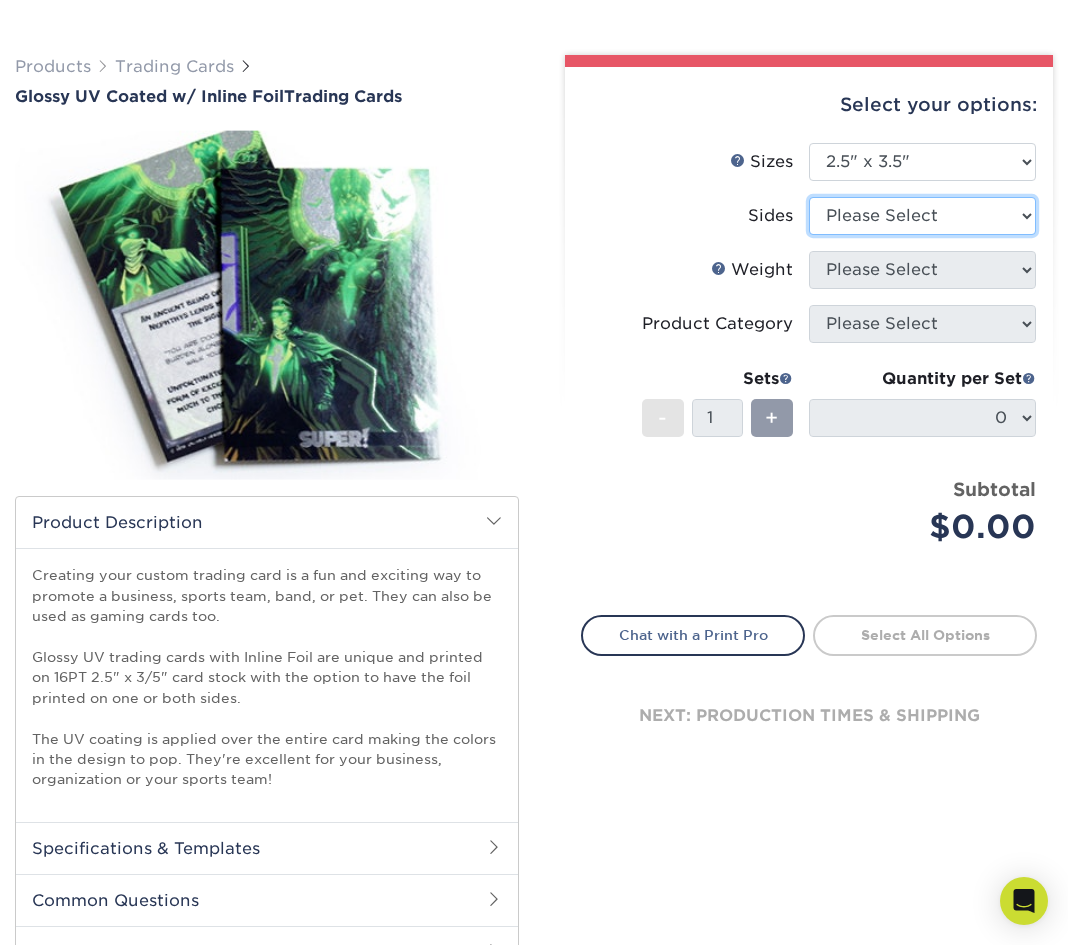
select select "e9e9dfb3-fba1-4d60-972c-fd9ca5904d33"
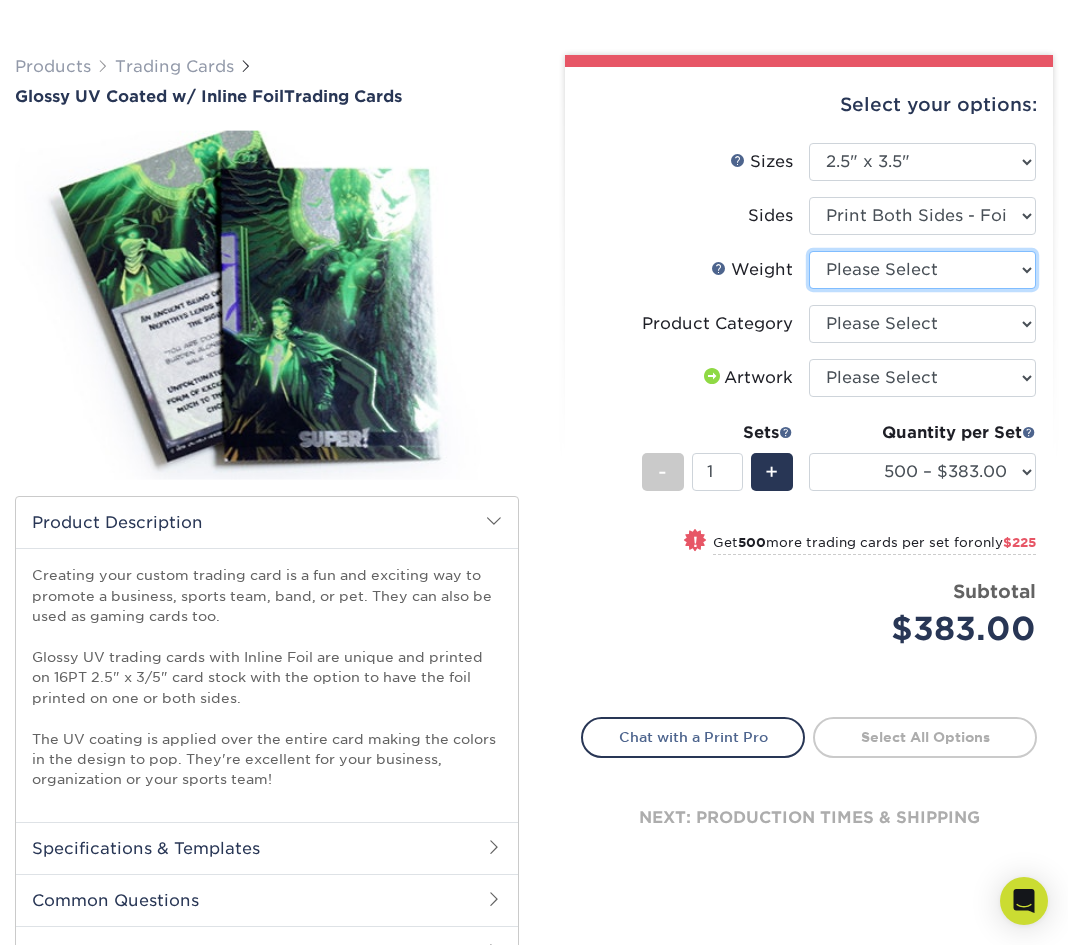
select select "16PT"
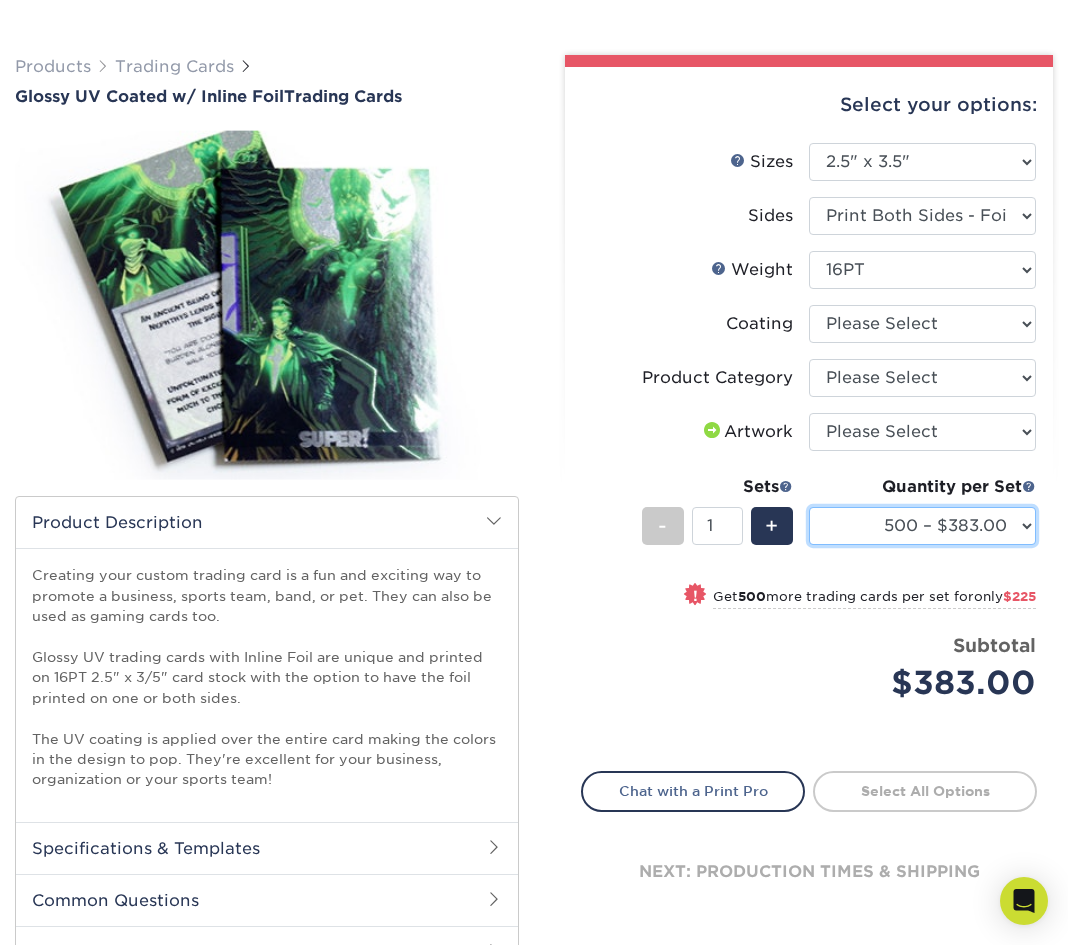
click at [27, 0] on html "Resources Menu Search Products Account Welcome, scott Account Dashboard Active …" at bounding box center [534, 765] width 1068 height 1757
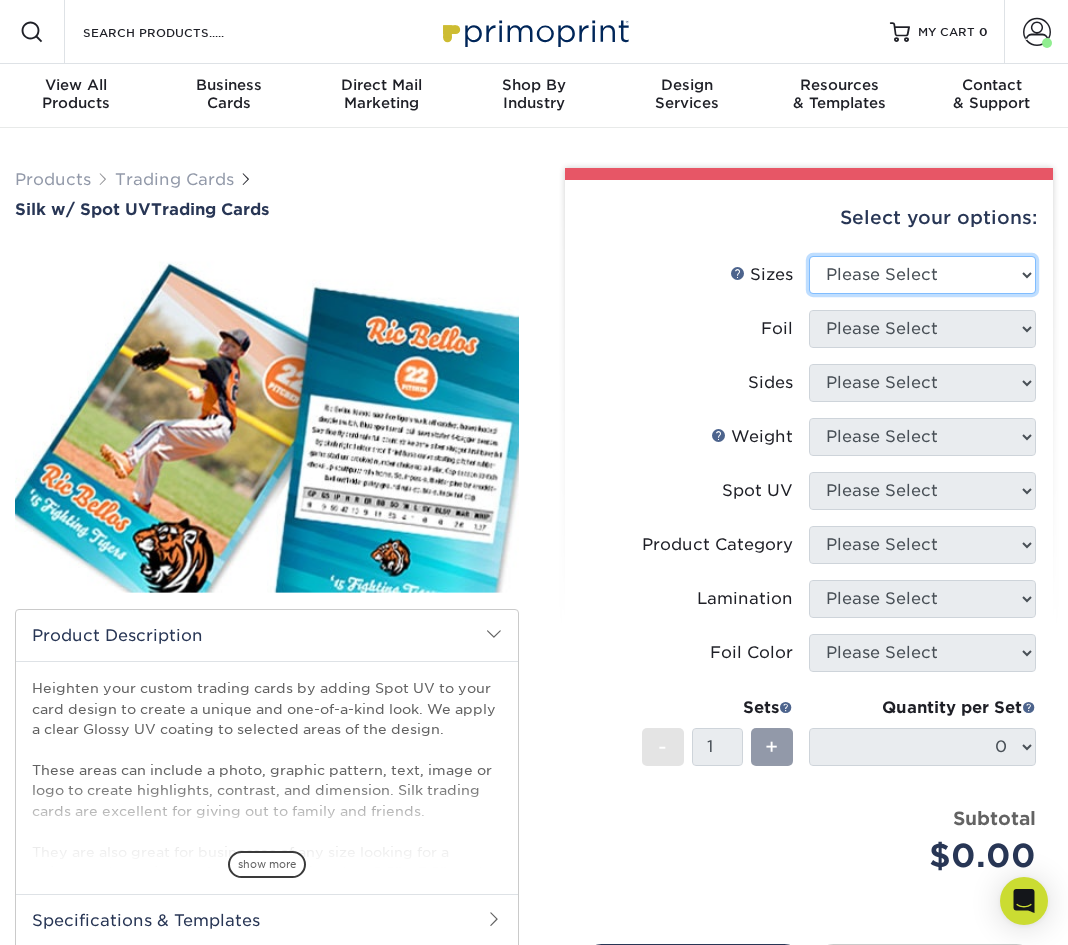
select select "2.50x3.50"
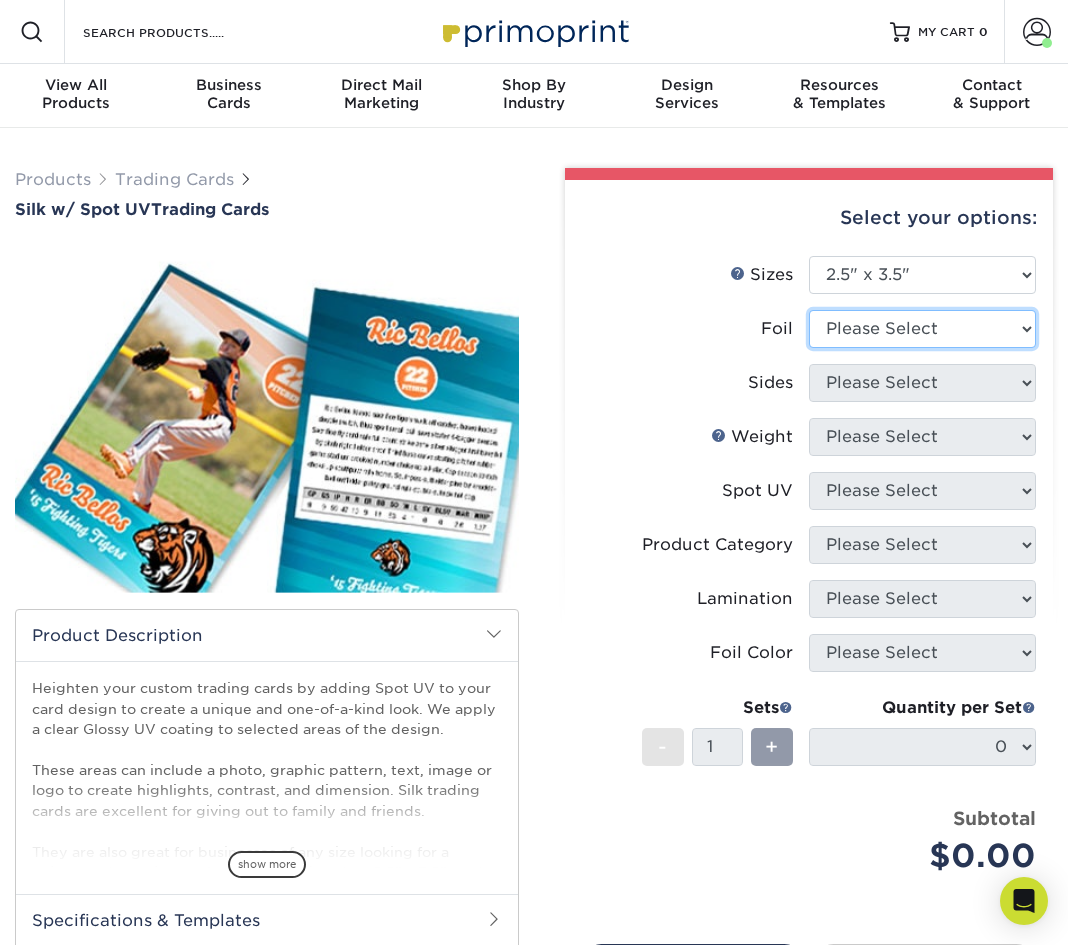
select select "0"
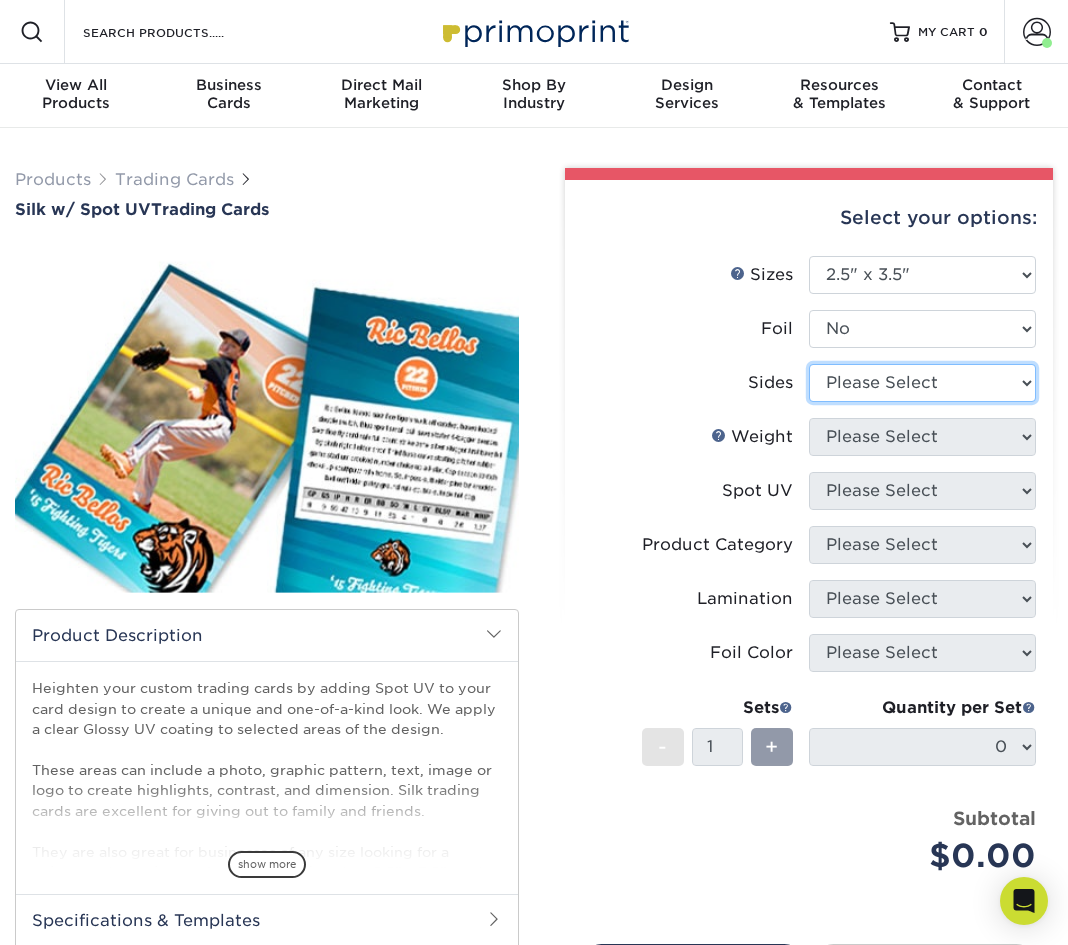
select select "13abbda7-1d64-4f25-8bb2-c179b224825d"
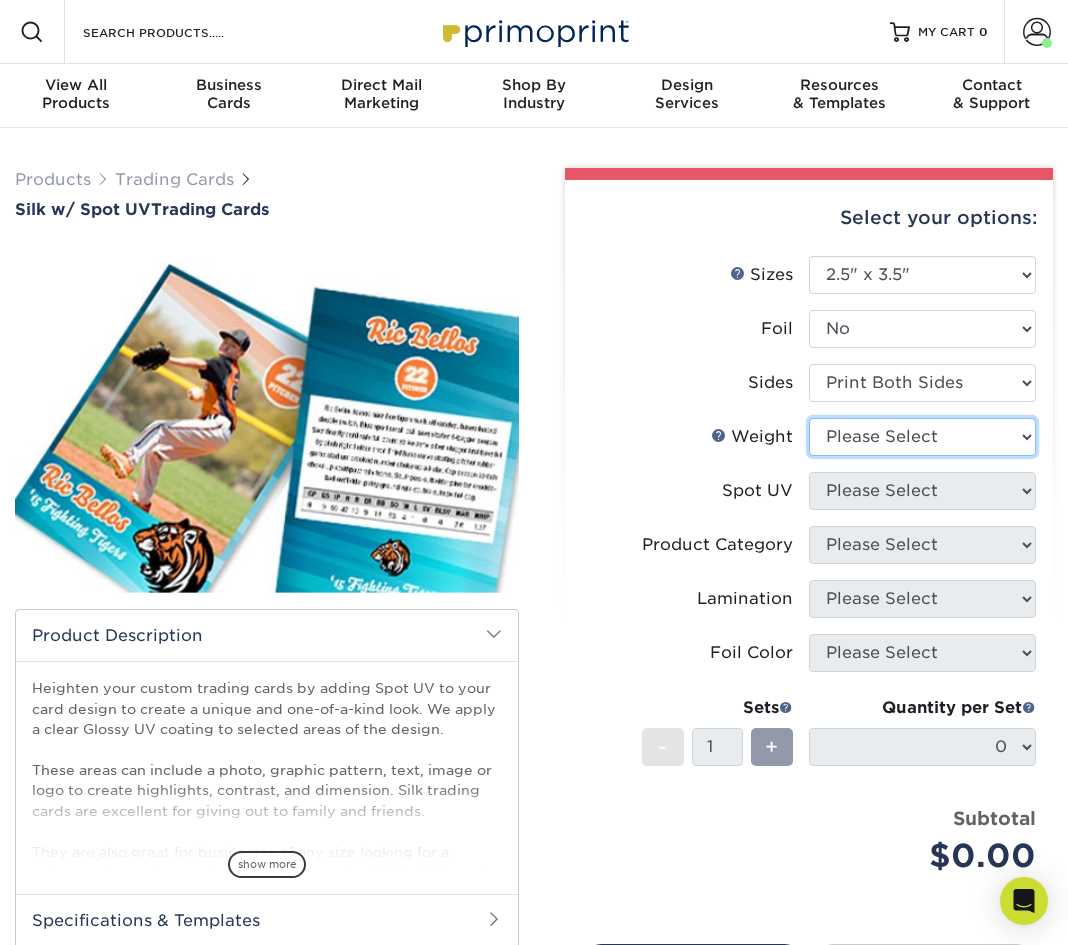
select select "16PT"
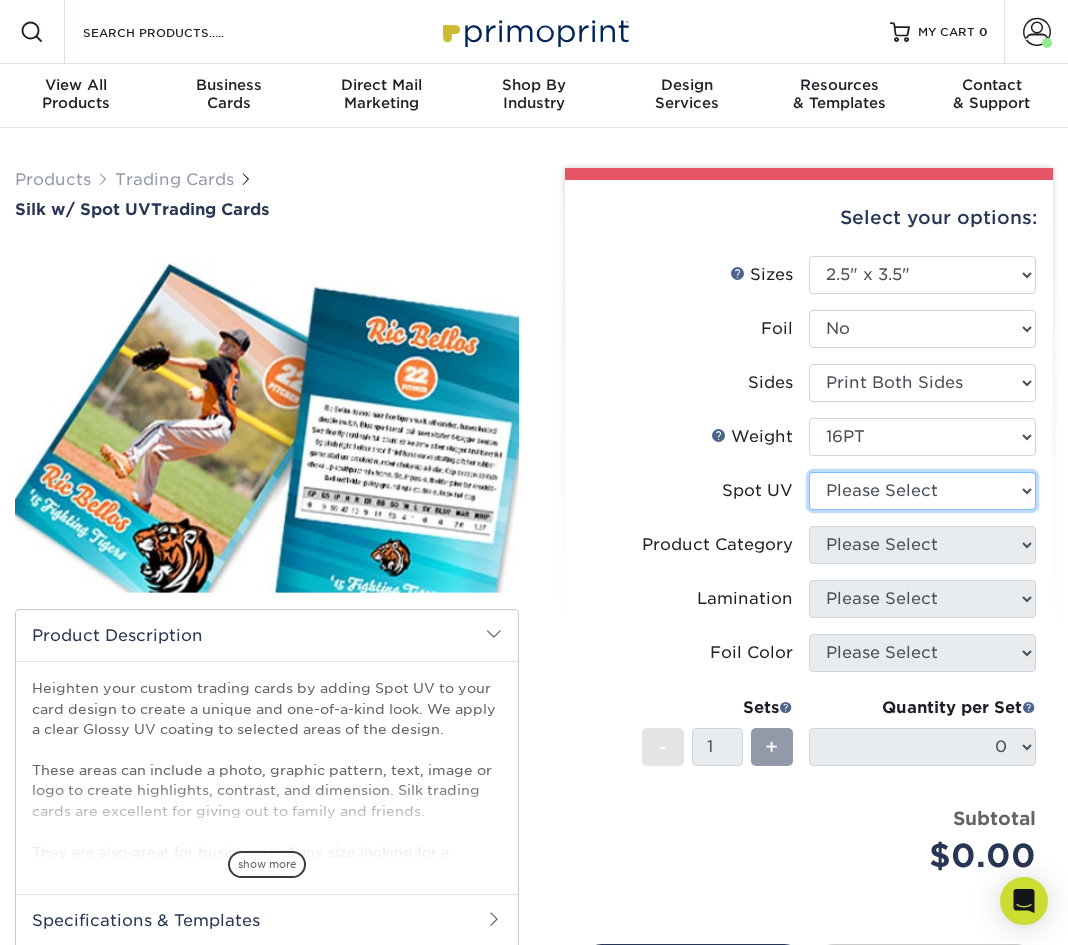
select select "1"
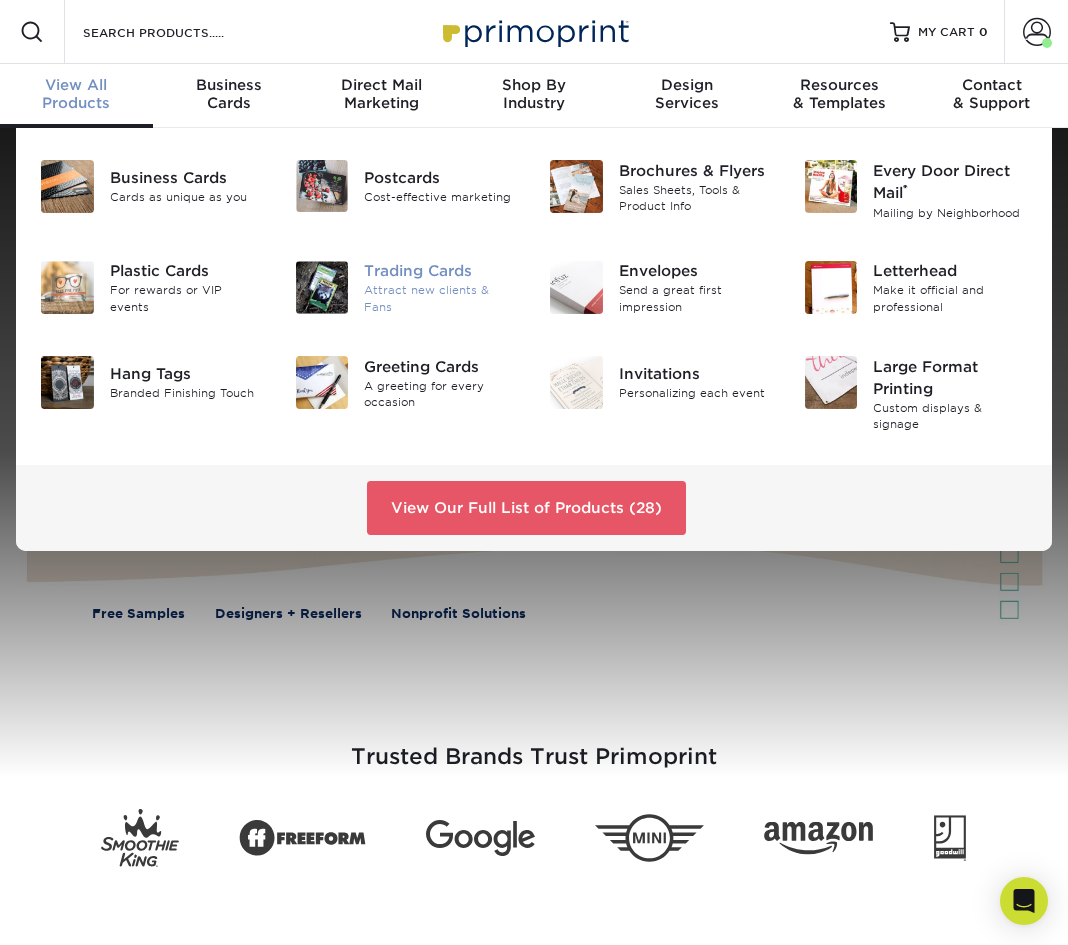
click at [389, 283] on div "Trading Cards" at bounding box center [441, 272] width 155 height 22
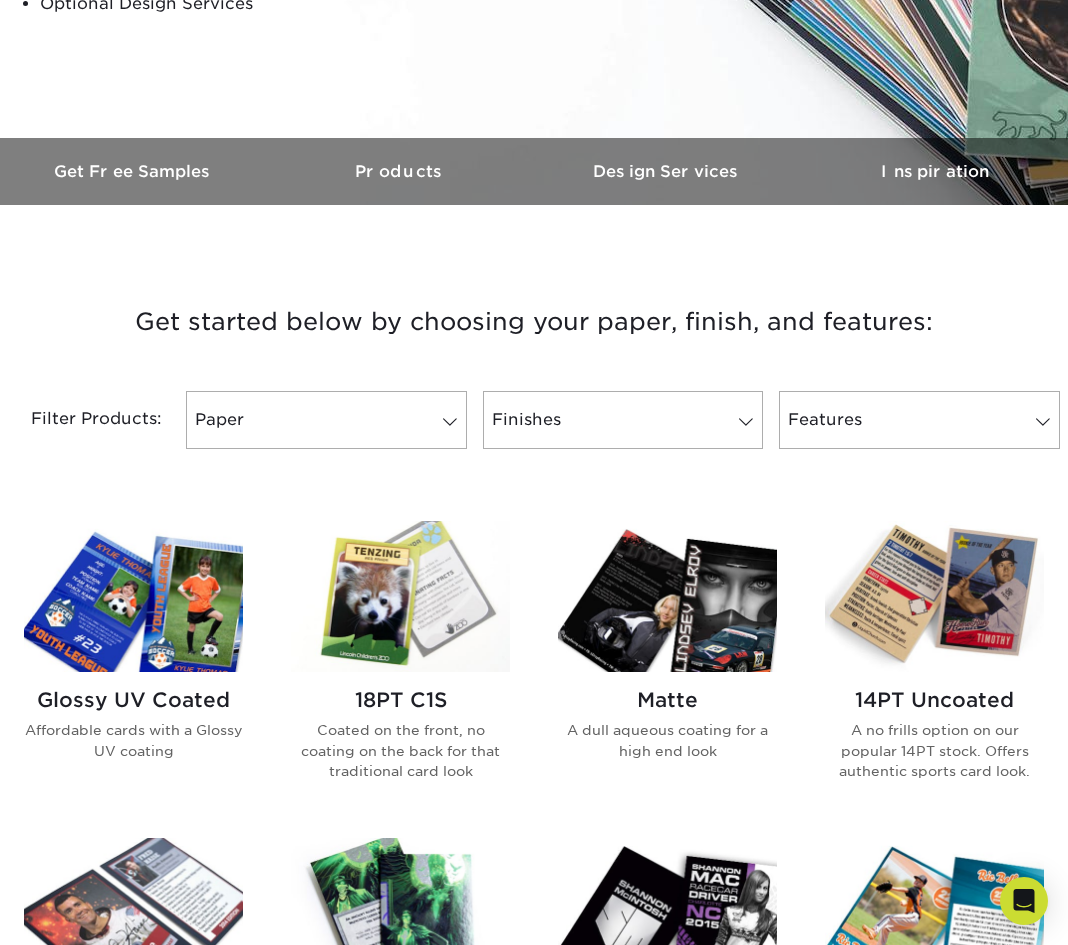
scroll to position [493, 0]
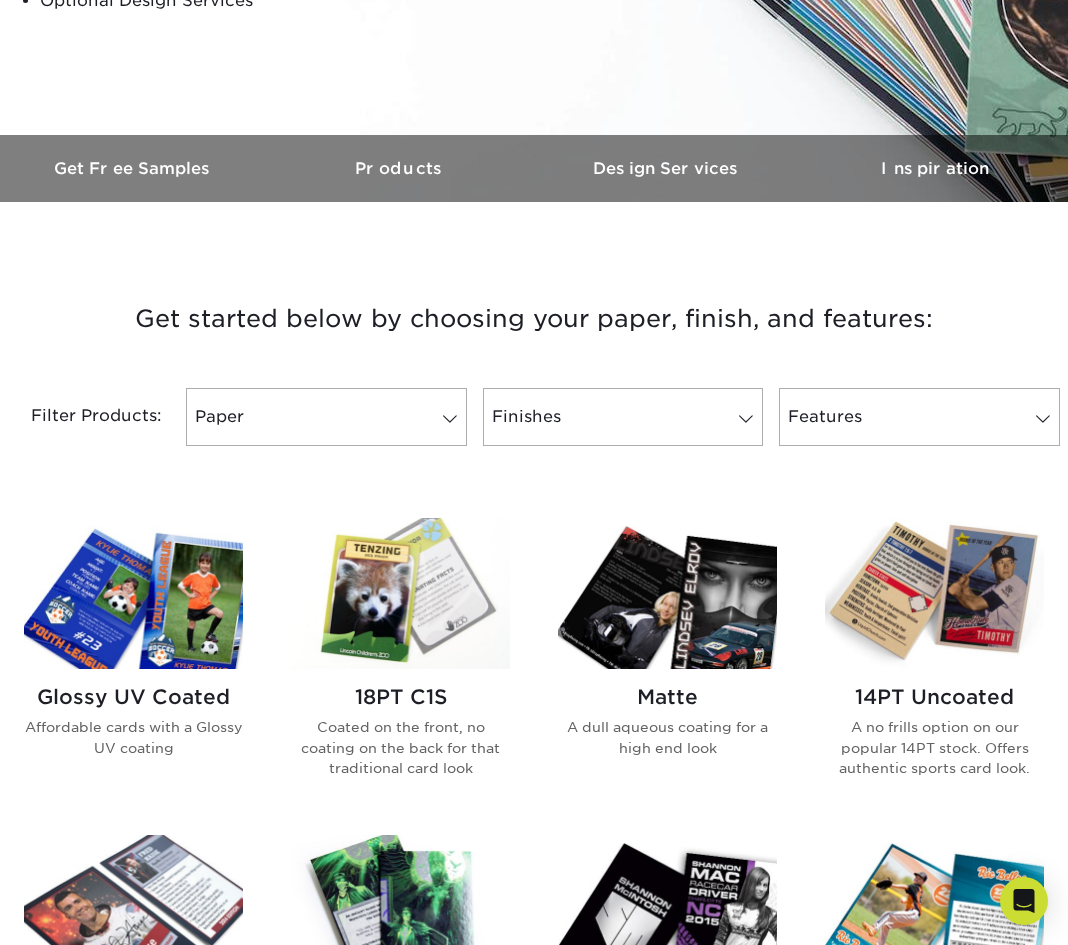
click at [918, 618] on img at bounding box center [934, 593] width 219 height 151
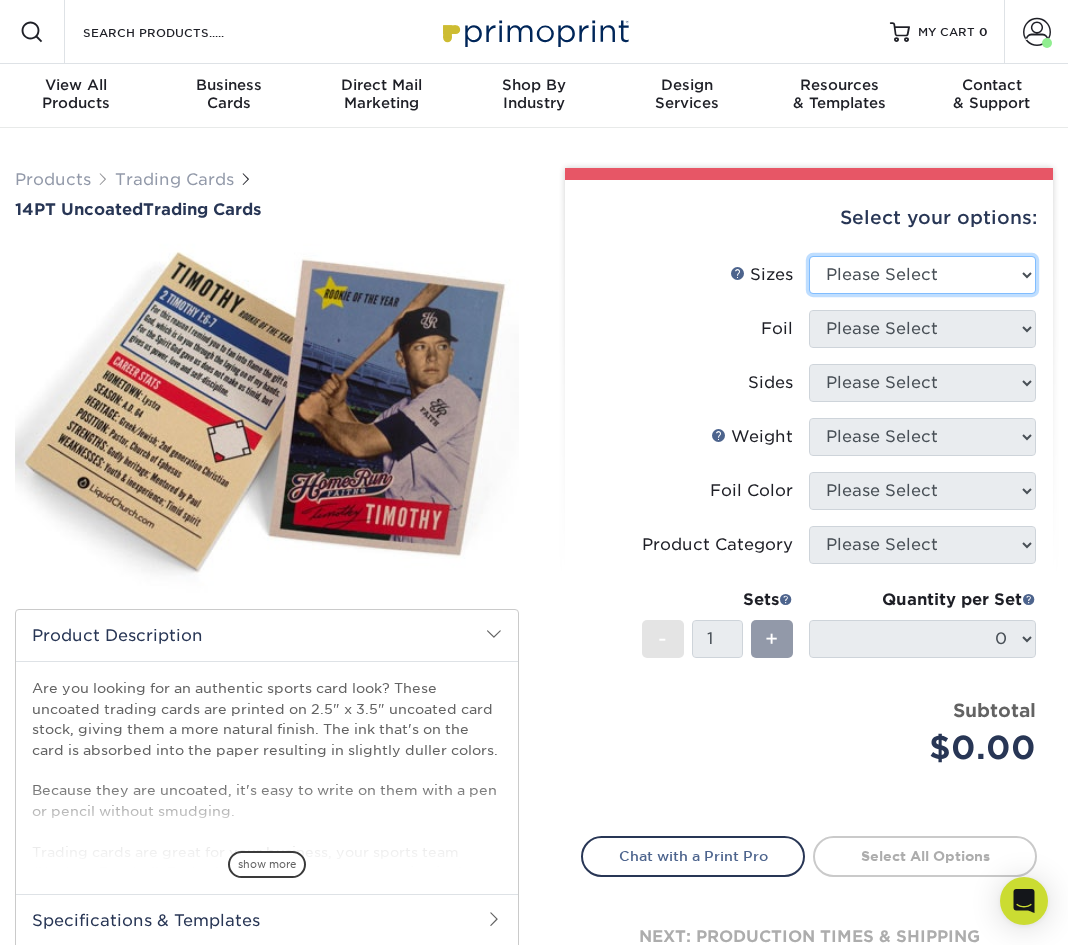
select select "2.50x3.50"
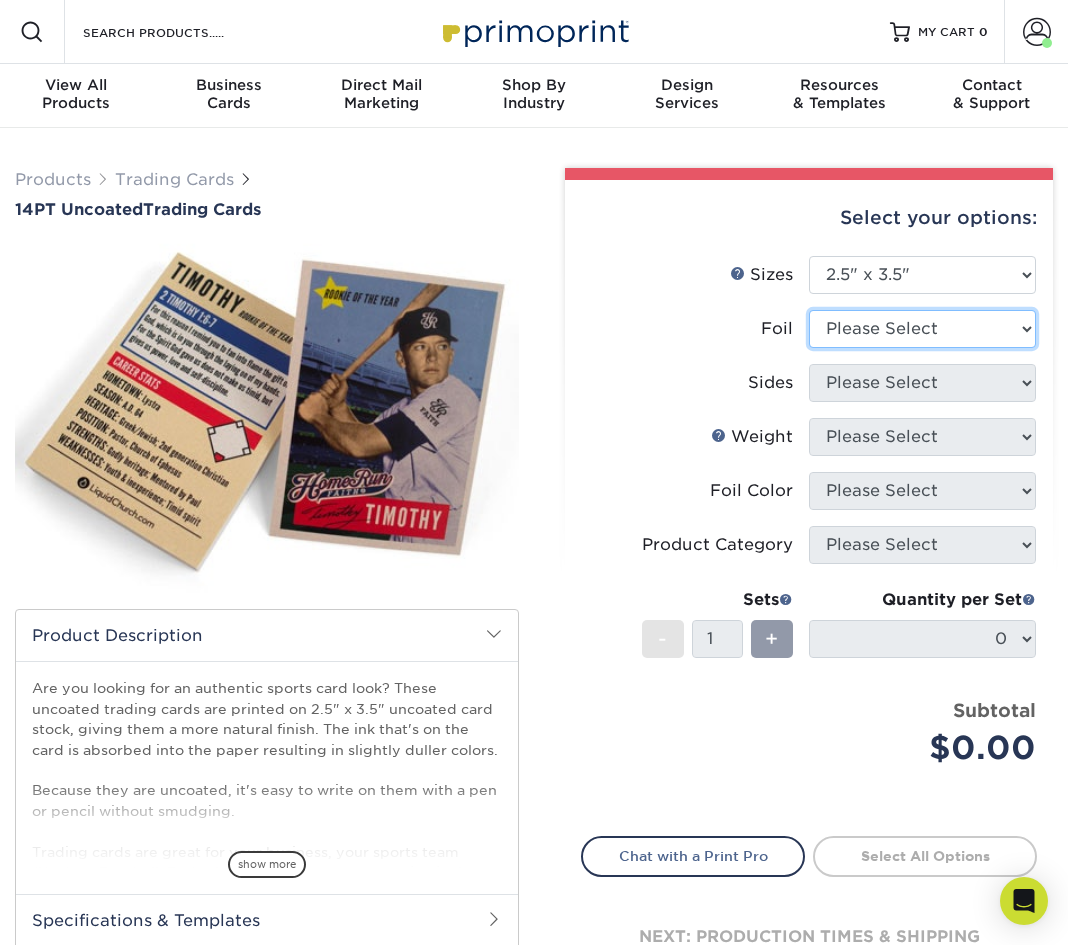
select select "0"
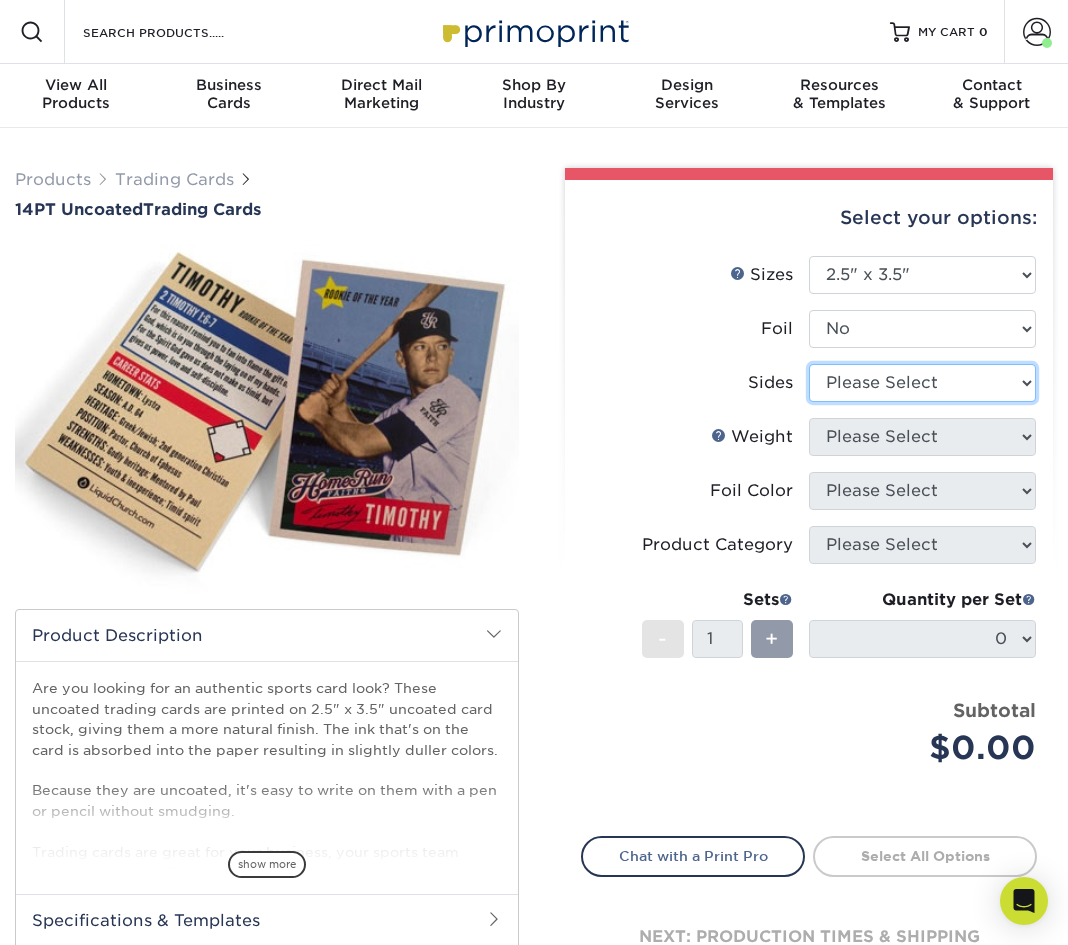
select select "13abbda7-1d64-4f25-8bb2-c179b224825d"
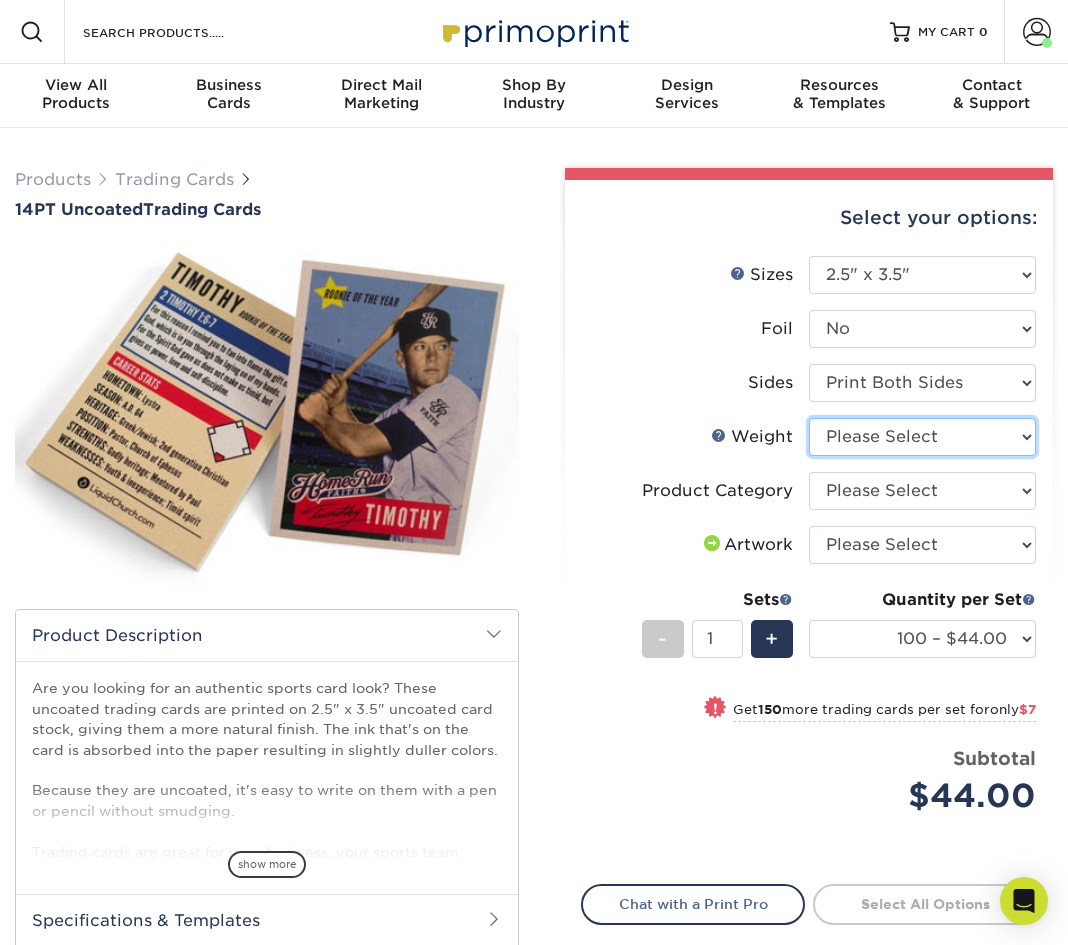
select select "14PT Uncoated"
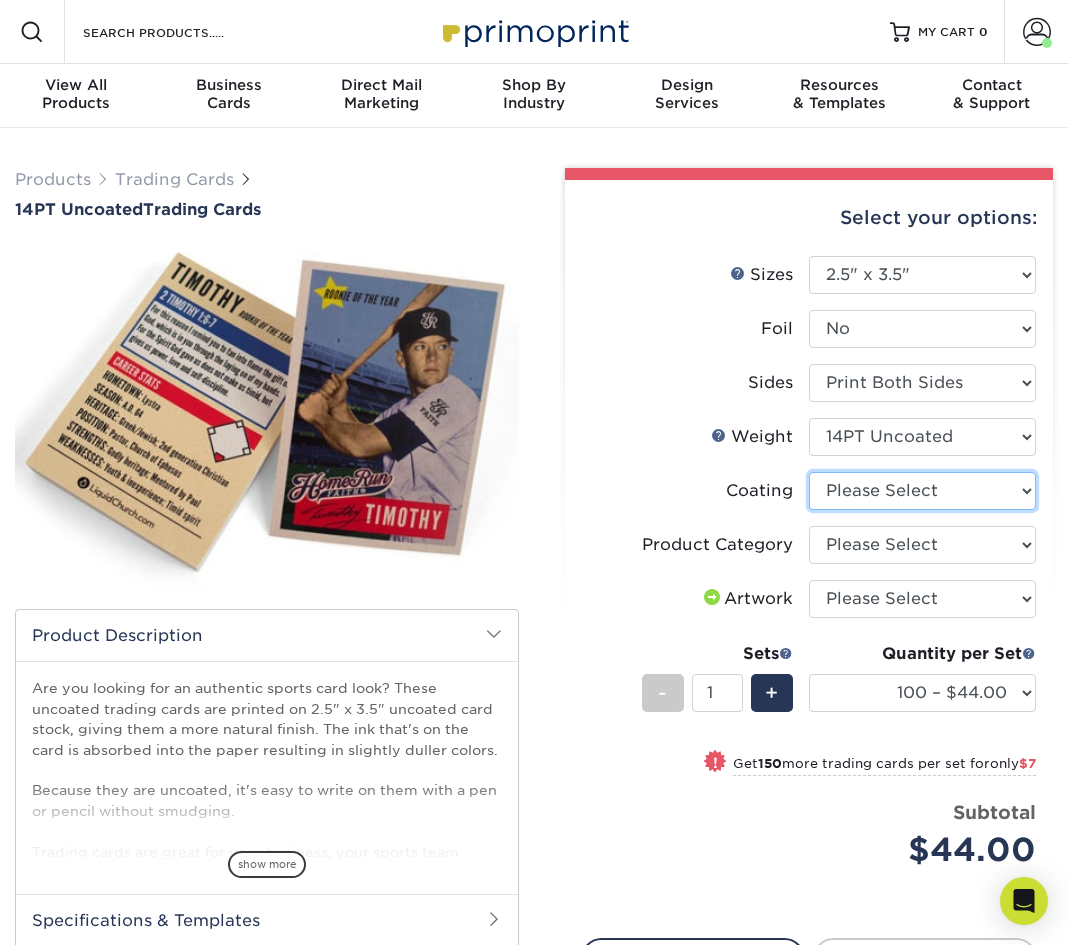
select select "3e7618de-abca-4bda-9f97-8b9129e913d8"
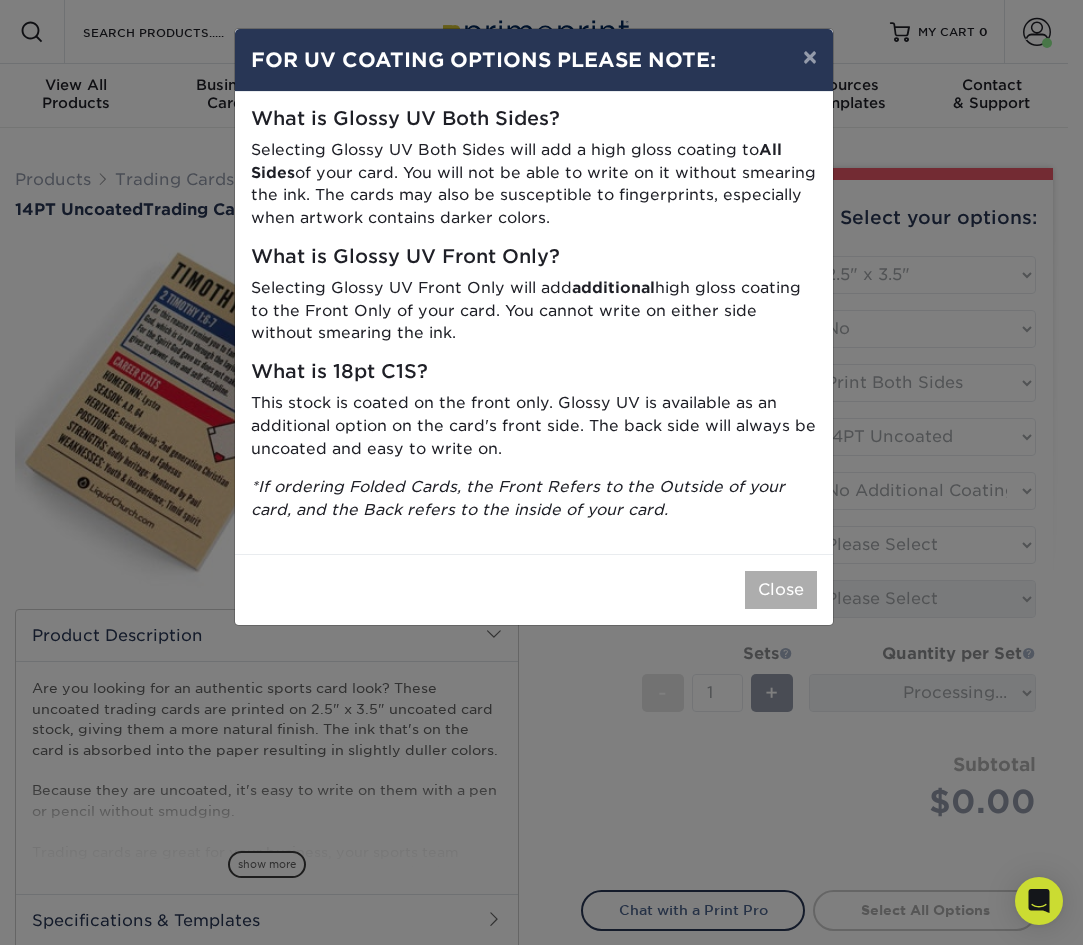
click at [813, 571] on button "Close" at bounding box center [781, 590] width 72 height 38
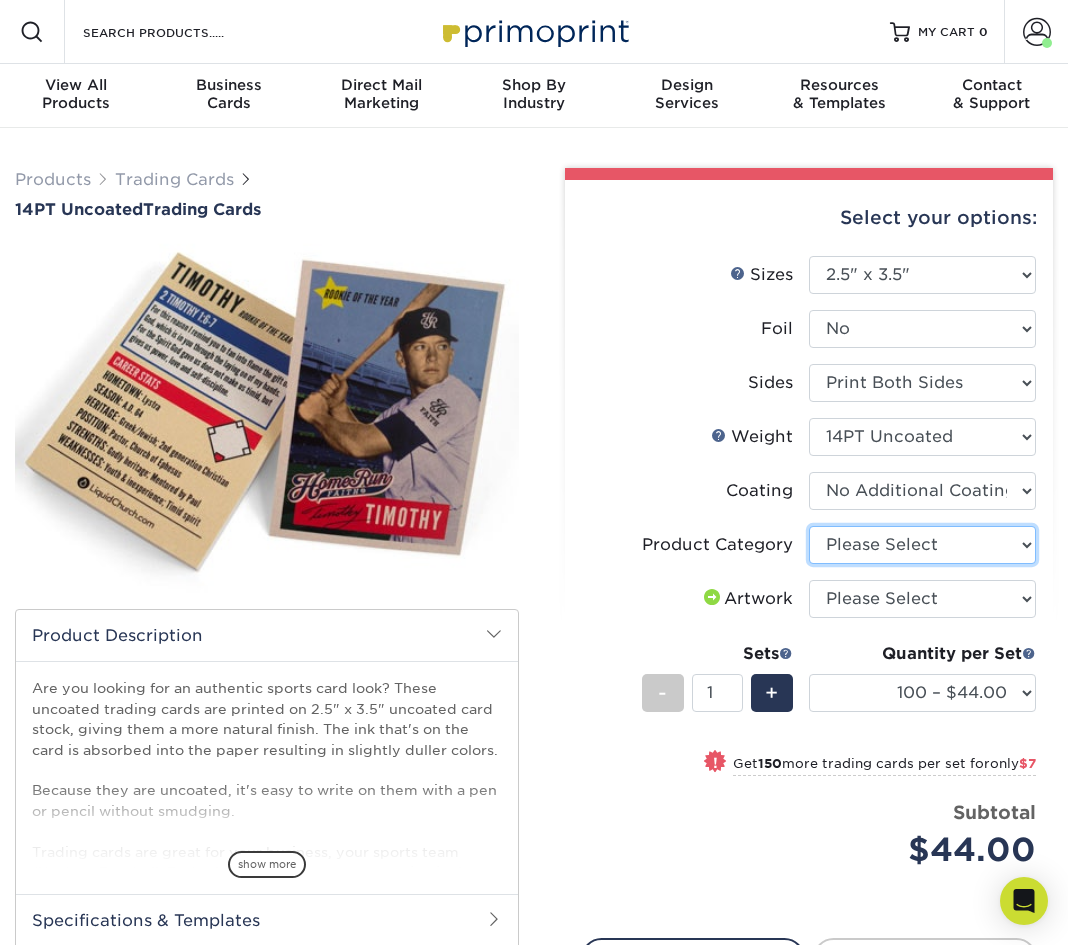
select select "c2f9bce9-36c2-409d-b101-c29d9d031e18"
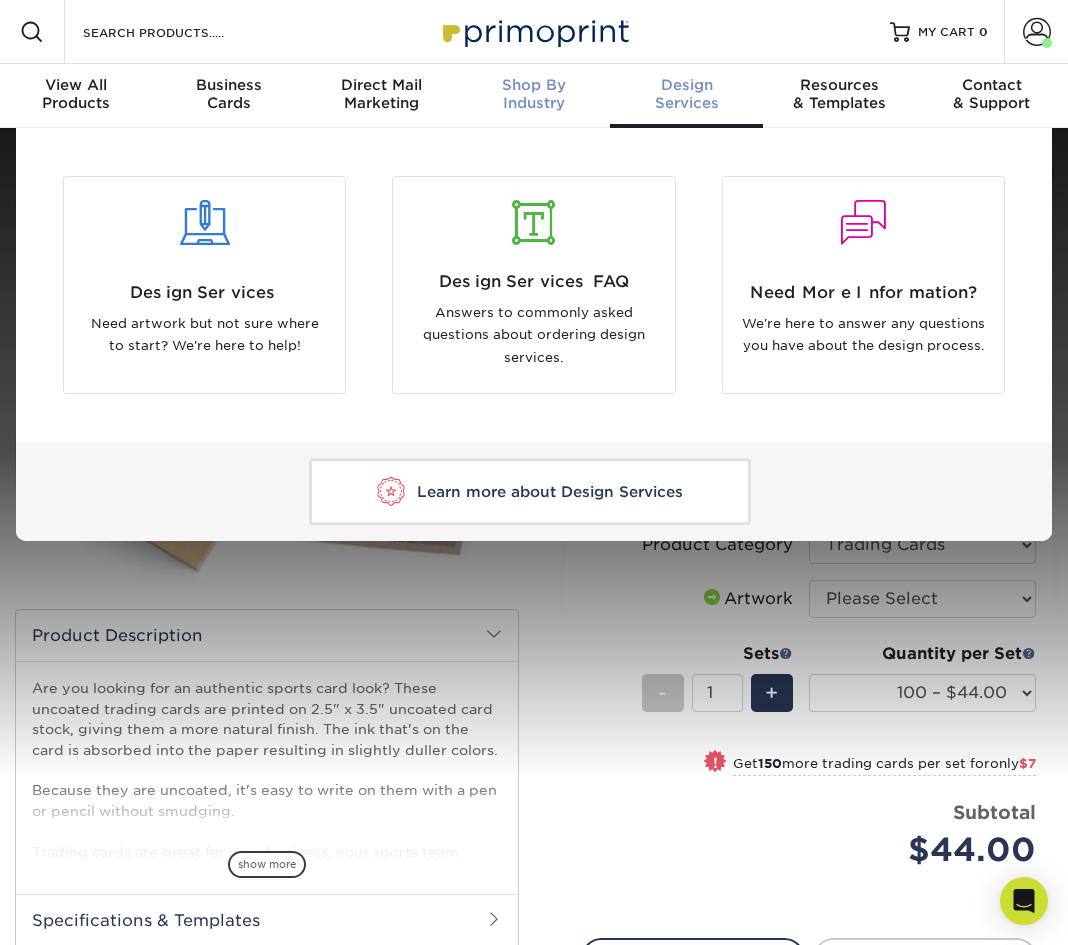
click at [543, 101] on div "Shop By Industry" at bounding box center [534, 94] width 153 height 36
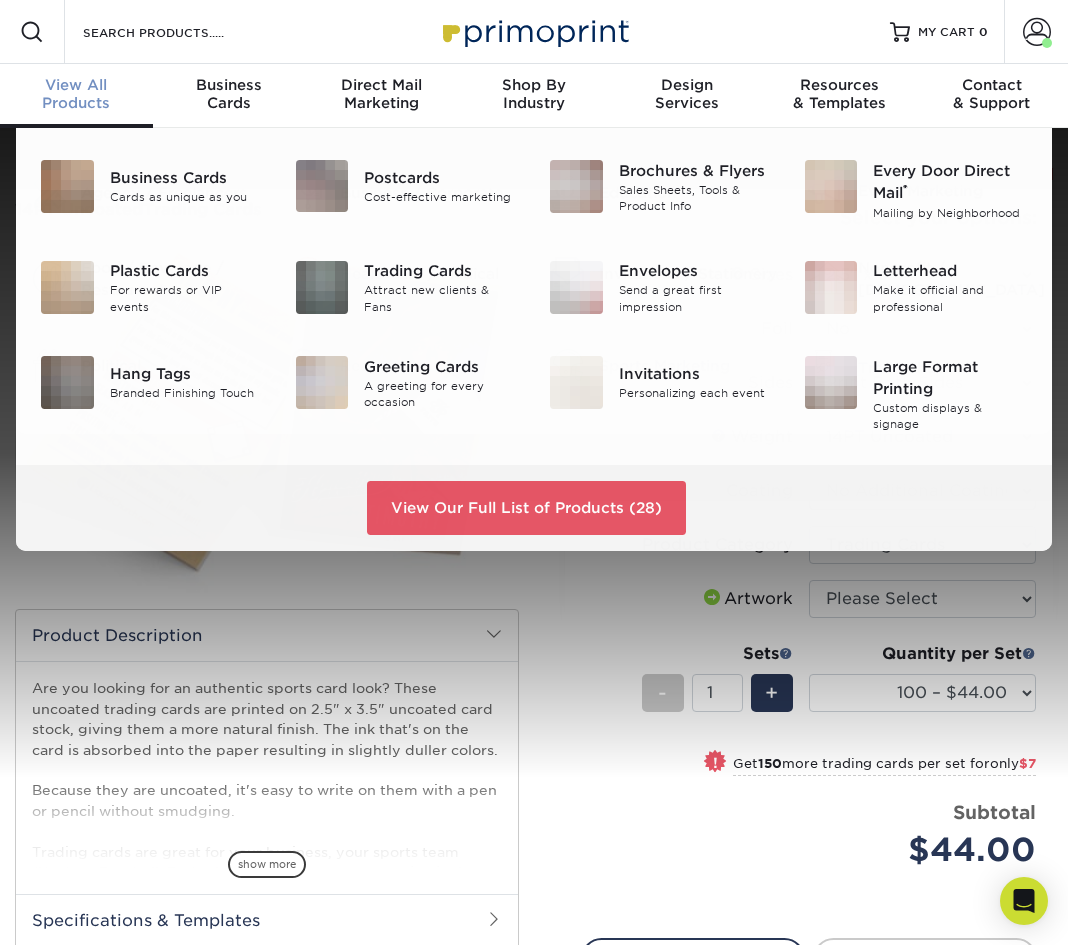
click at [76, 101] on div "View All Products" at bounding box center [76, 94] width 153 height 36
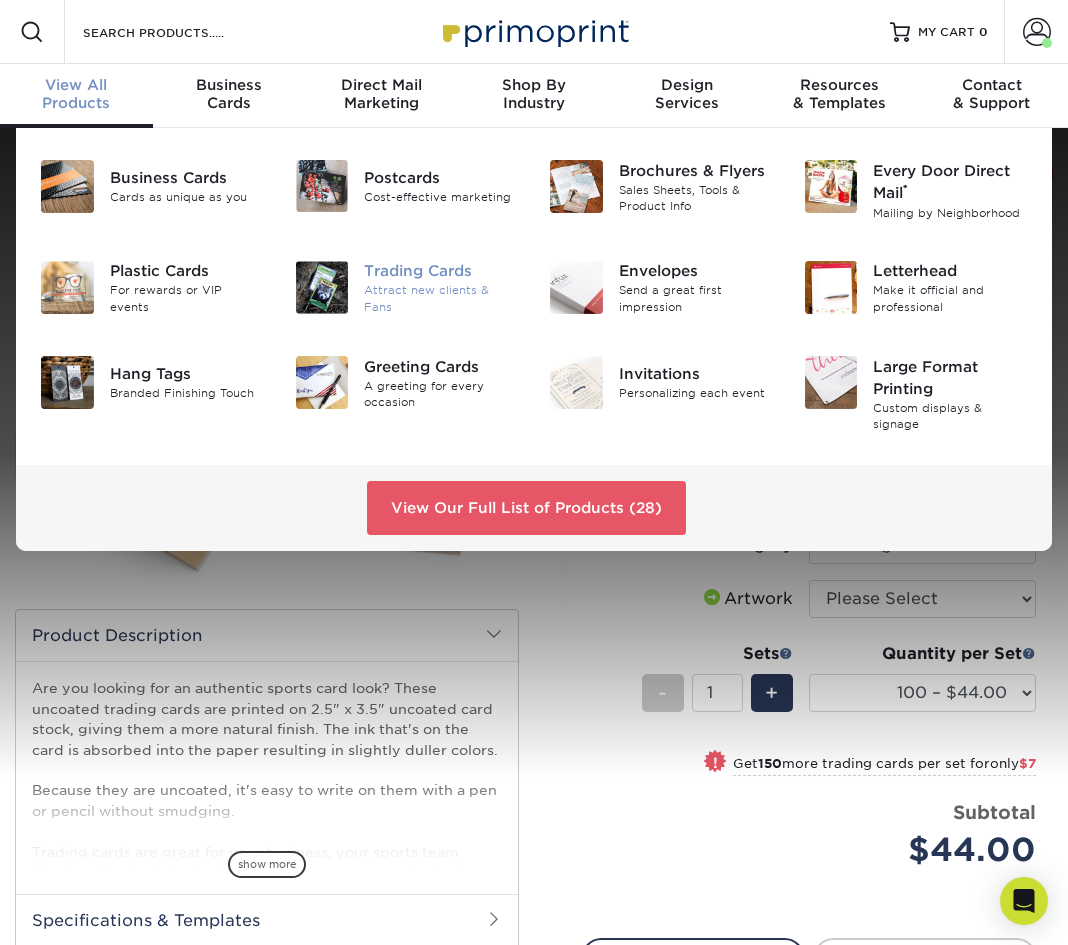
click at [425, 276] on div "Trading Cards" at bounding box center [441, 272] width 155 height 22
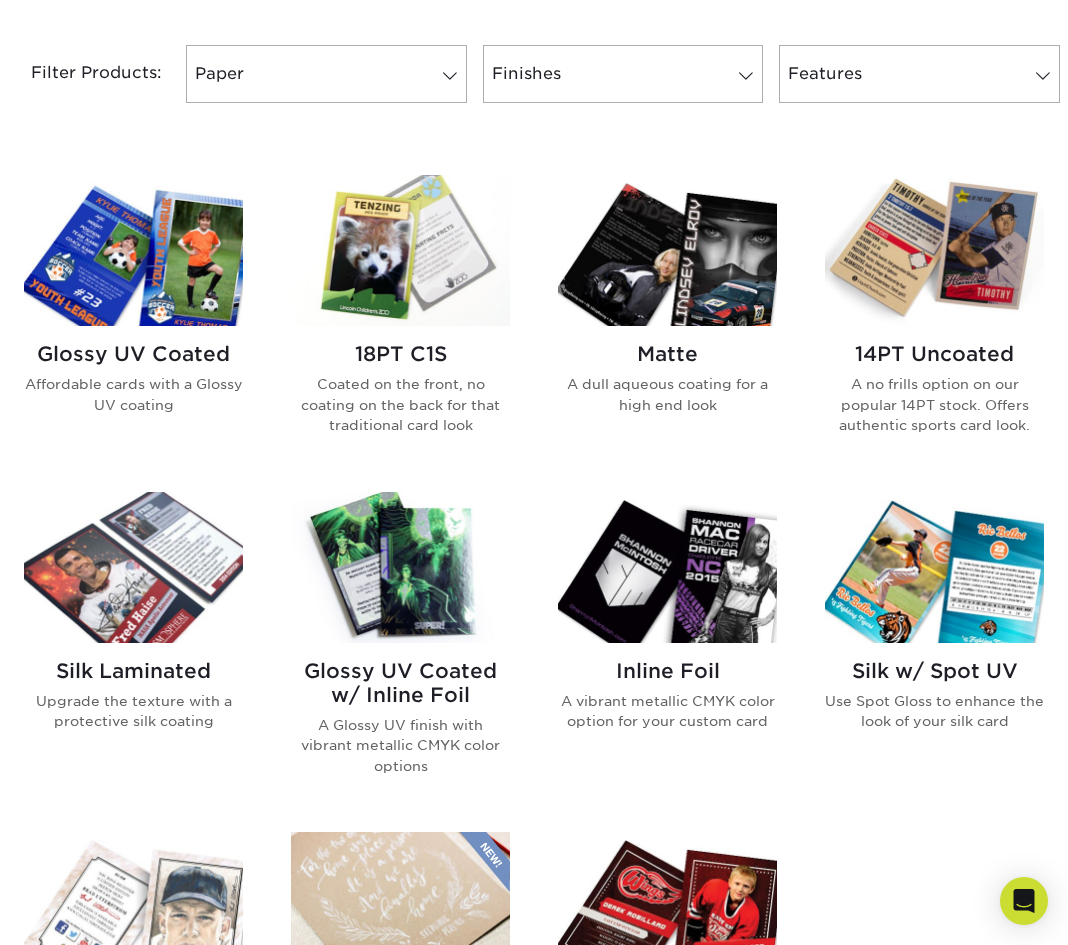
scroll to position [847, 0]
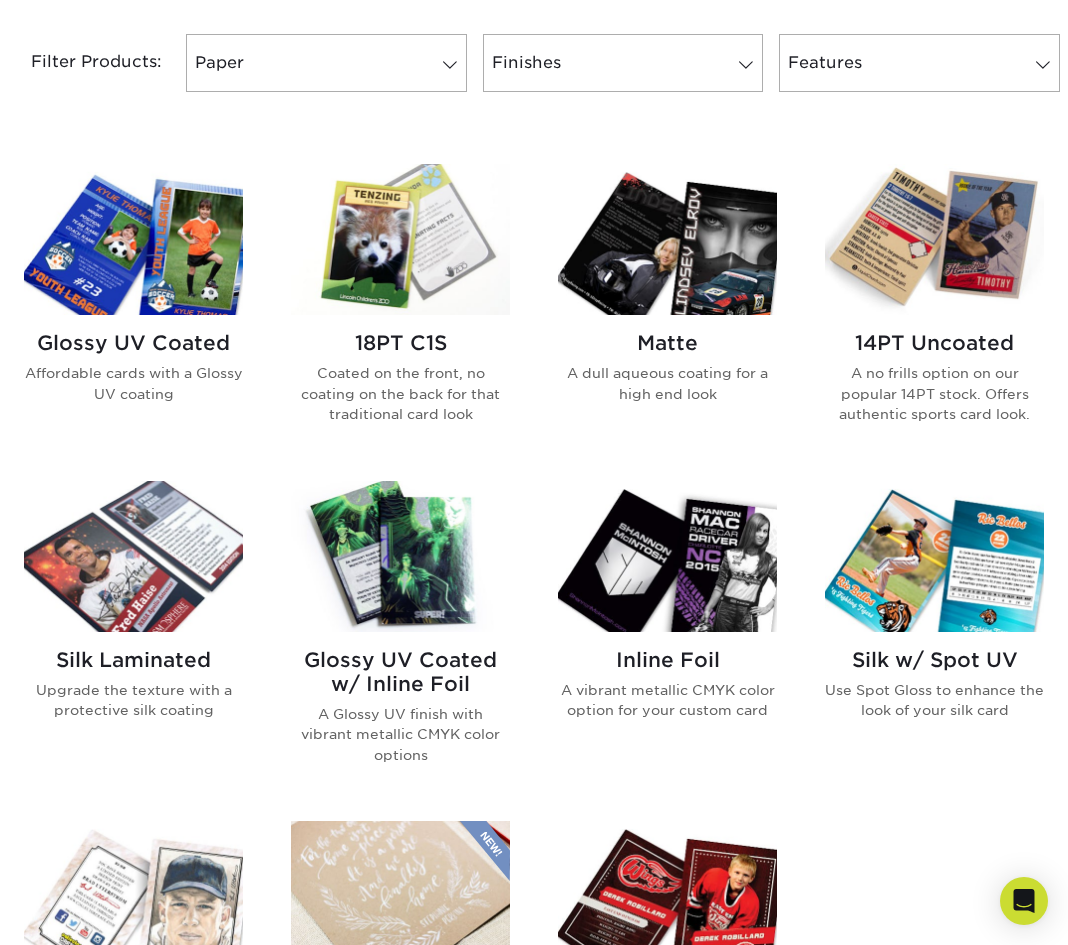
click at [165, 312] on img at bounding box center [133, 239] width 219 height 151
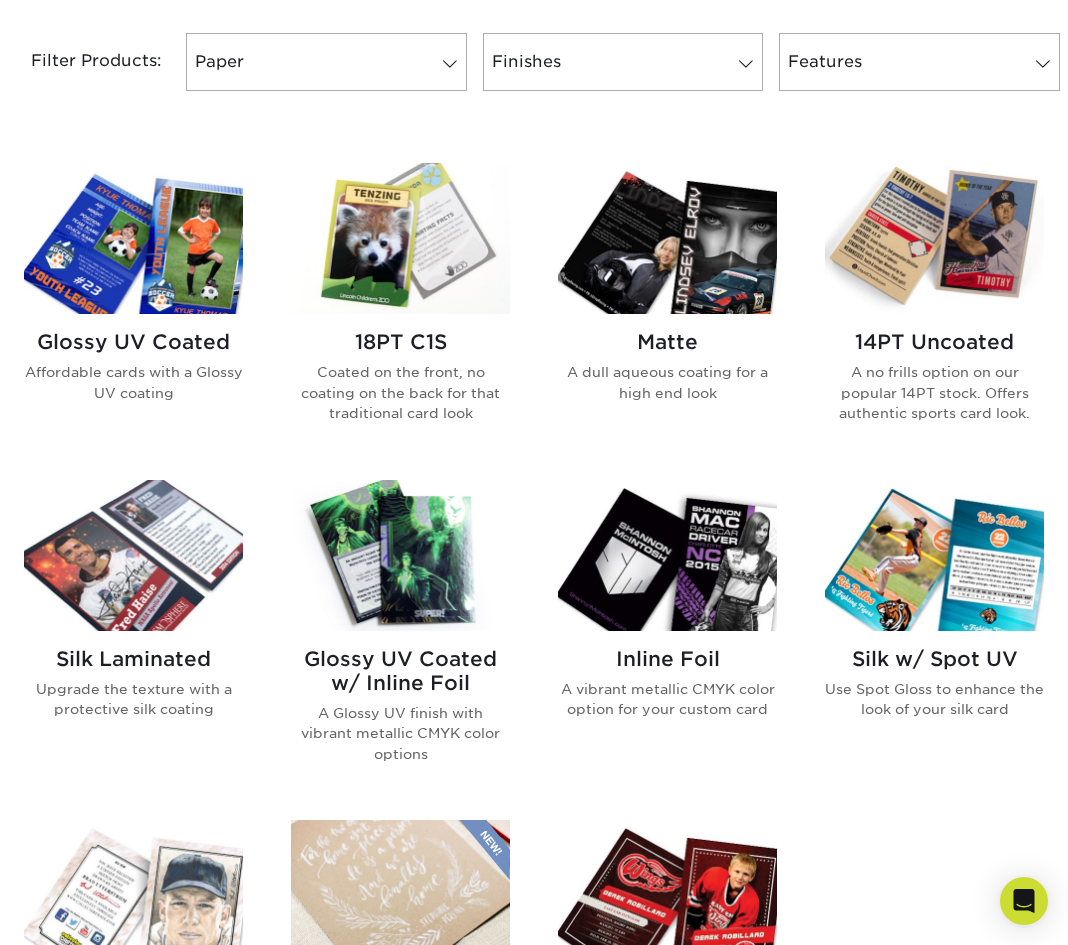
click at [216, 349] on h2 "Glossy UV Coated" at bounding box center [133, 342] width 219 height 24
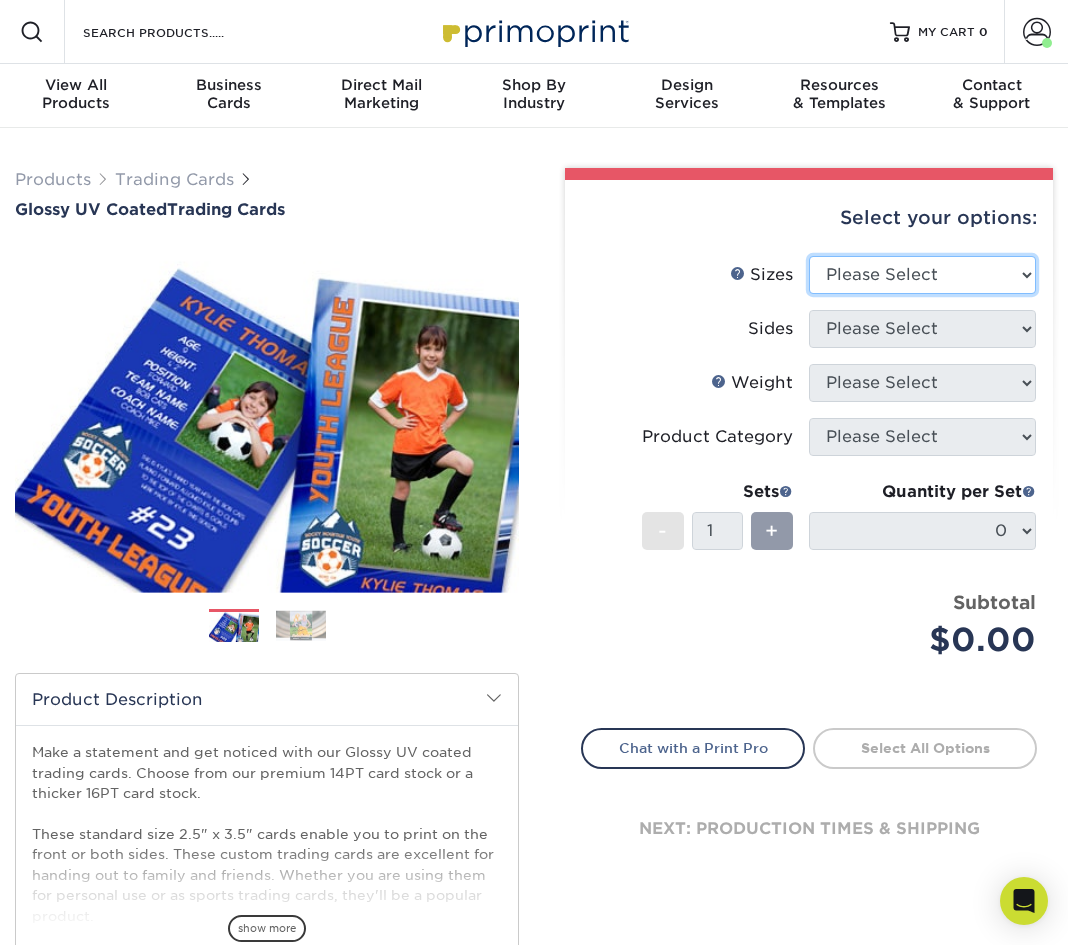
select select "2.50x3.50"
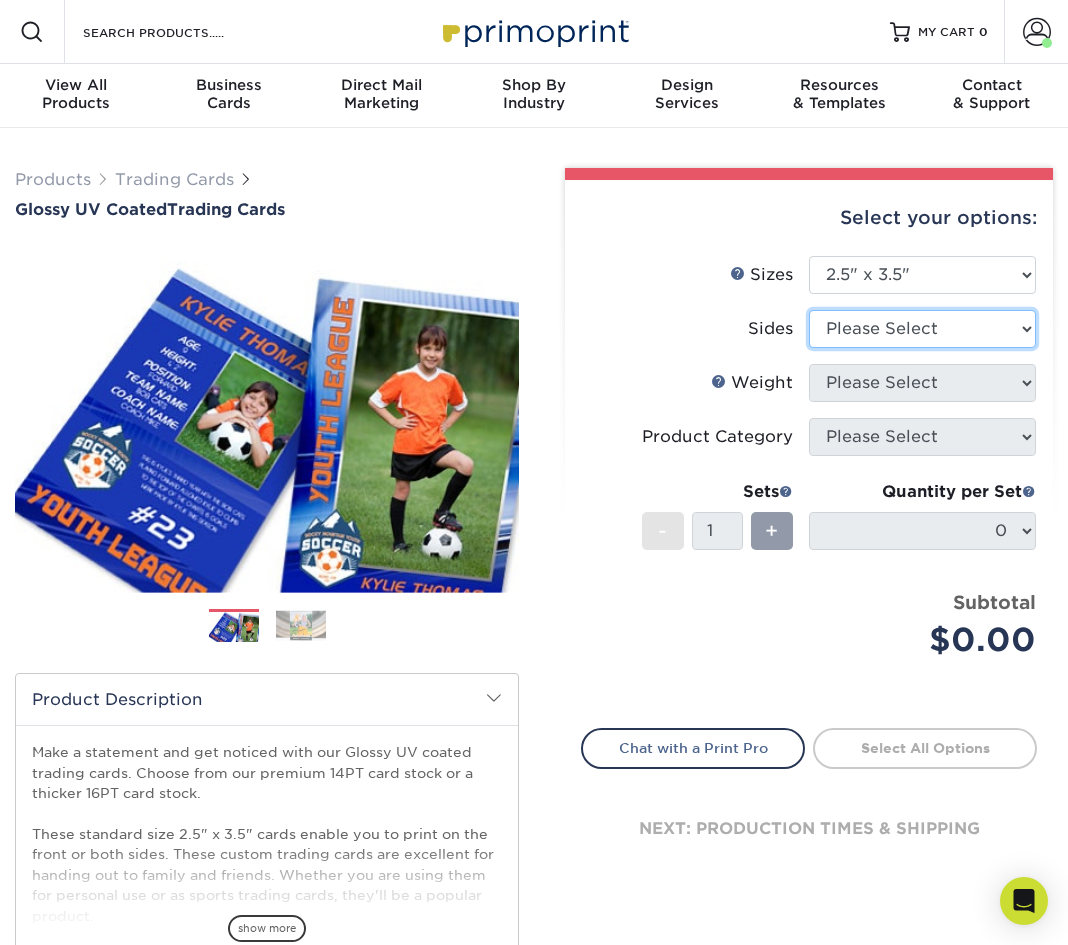
select select "13abbda7-1d64-4f25-8bb2-c179b224825d"
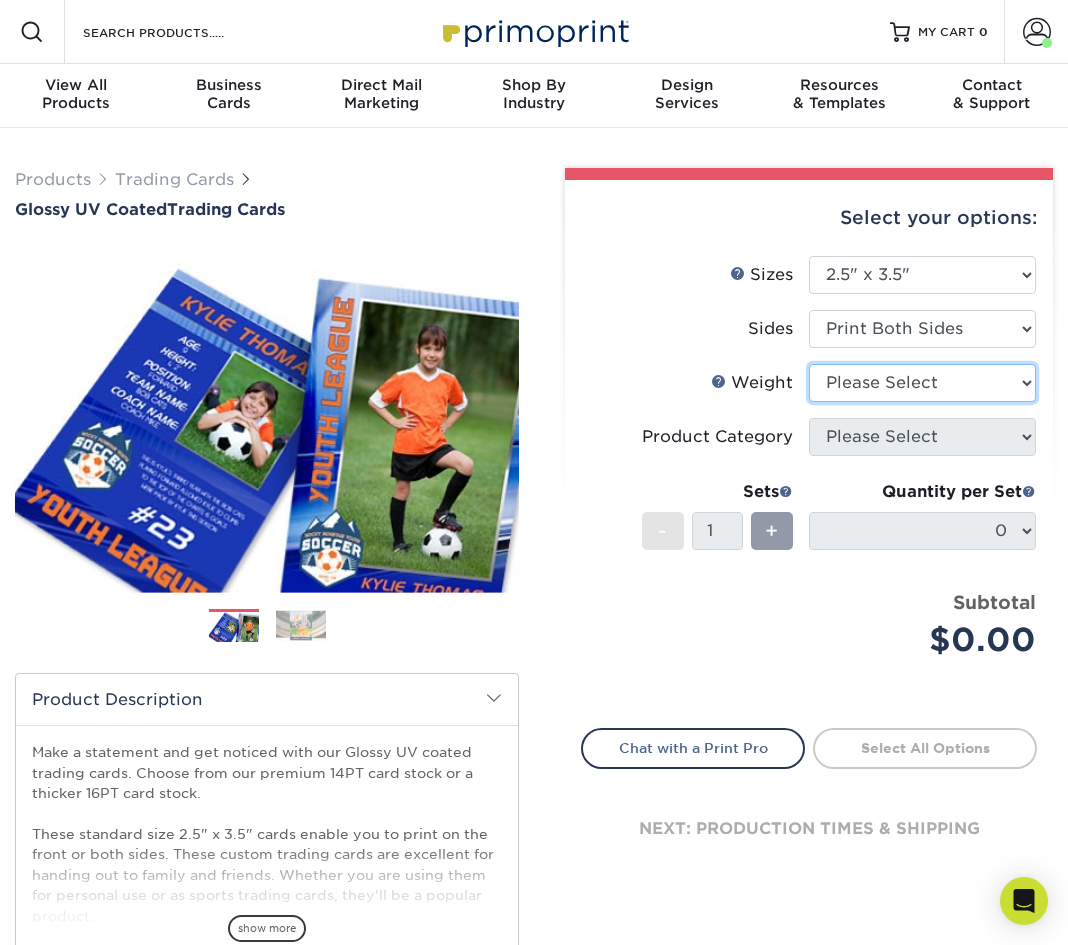
select select "14PT"
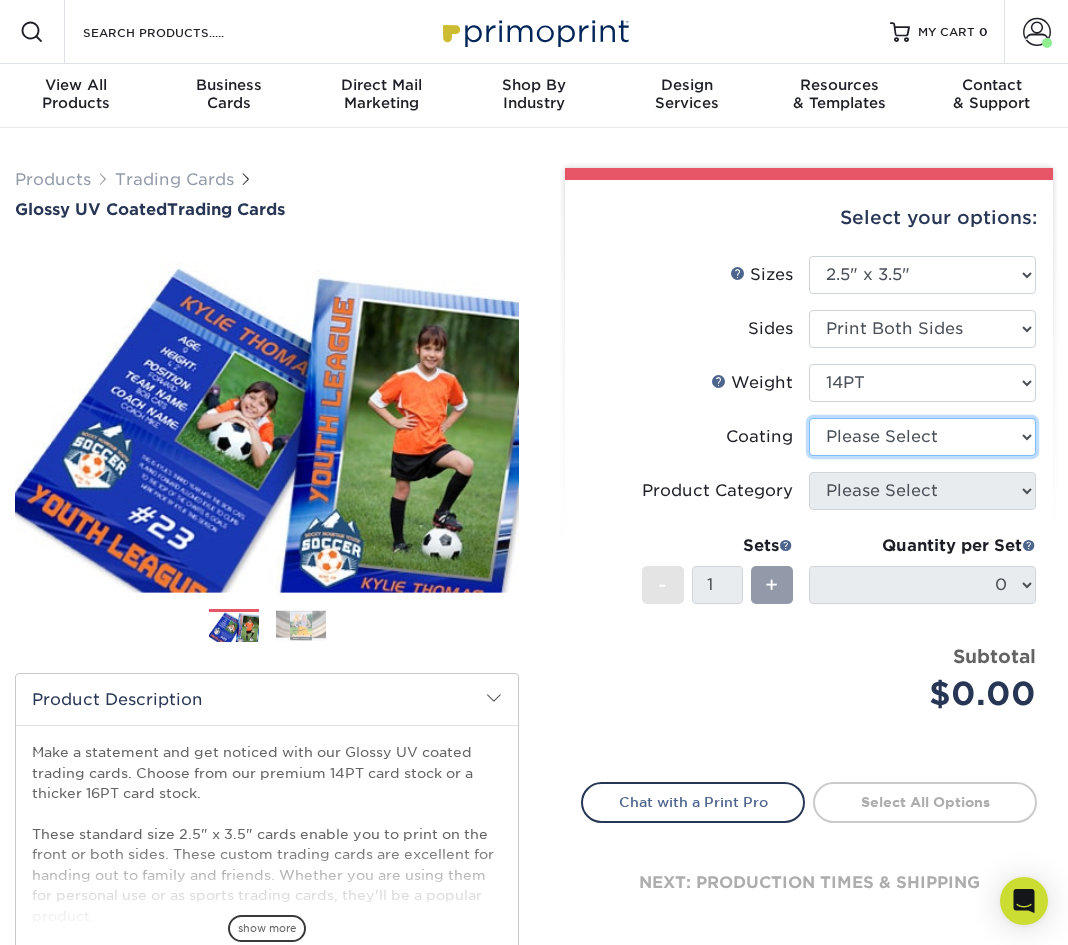
select select "1e8116af-acfc-44b1-83dc-8181aa338834"
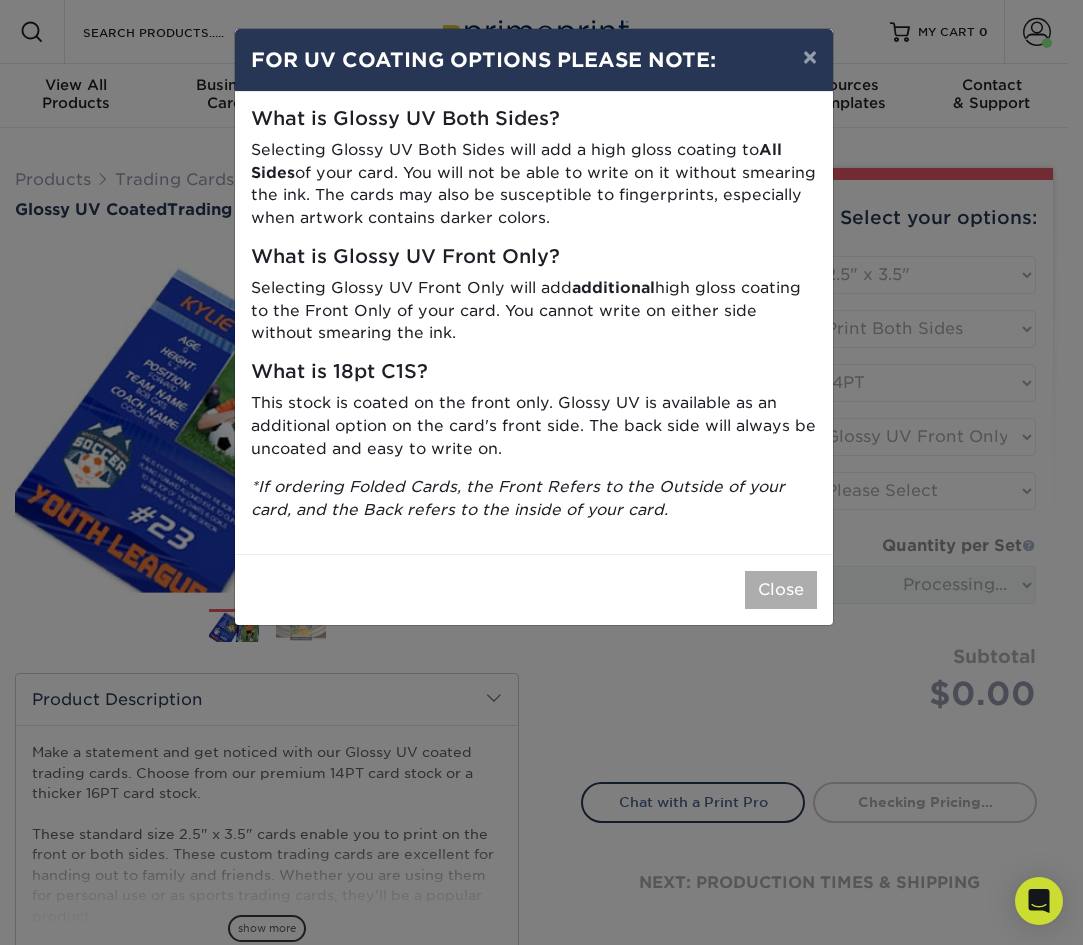
click at [776, 572] on button "Close" at bounding box center [781, 590] width 72 height 38
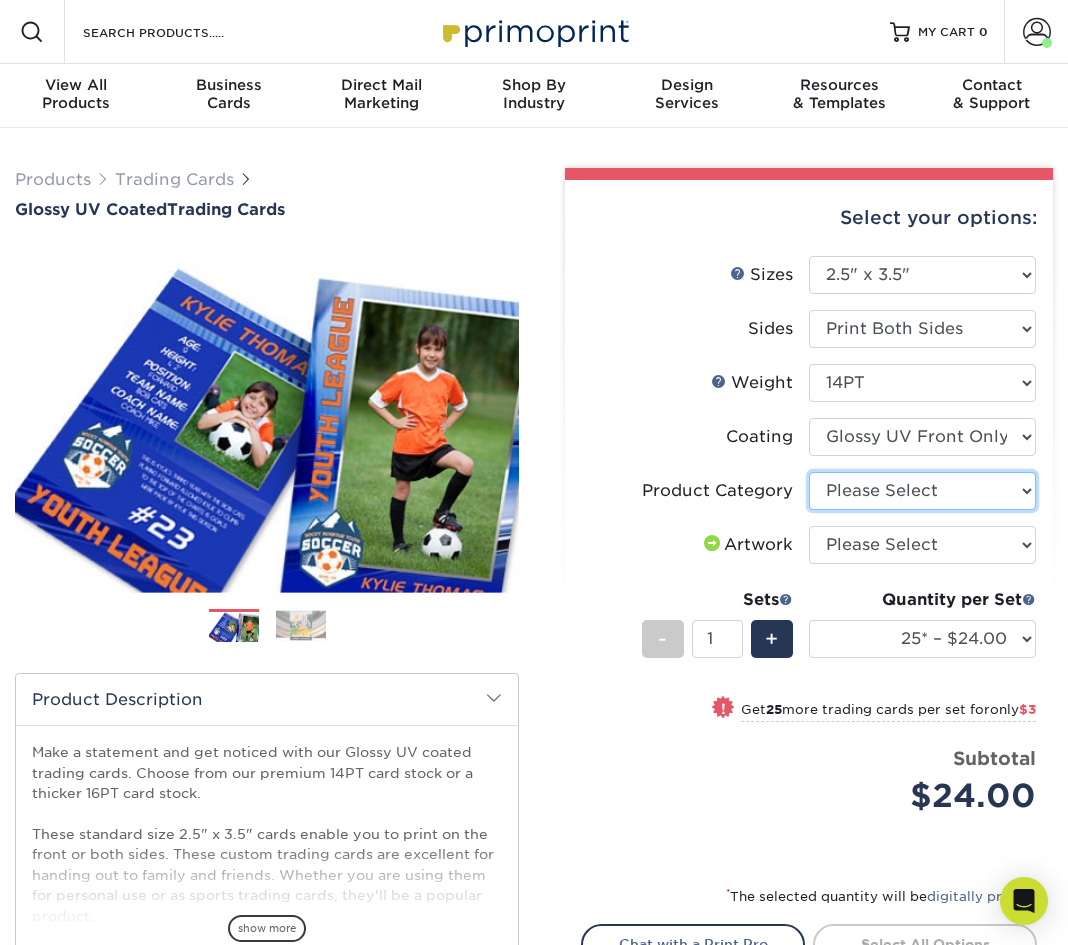
select select "c2f9bce9-36c2-409d-b101-c29d9d031e18"
